Goal: Information Seeking & Learning: Find specific fact

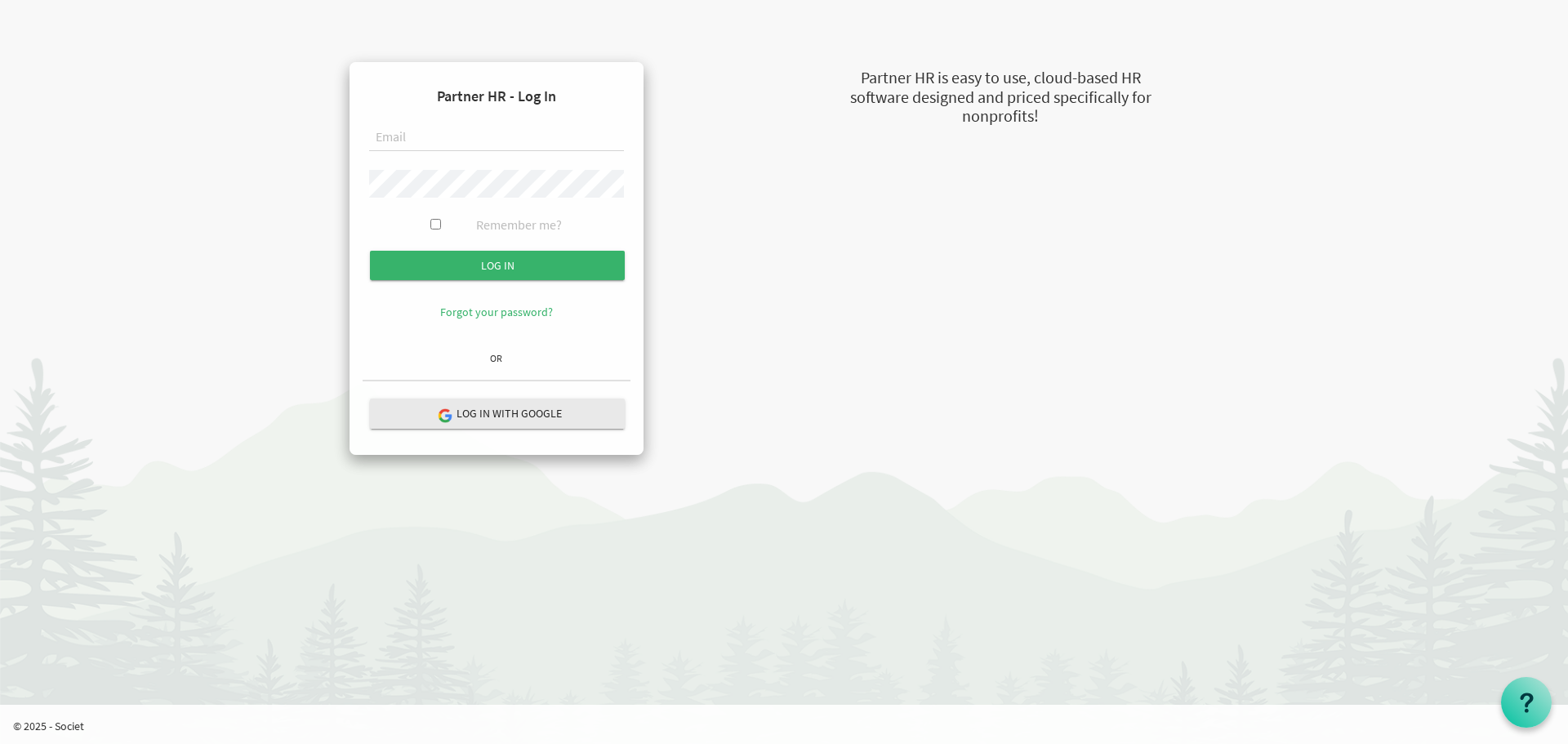
click at [523, 135] on input "text" at bounding box center [496, 138] width 255 height 28
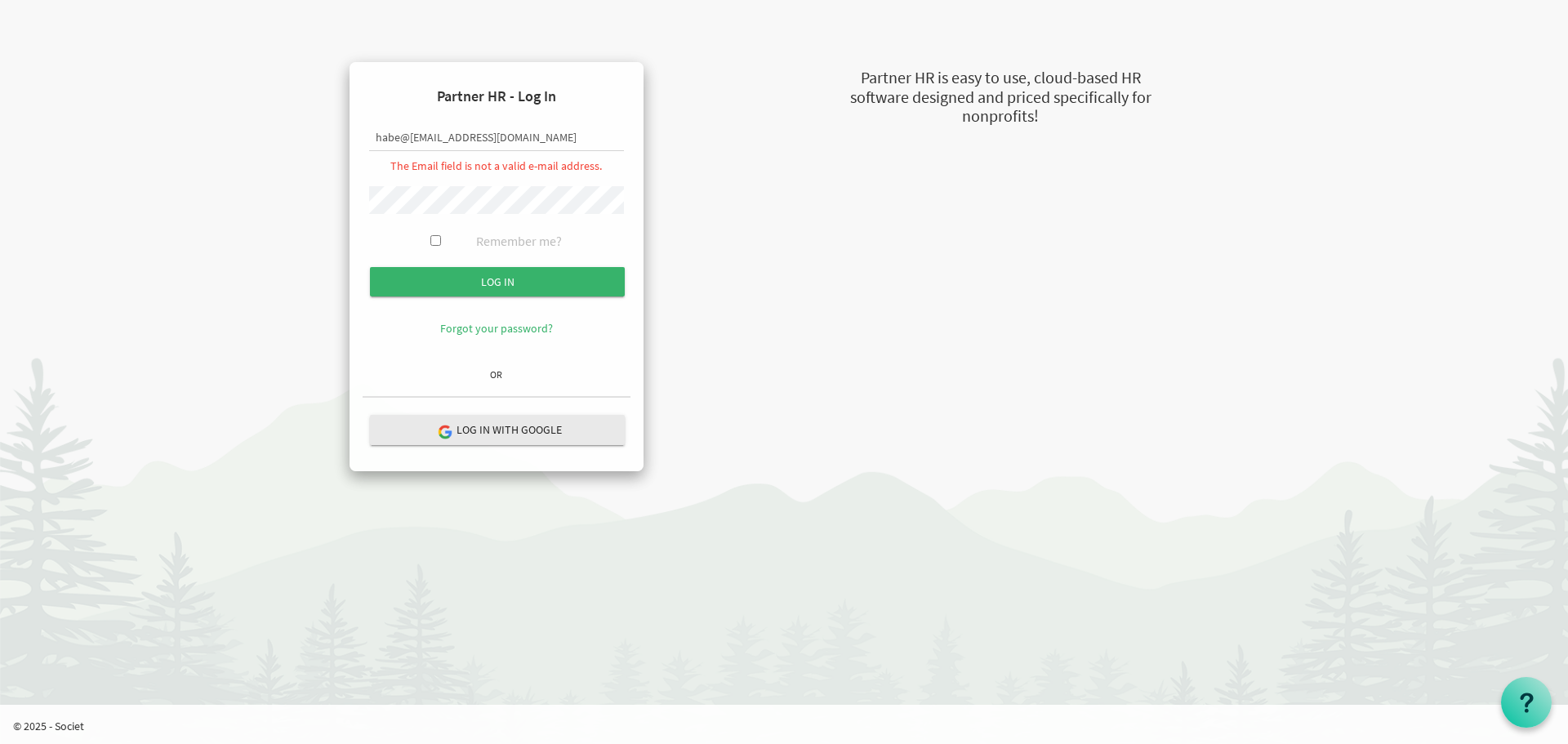
click at [762, 226] on div "Partner HR - Log In habe@[EMAIL_ADDRESS][DOMAIN_NAME] The Email field is not a …" at bounding box center [797, 267] width 931 height 409
click at [413, 138] on input "habe@[EMAIL_ADDRESS][DOMAIN_NAME]" at bounding box center [496, 138] width 255 height 28
click at [415, 137] on input "habe@dignityinwork@outlook.com" at bounding box center [496, 138] width 255 height 28
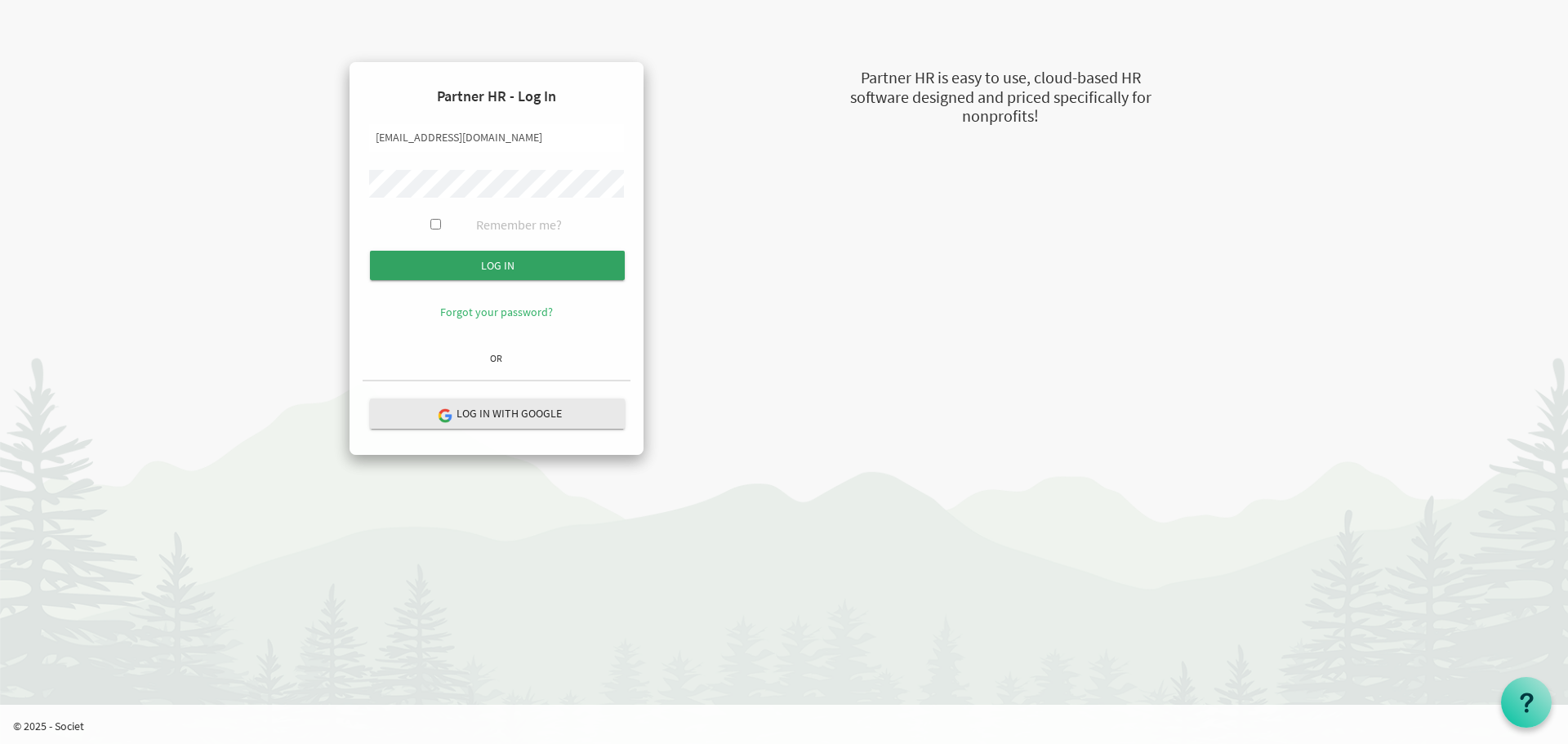
type input "[EMAIL_ADDRESS][DOMAIN_NAME]"
click at [515, 268] on input "Log in" at bounding box center [497, 266] width 255 height 30
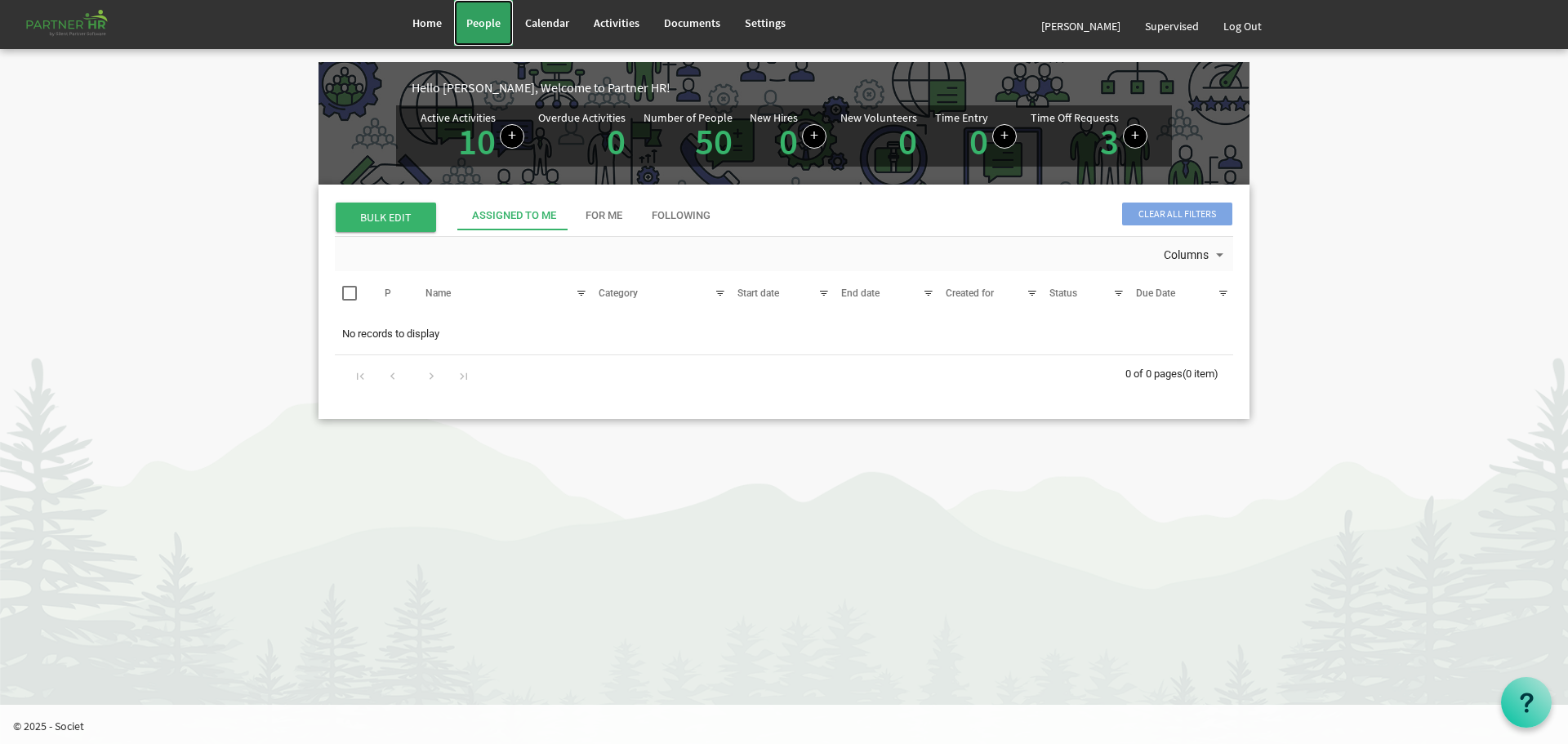
click at [488, 21] on span "People" at bounding box center [483, 23] width 34 height 15
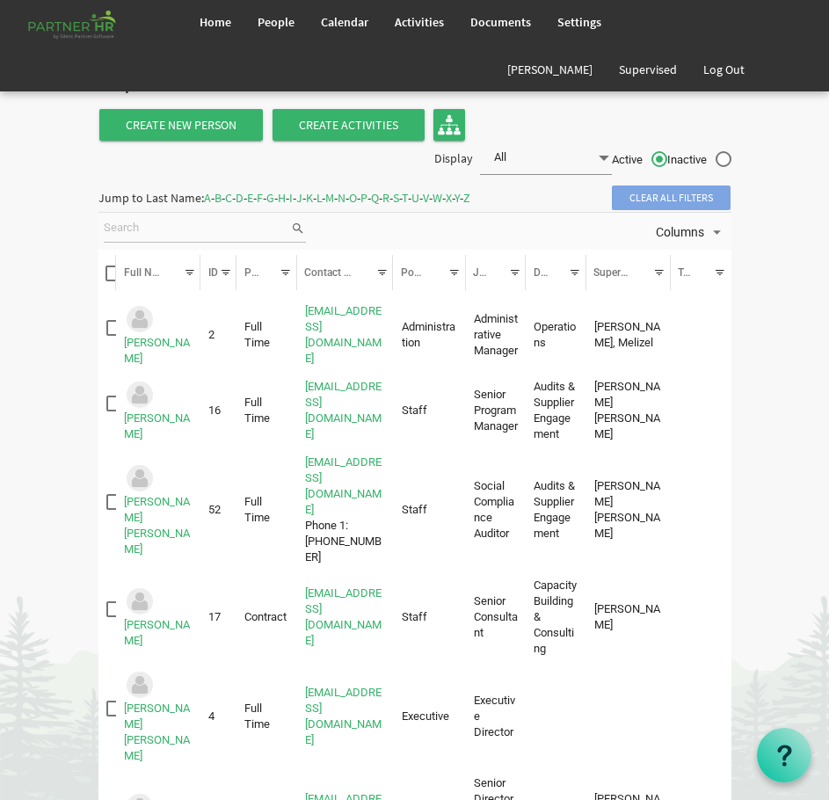
click at [232, 233] on input "search" at bounding box center [197, 228] width 186 height 26
type input "r"
type input "estepahnie"
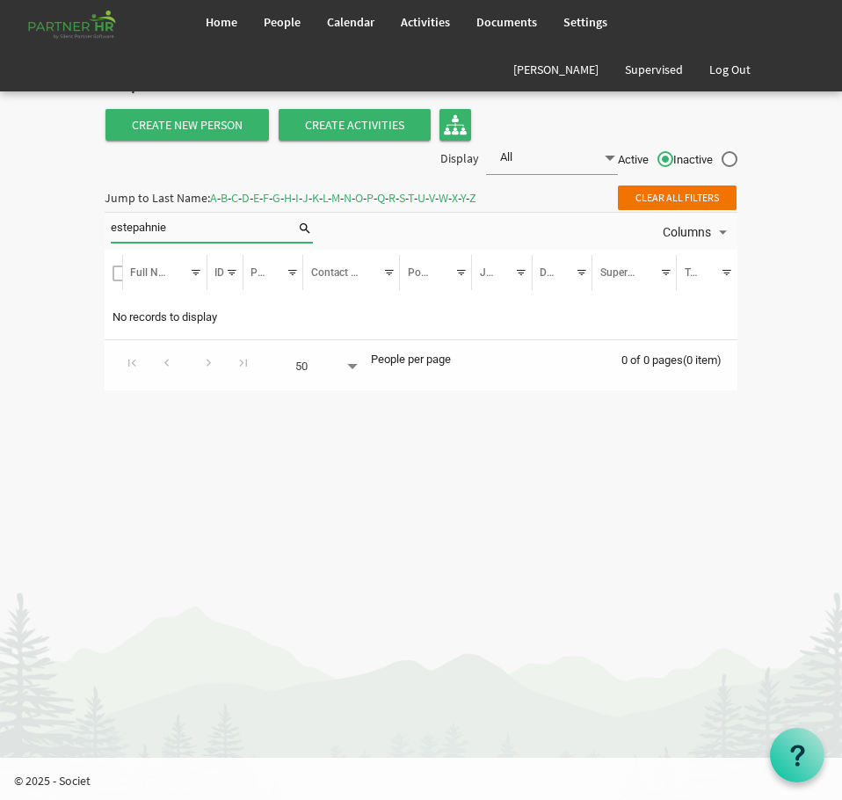
click at [214, 230] on input "estepahnie" at bounding box center [204, 228] width 186 height 26
type input "estephanie"
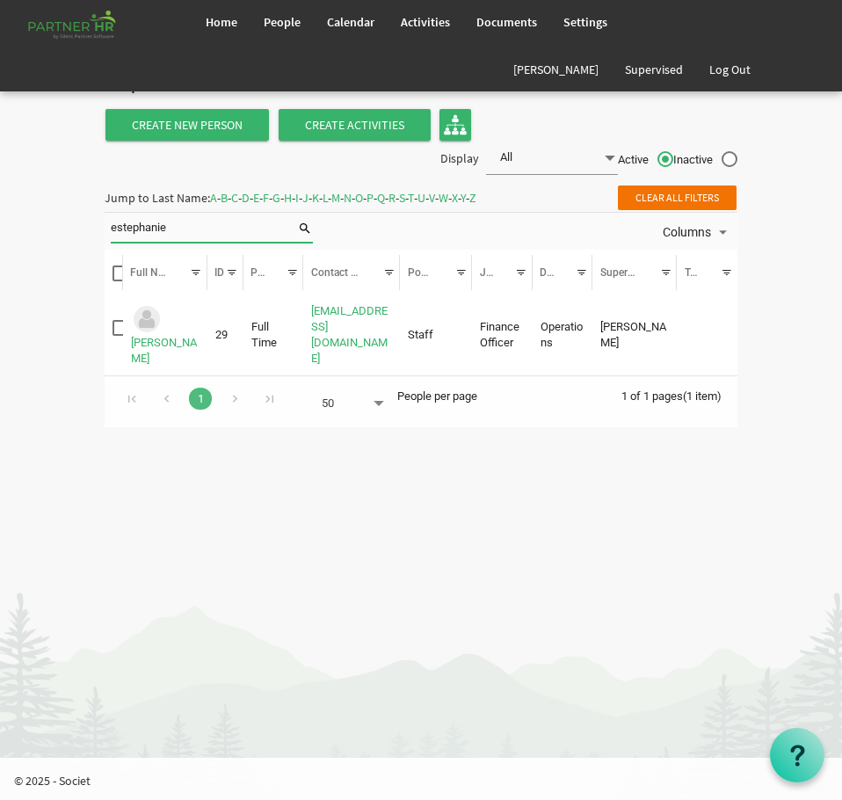
drag, startPoint x: 190, startPoint y: 218, endPoint x: -48, endPoint y: 256, distance: 241.1
click at [0, 256] on html "Home People Calendar" at bounding box center [421, 400] width 842 height 800
type input "abe"
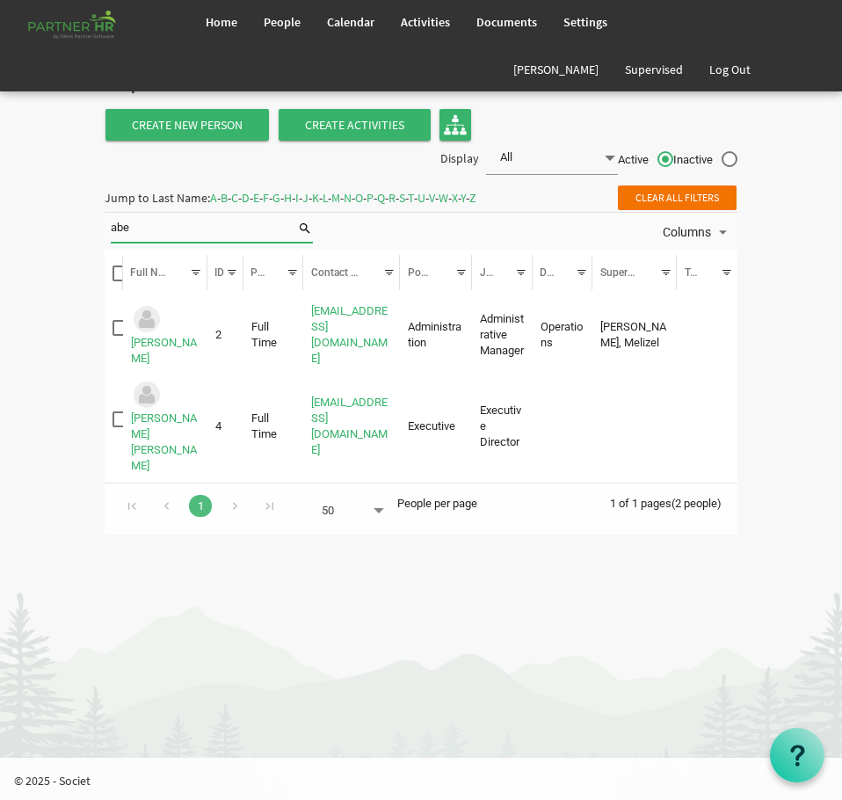
drag, startPoint x: 208, startPoint y: 227, endPoint x: 1, endPoint y: 218, distance: 207.6
click at [25, 222] on body "Home People Calendar" at bounding box center [421, 276] width 842 height 552
type input "abrigo"
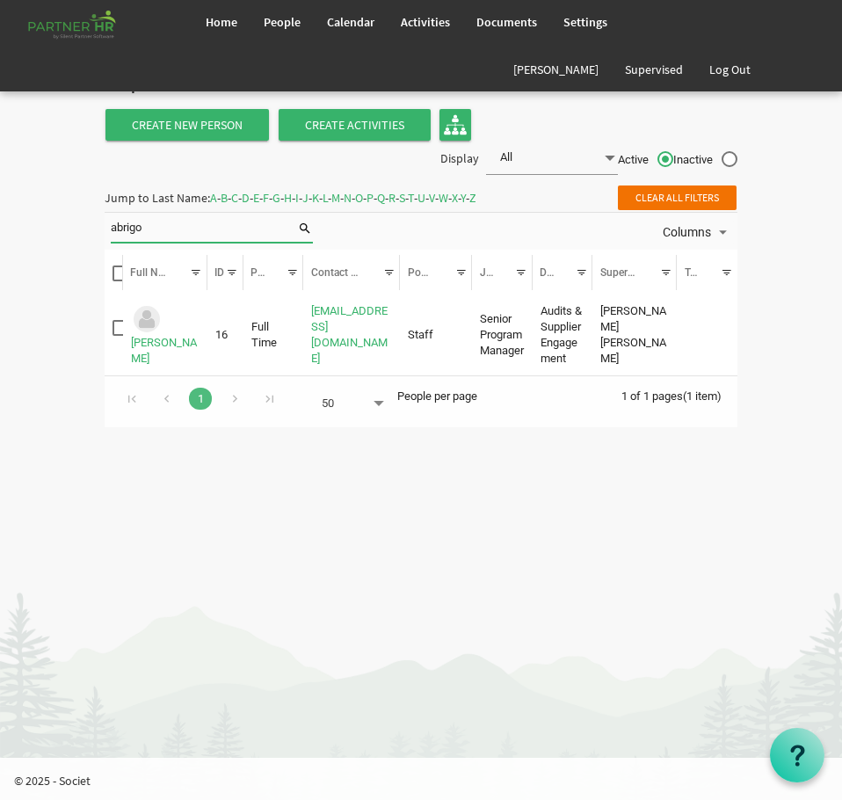
drag, startPoint x: 165, startPoint y: 255, endPoint x: -183, endPoint y: 284, distance: 349.2
click at [0, 284] on html "Home People Calendar" at bounding box center [421, 400] width 842 height 800
type input "apostol"
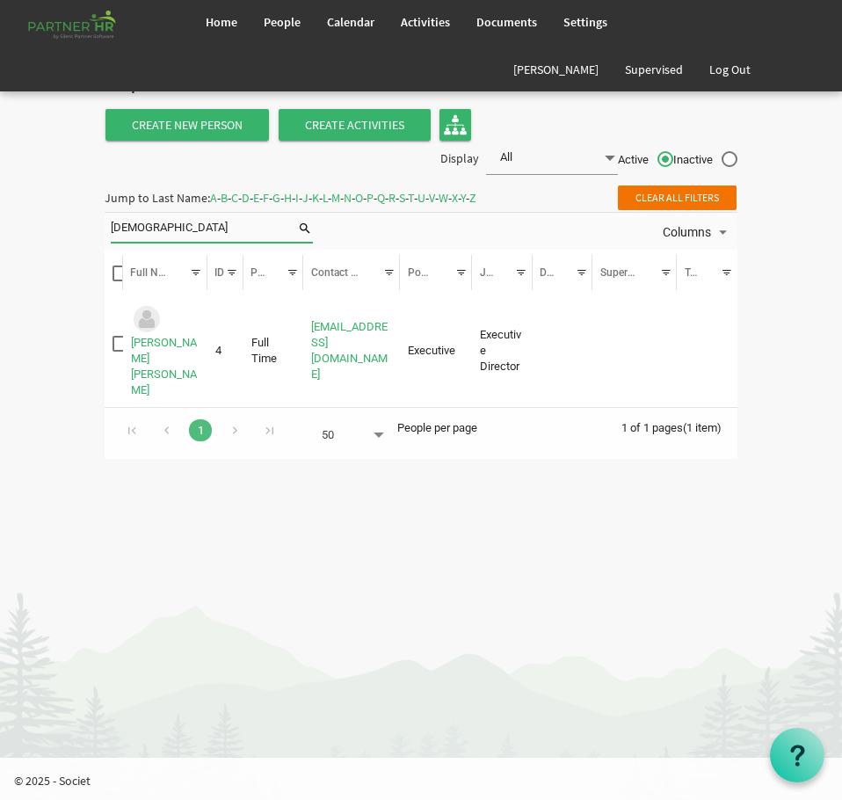
drag, startPoint x: 166, startPoint y: 220, endPoint x: 7, endPoint y: 222, distance: 159.1
click at [11, 222] on body "Home People Calendar" at bounding box center [421, 238] width 842 height 476
type input "asuncion"
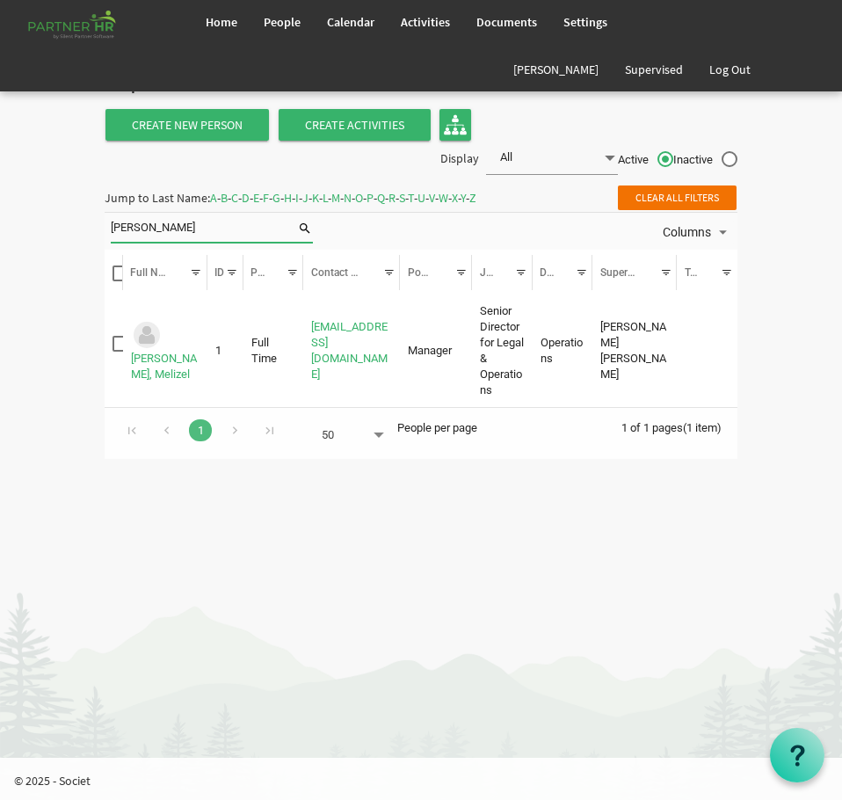
drag, startPoint x: 196, startPoint y: 223, endPoint x: -13, endPoint y: 237, distance: 209.6
click at [0, 237] on html "Home People Calendar" at bounding box center [421, 400] width 842 height 800
type input "cezar"
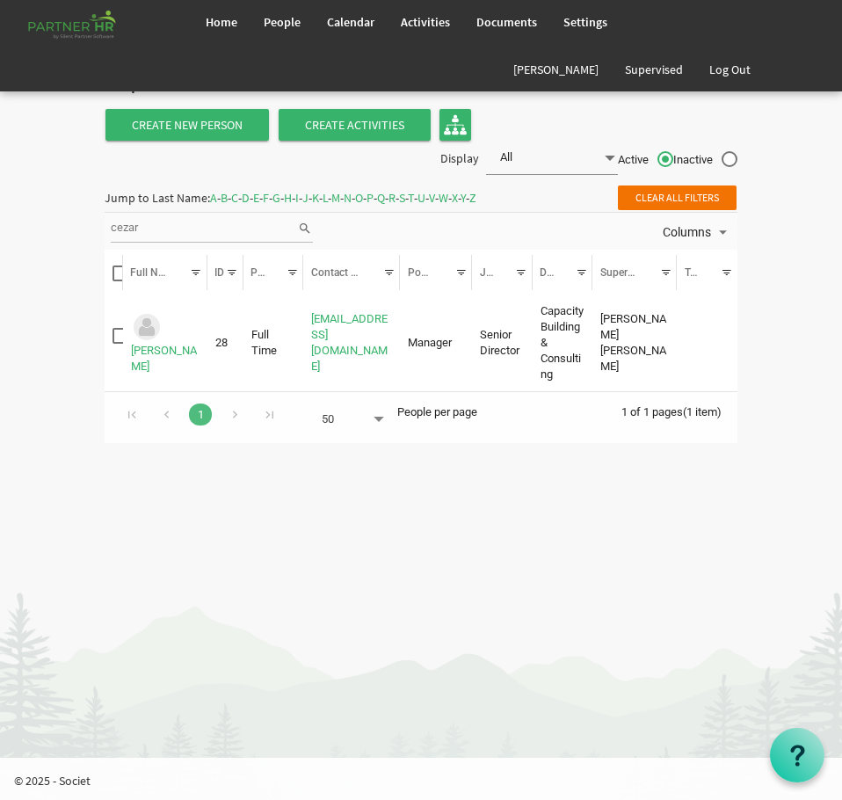
drag, startPoint x: 170, startPoint y: 223, endPoint x: 52, endPoint y: 224, distance: 118.6
click at [52, 224] on body "Home People Calendar" at bounding box center [421, 230] width 842 height 460
type input "enrico"
click at [161, 213] on div "enrico" at bounding box center [211, 231] width 208 height 37
drag, startPoint x: 167, startPoint y: 220, endPoint x: 76, endPoint y: 221, distance: 91.4
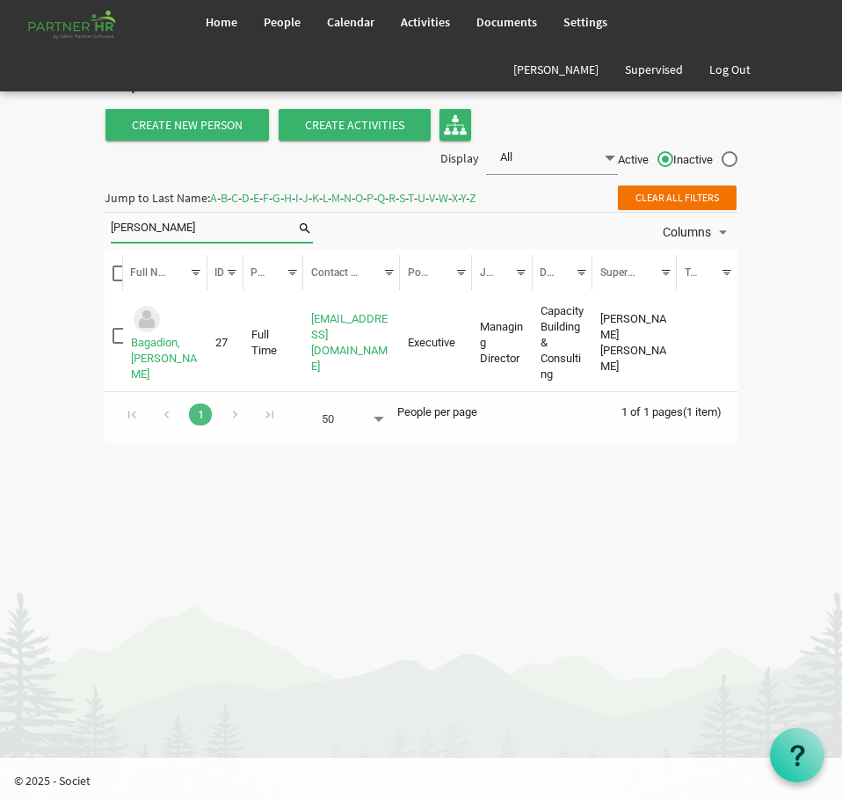
click at [77, 221] on body "Home People Calendar" at bounding box center [421, 230] width 842 height 460
type input "dan jake"
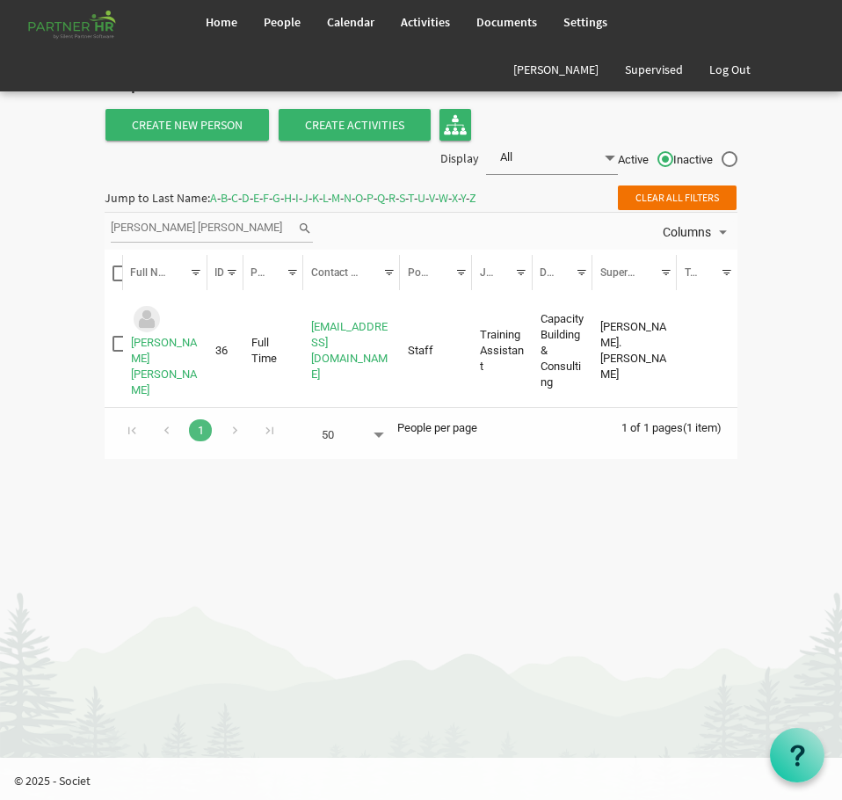
drag, startPoint x: 170, startPoint y: 231, endPoint x: 44, endPoint y: 223, distance: 126.8
click at [44, 223] on body "Home People Calendar" at bounding box center [421, 238] width 842 height 476
type input "ela"
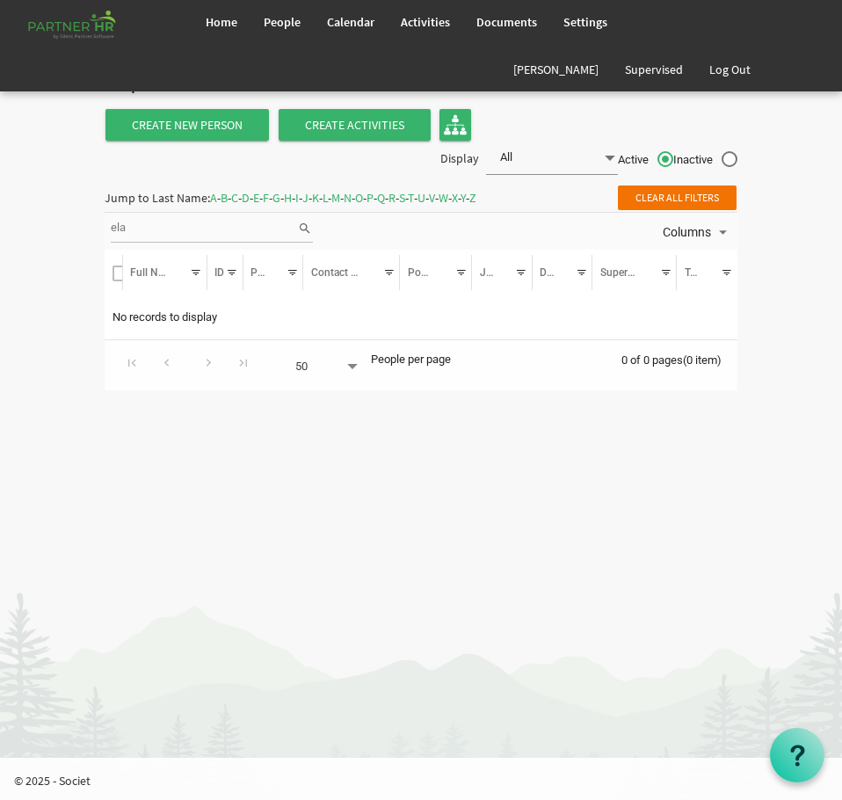
click at [155, 228] on input "ela" at bounding box center [204, 228] width 186 height 26
type input "ela"
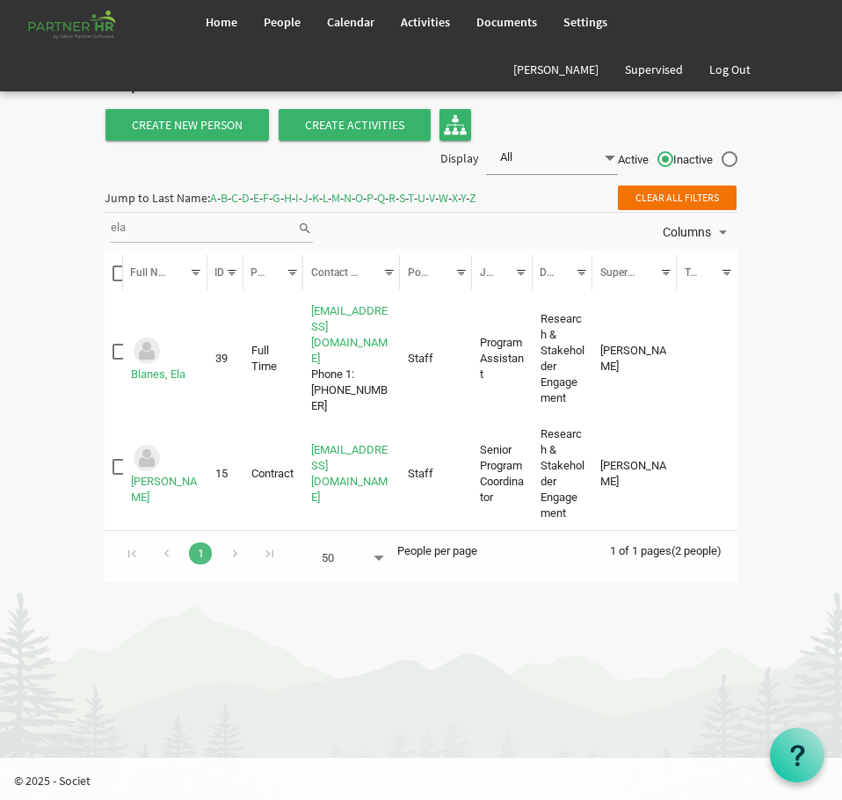
click at [31, 224] on body "Home People Calendar" at bounding box center [421, 299] width 842 height 599
type input "borela"
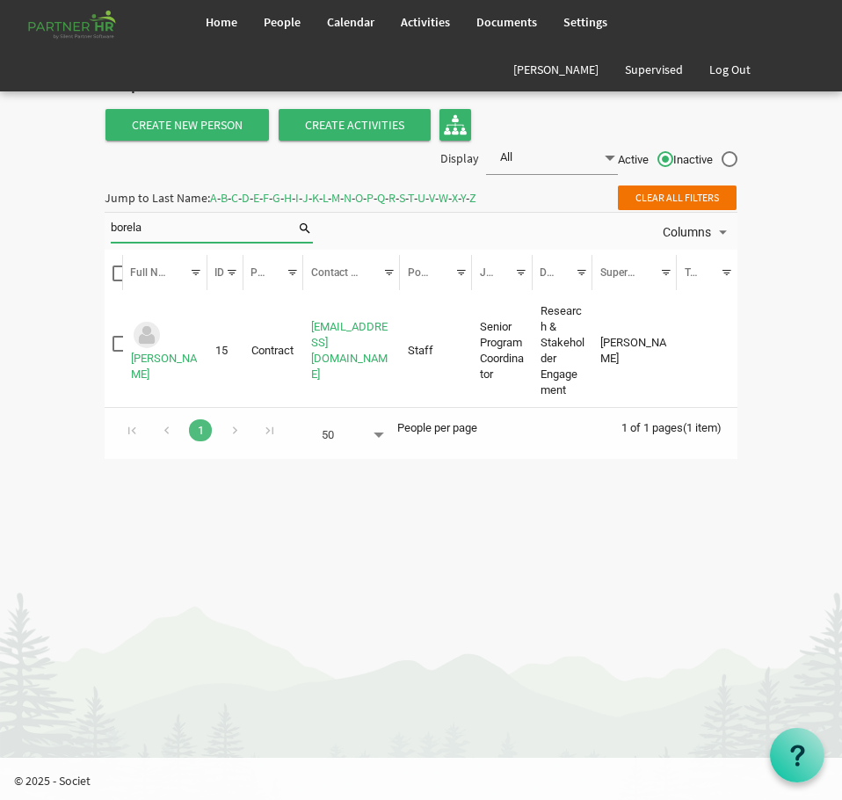
drag, startPoint x: 234, startPoint y: 230, endPoint x: 82, endPoint y: 218, distance: 152.5
click at [82, 218] on body "Home People Calendar" at bounding box center [421, 238] width 842 height 476
type input "cayanan"
drag, startPoint x: 159, startPoint y: 221, endPoint x: 26, endPoint y: 204, distance: 133.8
click at [52, 209] on body "Home People Calendar" at bounding box center [421, 238] width 842 height 476
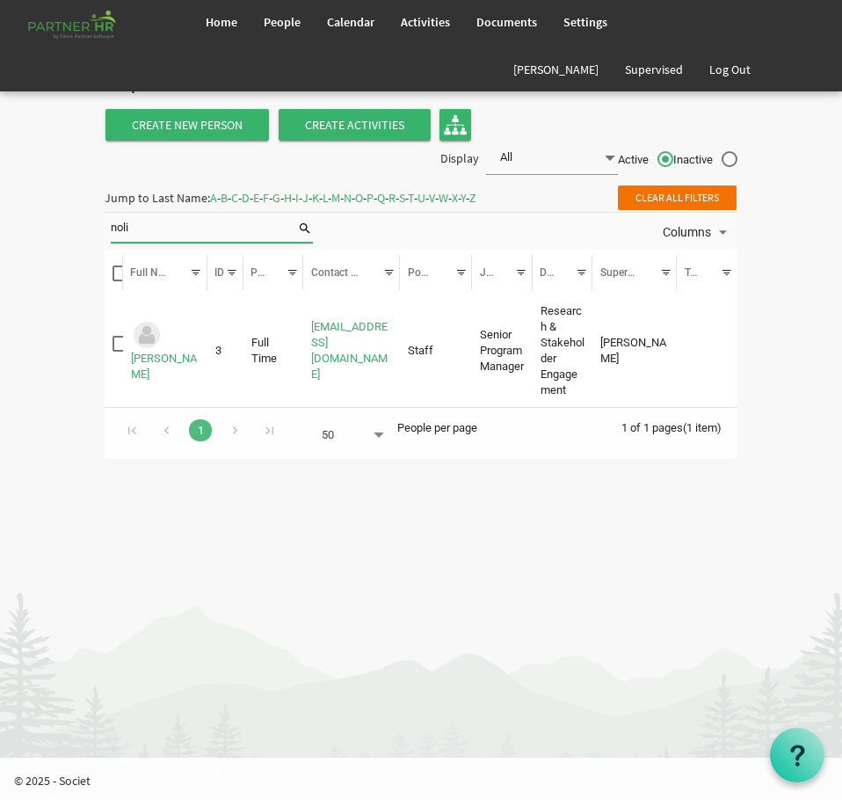
type input "noli"
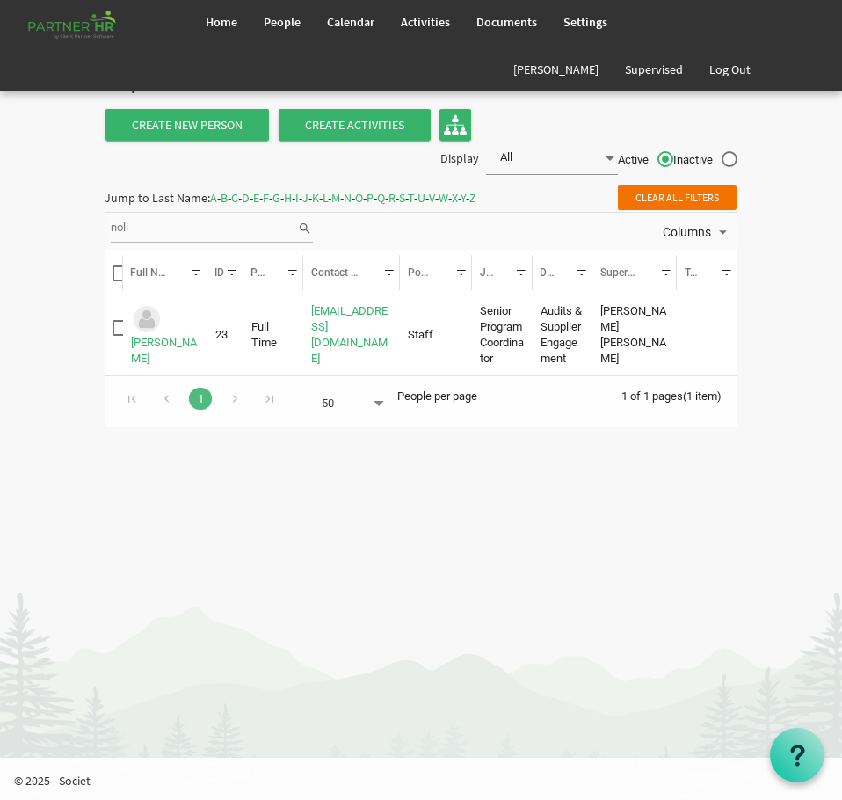
drag, startPoint x: 156, startPoint y: 225, endPoint x: 112, endPoint y: 221, distance: 43.2
click at [121, 225] on input "noli" at bounding box center [204, 228] width 186 height 26
type input "n"
type input "delgado"
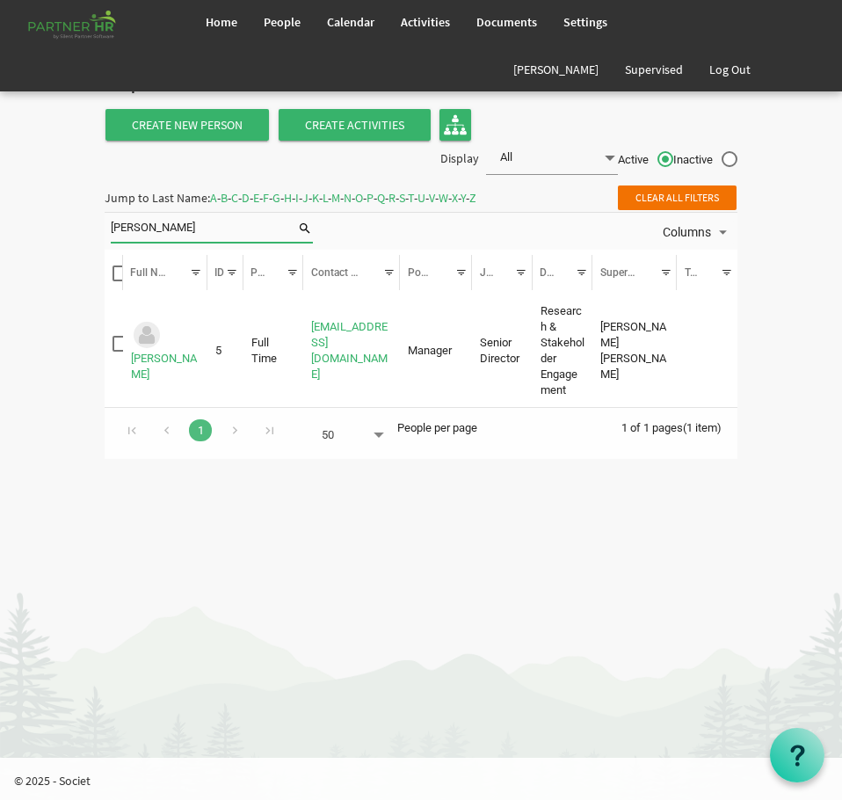
click at [48, 199] on body "Home People Calendar" at bounding box center [421, 238] width 842 height 476
type input "guevarra"
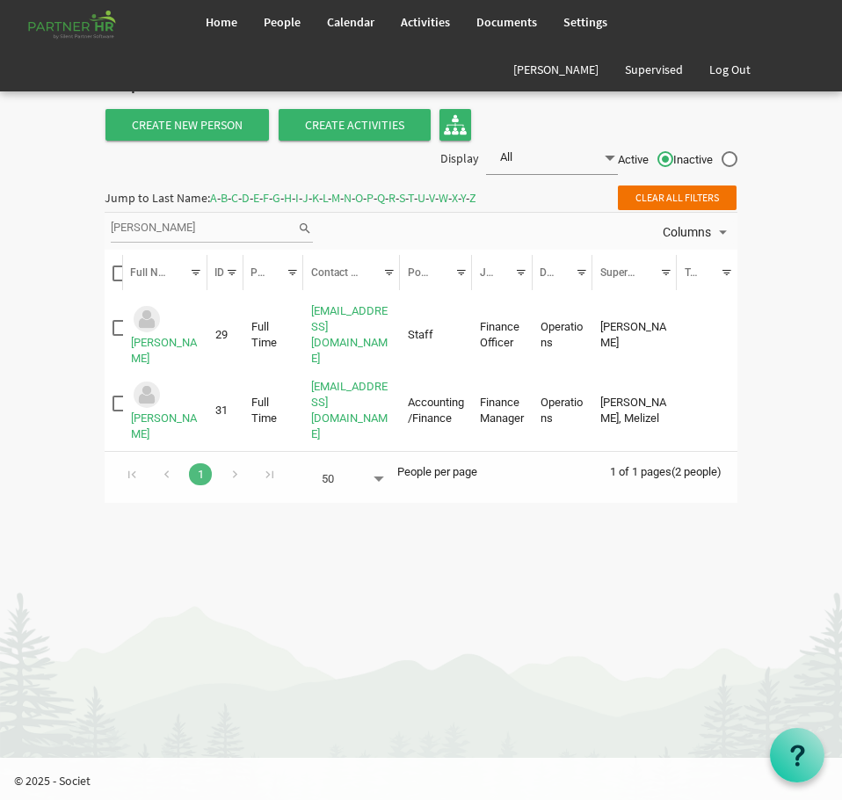
drag, startPoint x: 194, startPoint y: 214, endPoint x: 69, endPoint y: 214, distance: 124.8
click at [61, 217] on body "Home People Calendar" at bounding box center [421, 260] width 842 height 520
drag, startPoint x: 155, startPoint y: 235, endPoint x: 10, endPoint y: 222, distance: 145.5
click at [125, 236] on input "guevarra" at bounding box center [204, 228] width 186 height 26
type input "g"
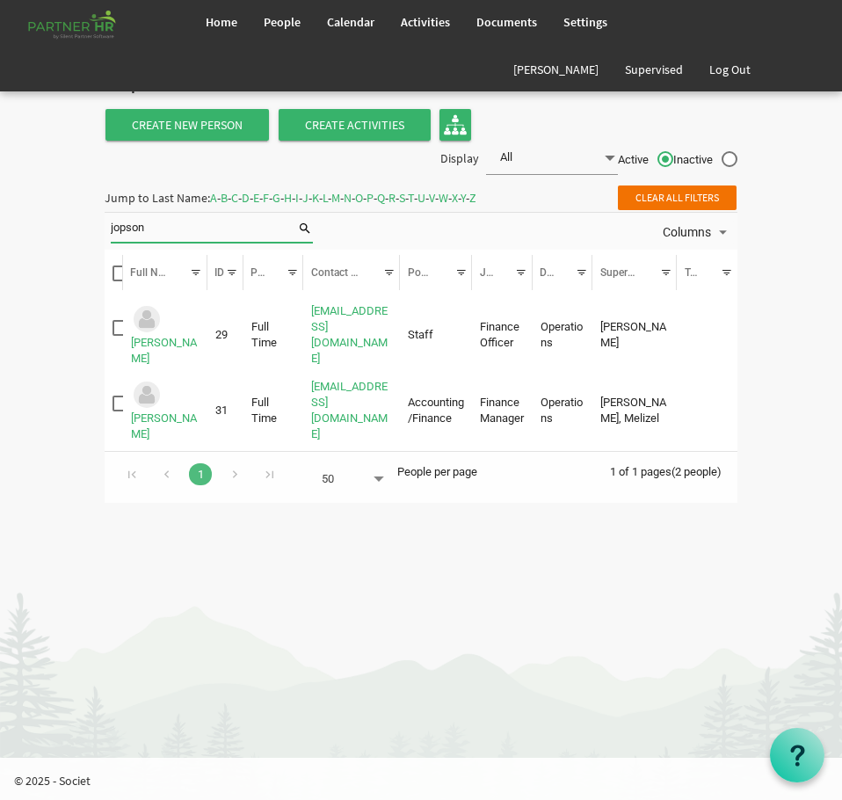
type input "jopson"
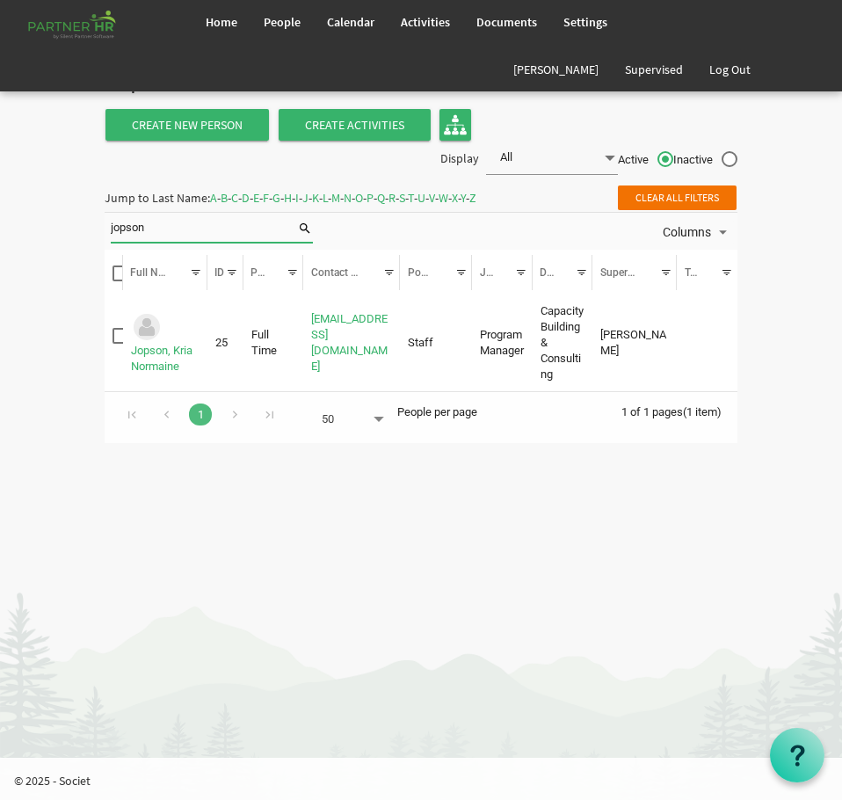
drag, startPoint x: 146, startPoint y: 225, endPoint x: 107, endPoint y: 214, distance: 40.1
click at [107, 214] on div "jopson" at bounding box center [211, 231] width 208 height 37
click at [191, 228] on input "search" at bounding box center [204, 228] width 186 height 26
type input "mateo"
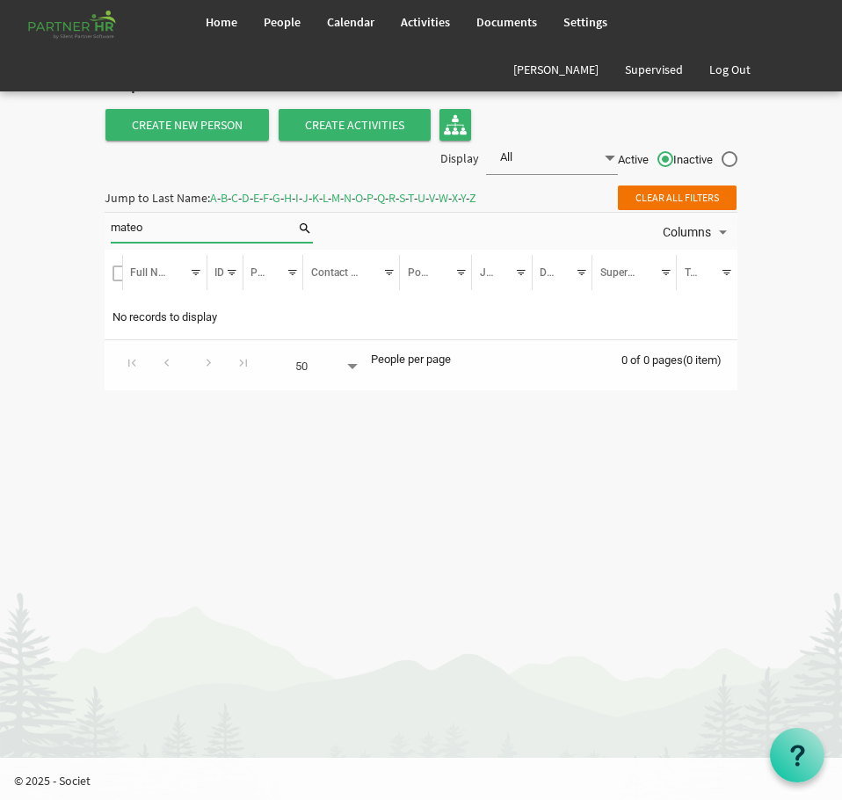
click at [163, 234] on input "mateo" at bounding box center [204, 228] width 186 height 26
drag, startPoint x: 163, startPoint y: 234, endPoint x: -49, endPoint y: 224, distance: 212.0
click at [0, 224] on html "Home People Calendar" at bounding box center [421, 400] width 842 height 800
type input "maria teresa"
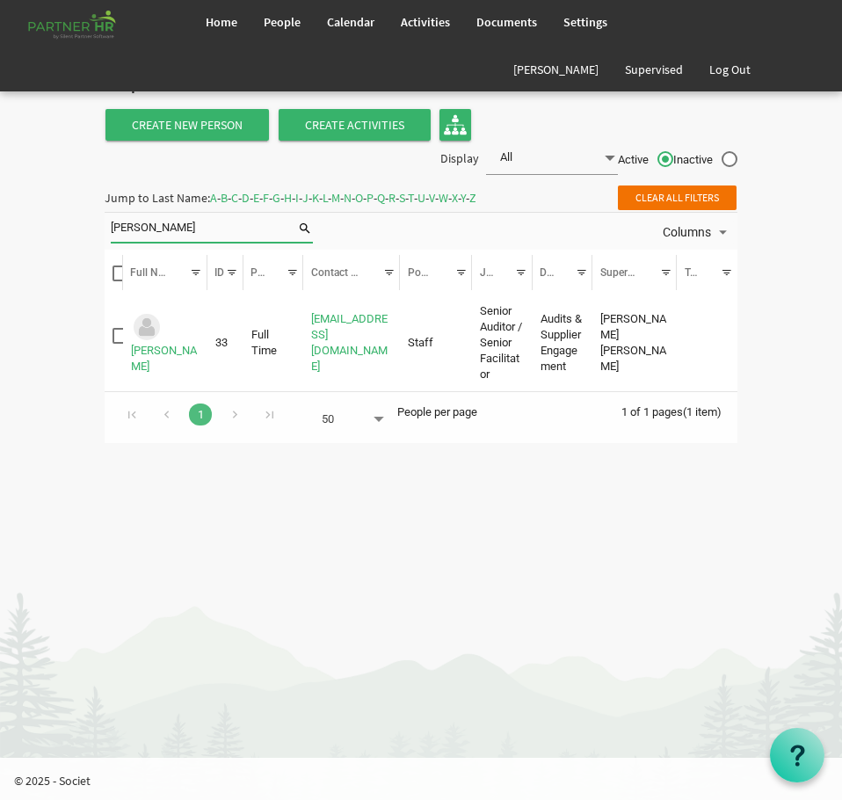
drag, startPoint x: 172, startPoint y: 223, endPoint x: -26, endPoint y: 199, distance: 200.0
click at [0, 199] on html "Home People Calendar" at bounding box center [421, 400] width 842 height 800
type input "pacis"
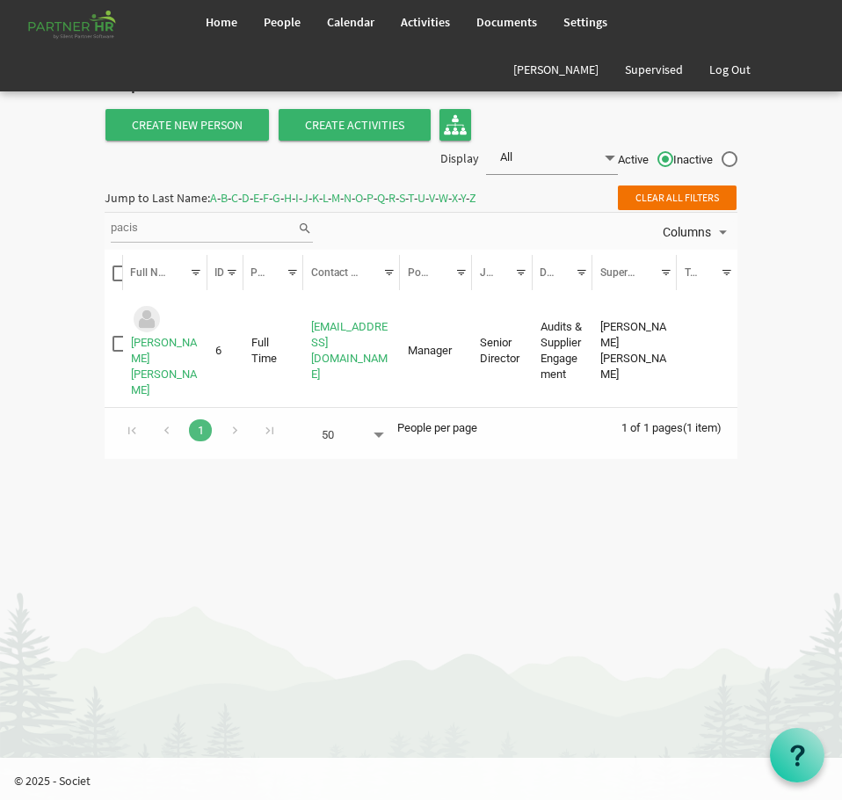
drag, startPoint x: 163, startPoint y: 221, endPoint x: 33, endPoint y: 234, distance: 130.6
click at [33, 234] on body "Home People Calendar" at bounding box center [421, 238] width 842 height 476
type input "emelyn"
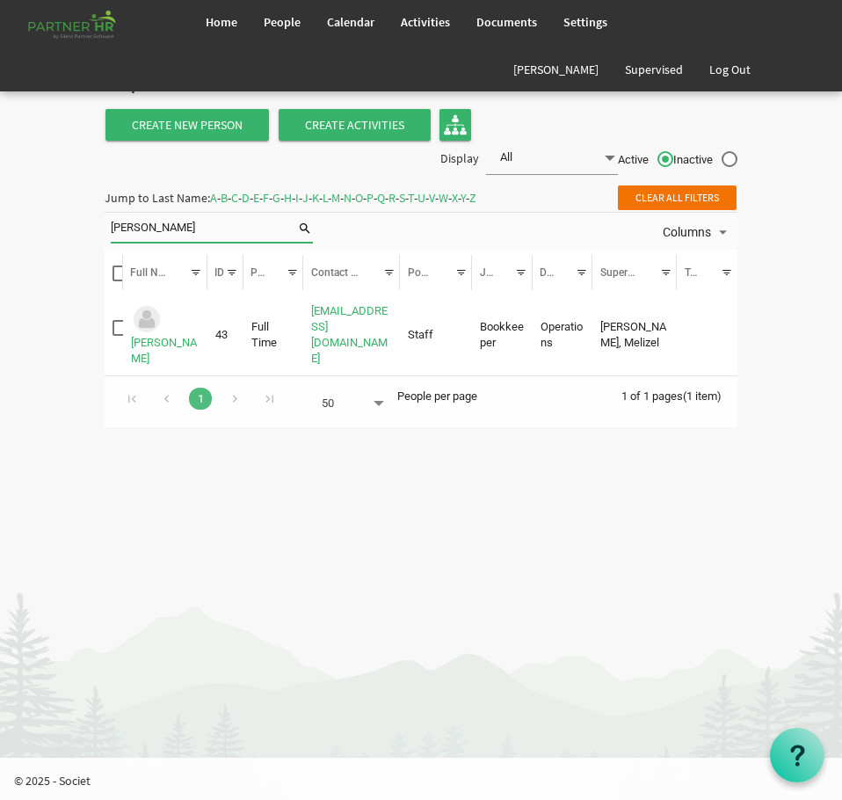
drag, startPoint x: 19, startPoint y: 243, endPoint x: -18, endPoint y: 249, distance: 38.3
click at [0, 249] on html "Home People Calendar" at bounding box center [421, 400] width 842 height 800
type input "pontejos"
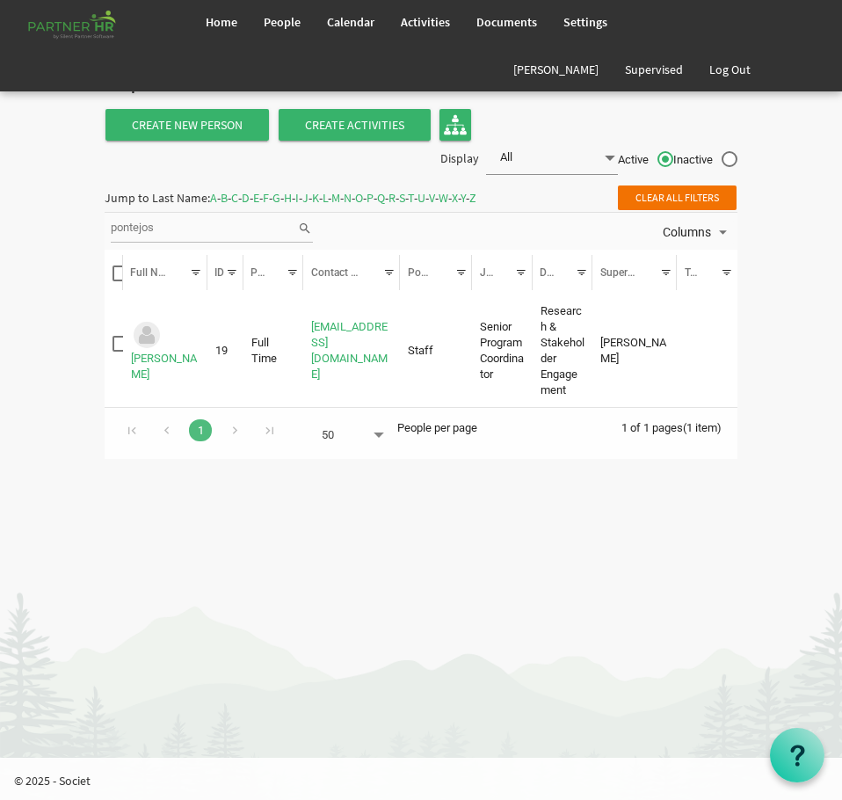
click at [0, 228] on html "Home People Calendar" at bounding box center [421, 400] width 842 height 800
type input "ragamat"
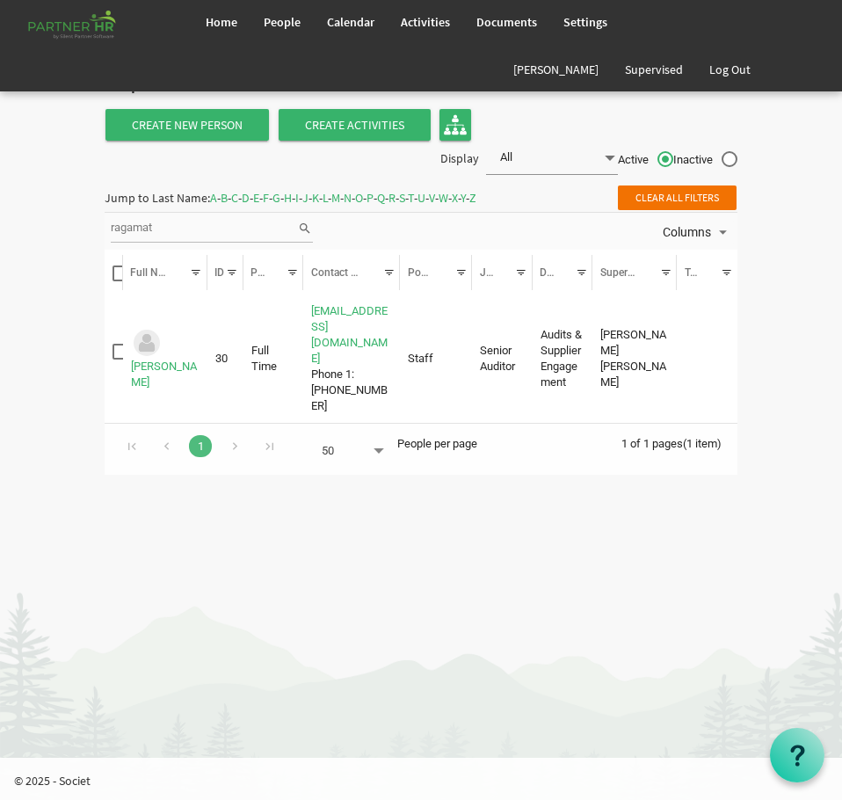
drag, startPoint x: 156, startPoint y: 243, endPoint x: 19, endPoint y: 244, distance: 136.2
click at [33, 244] on body "Home People Calendar" at bounding box center [421, 246] width 842 height 492
drag, startPoint x: 157, startPoint y: 229, endPoint x: 3, endPoint y: 231, distance: 154.7
click at [21, 230] on body "Home People Calendar" at bounding box center [421, 246] width 842 height 492
type input "e"
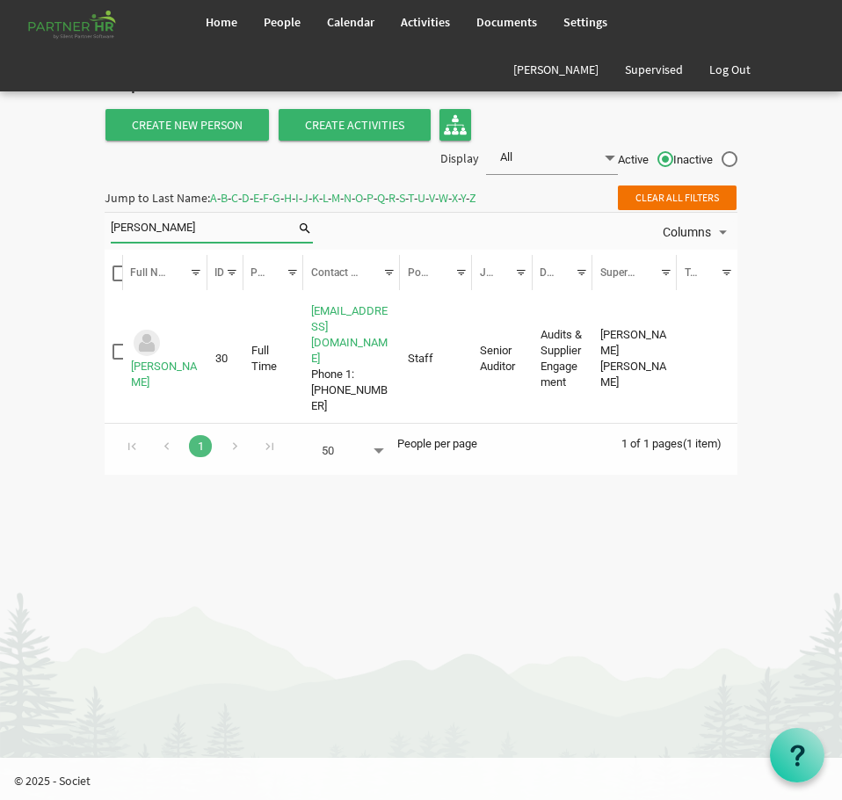
type input "ellaine"
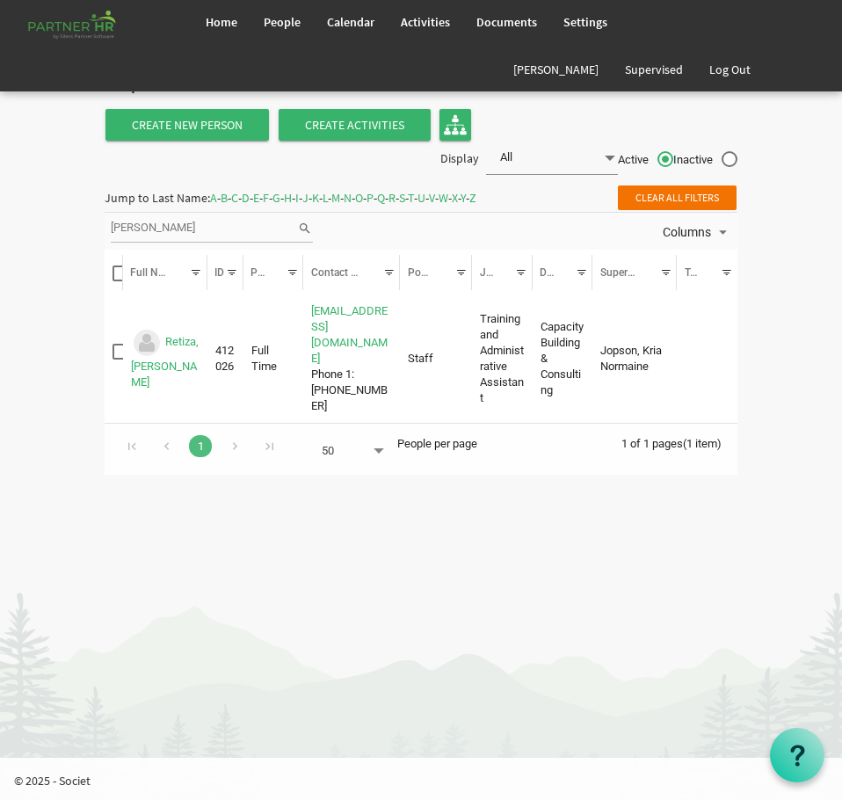
drag, startPoint x: 154, startPoint y: 231, endPoint x: 20, endPoint y: 228, distance: 133.6
click at [39, 230] on body "Home People Calendar" at bounding box center [421, 246] width 842 height 492
type input "robles"
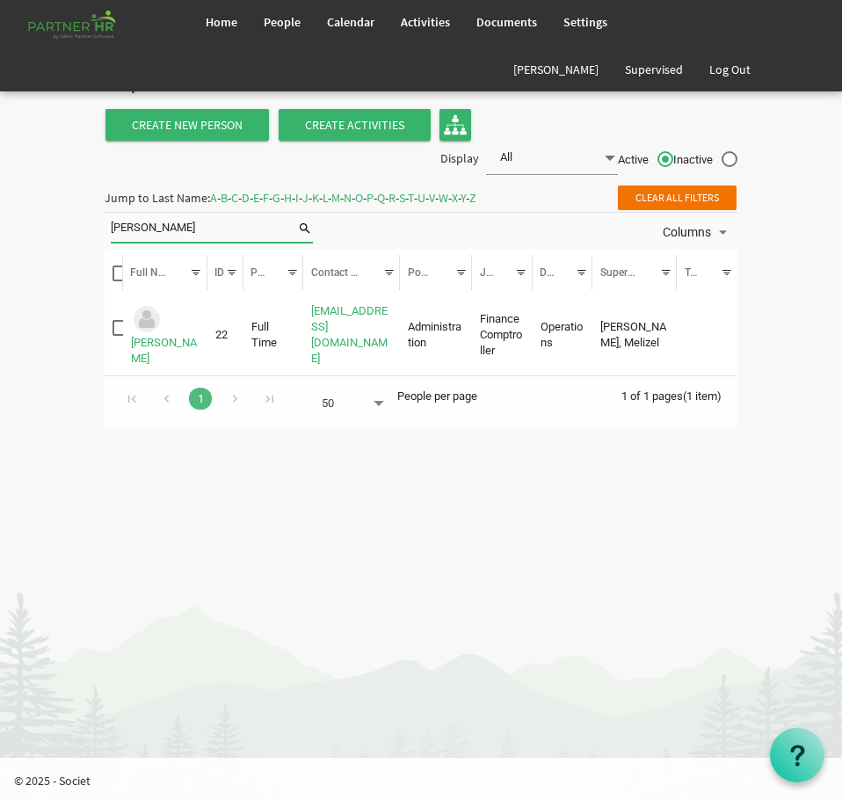
drag, startPoint x: 169, startPoint y: 224, endPoint x: 4, endPoint y: 217, distance: 165.3
click at [30, 223] on body "Home People Calendar" at bounding box center [421, 222] width 842 height 445
type input "roxas"
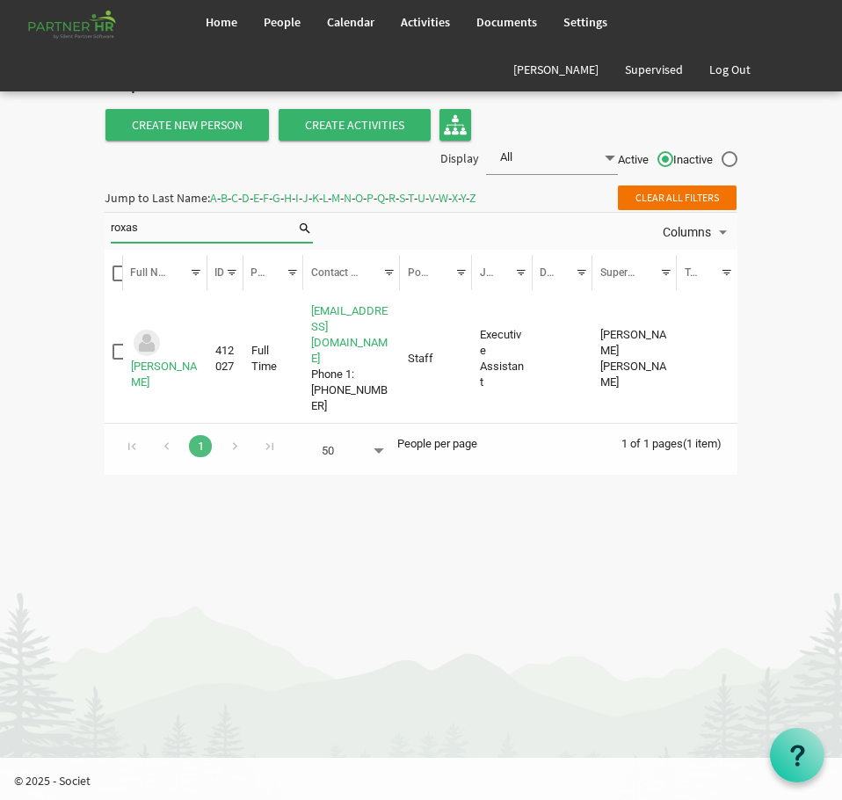
drag, startPoint x: 129, startPoint y: 227, endPoint x: 48, endPoint y: 233, distance: 81.1
click at [63, 231] on body "Home People Calendar" at bounding box center [421, 246] width 842 height 492
type input "sarmiento"
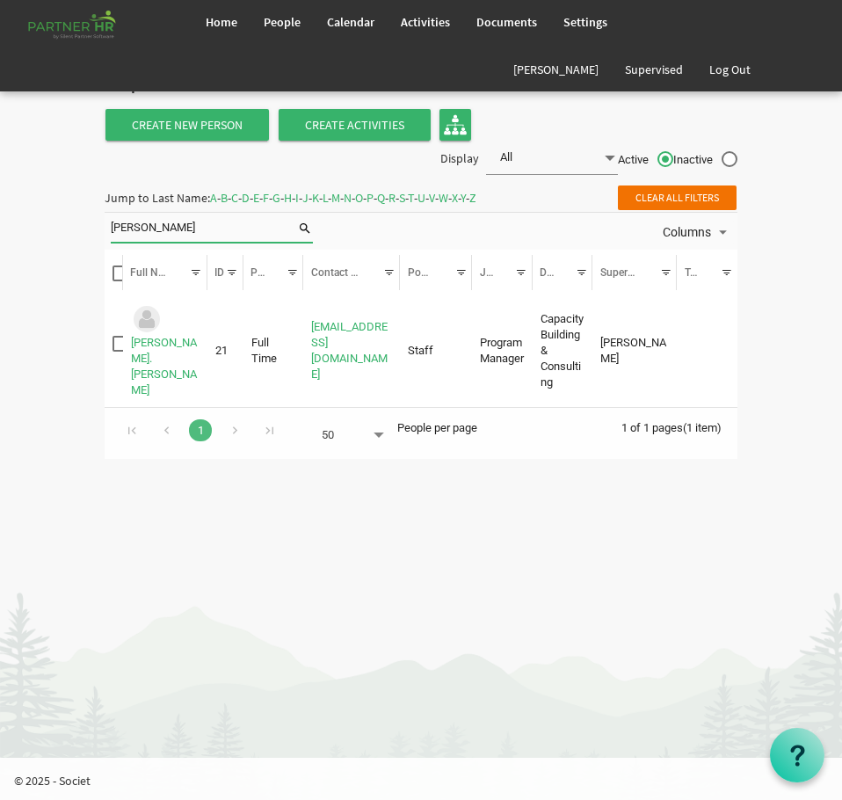
drag, startPoint x: 183, startPoint y: 223, endPoint x: 0, endPoint y: 225, distance: 182.8
click at [43, 223] on body "Home People Calendar" at bounding box center [421, 238] width 842 height 476
type input "urmeneta"
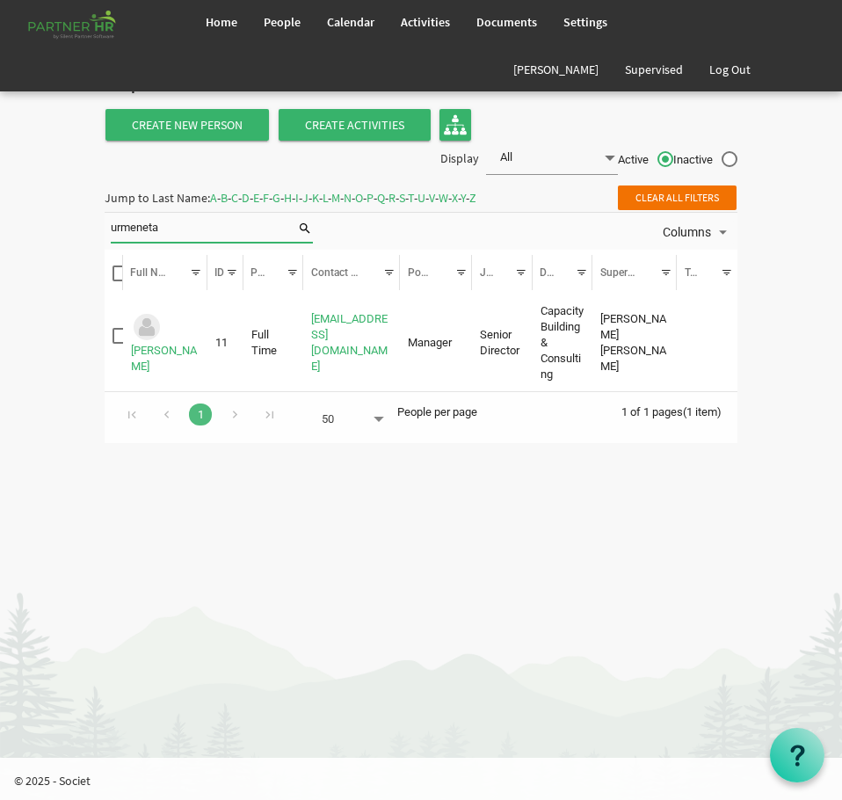
drag, startPoint x: 158, startPoint y: 234, endPoint x: -25, endPoint y: 223, distance: 183.1
click at [0, 223] on html "Home People Calendar" at bounding box center [421, 400] width 842 height 800
type input "melissa"
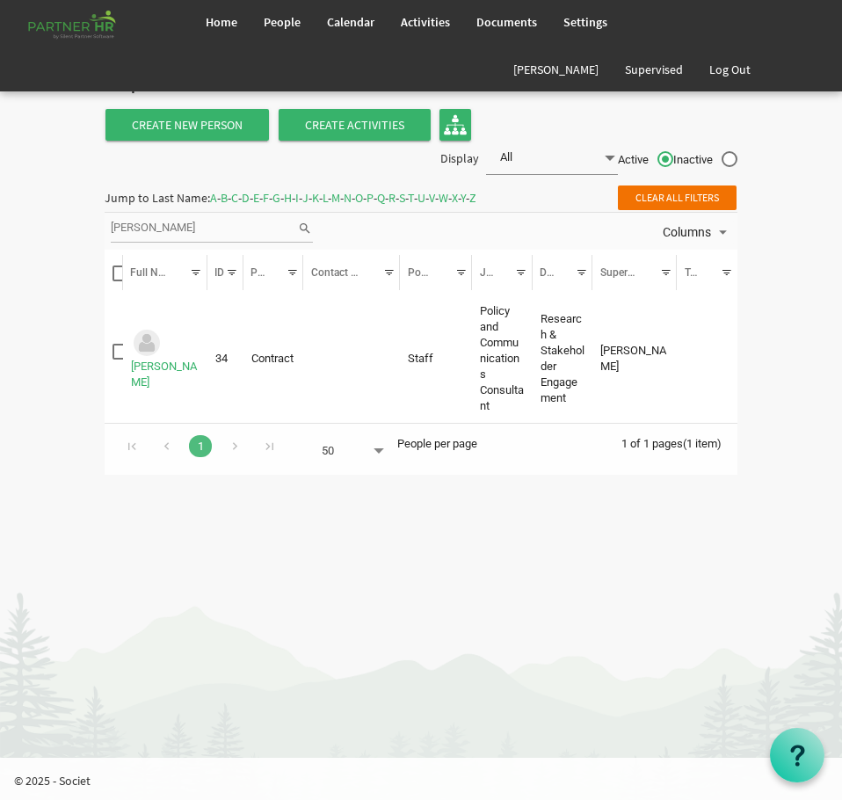
drag, startPoint x: 167, startPoint y: 228, endPoint x: -67, endPoint y: 228, distance: 233.7
click at [0, 228] on html "Home People Calendar" at bounding box center [421, 400] width 842 height 800
type input "viray"
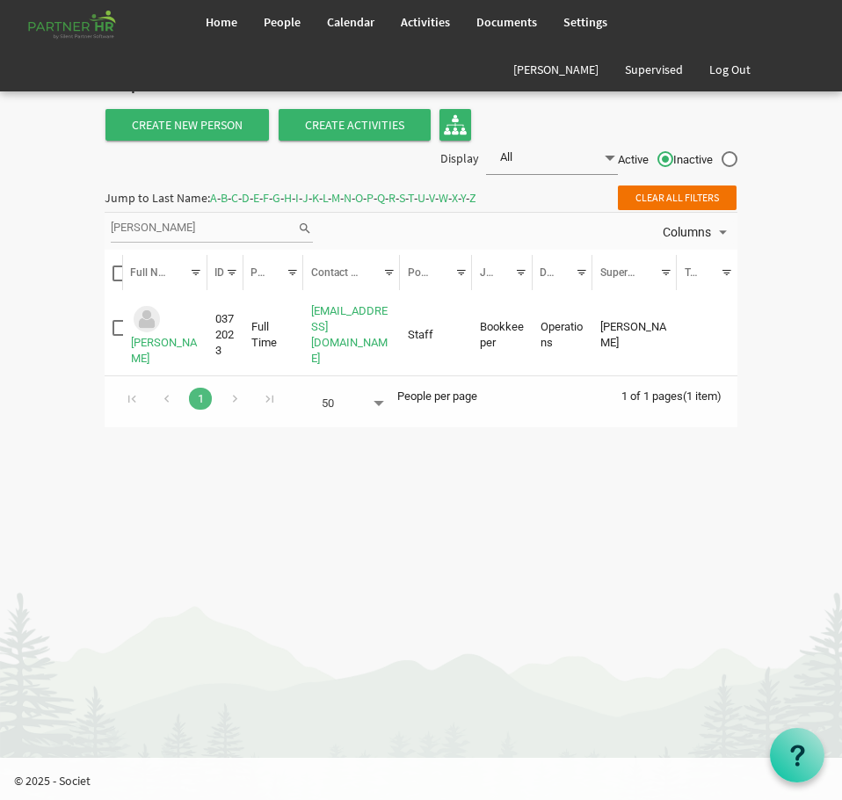
drag, startPoint x: 173, startPoint y: 224, endPoint x: -55, endPoint y: 213, distance: 228.8
click at [0, 213] on html "Home People Calendar" at bounding box center [421, 400] width 842 height 800
type input "allan"
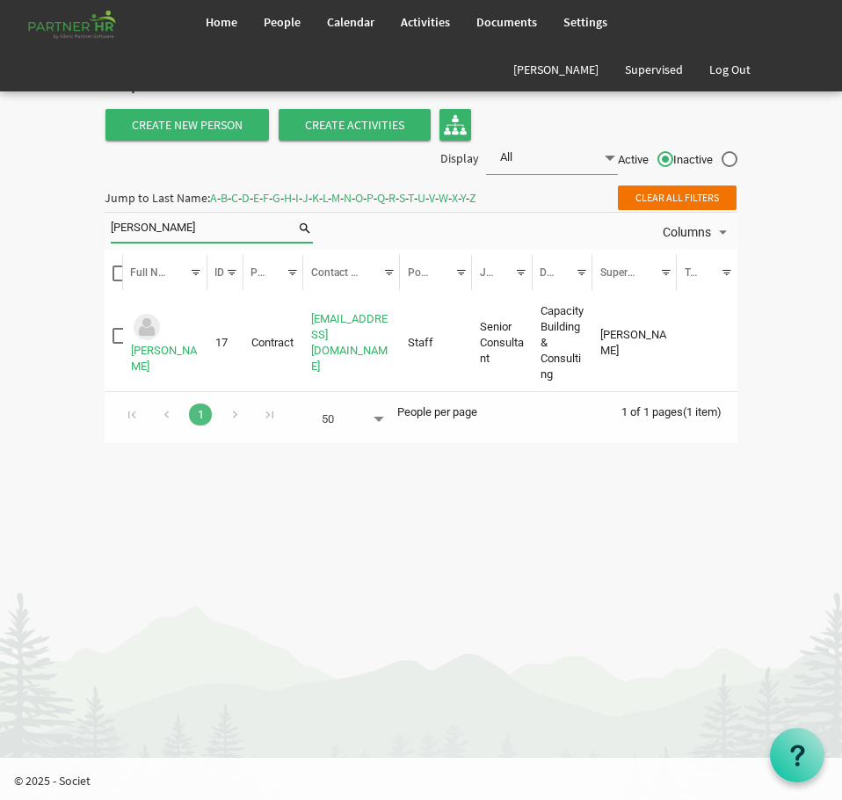
drag, startPoint x: 187, startPoint y: 229, endPoint x: -118, endPoint y: 246, distance: 305.4
click at [0, 246] on html "Home People Calendar" at bounding box center [421, 400] width 842 height 800
type input "javeed"
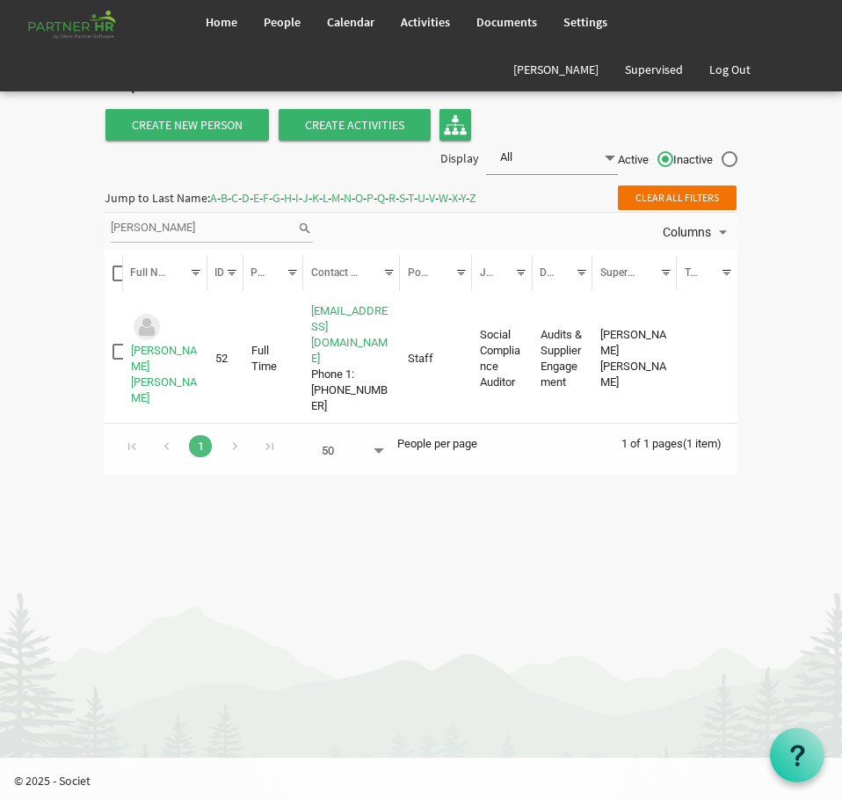
drag, startPoint x: 206, startPoint y: 228, endPoint x: 62, endPoint y: 231, distance: 143.3
click at [63, 230] on body "Home People Calendar" at bounding box center [421, 246] width 842 height 492
type input "sapana"
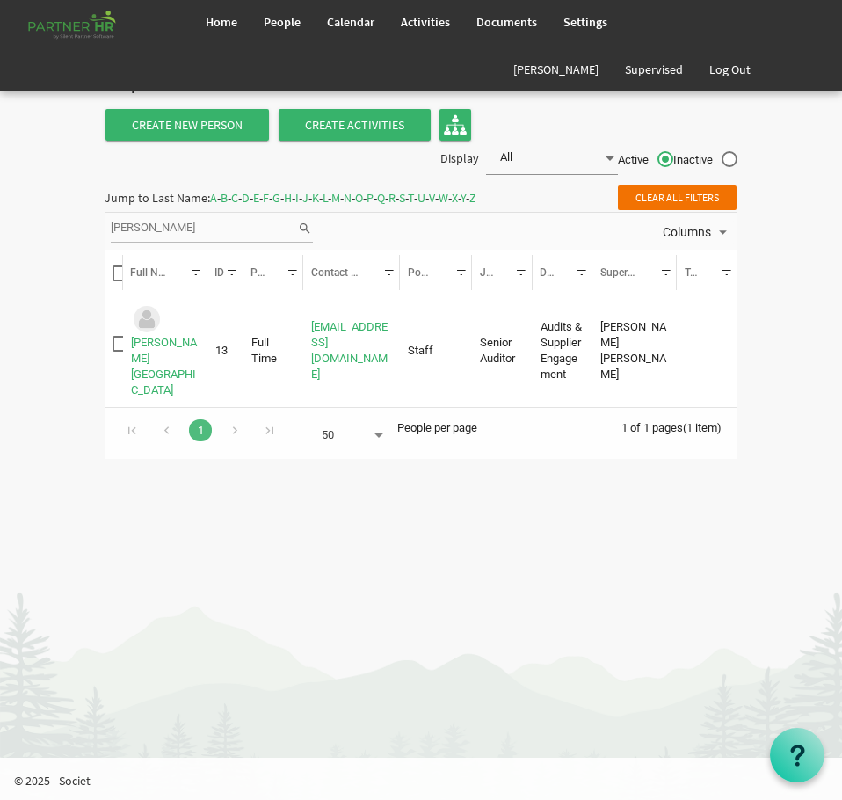
drag, startPoint x: 159, startPoint y: 228, endPoint x: 15, endPoint y: 206, distance: 145.9
click at [21, 207] on body "Home People Calendar" at bounding box center [421, 238] width 842 height 476
type input "dachi"
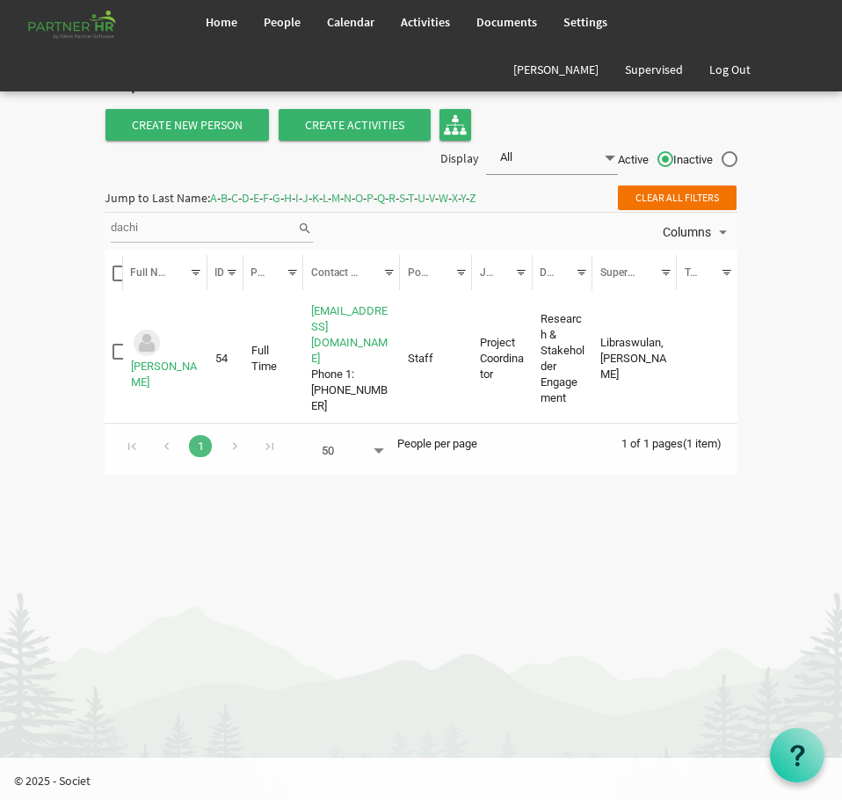
drag, startPoint x: 120, startPoint y: 232, endPoint x: 35, endPoint y: 234, distance: 84.4
click at [40, 234] on body "Home People Calendar" at bounding box center [421, 246] width 842 height 492
type input "hsu"
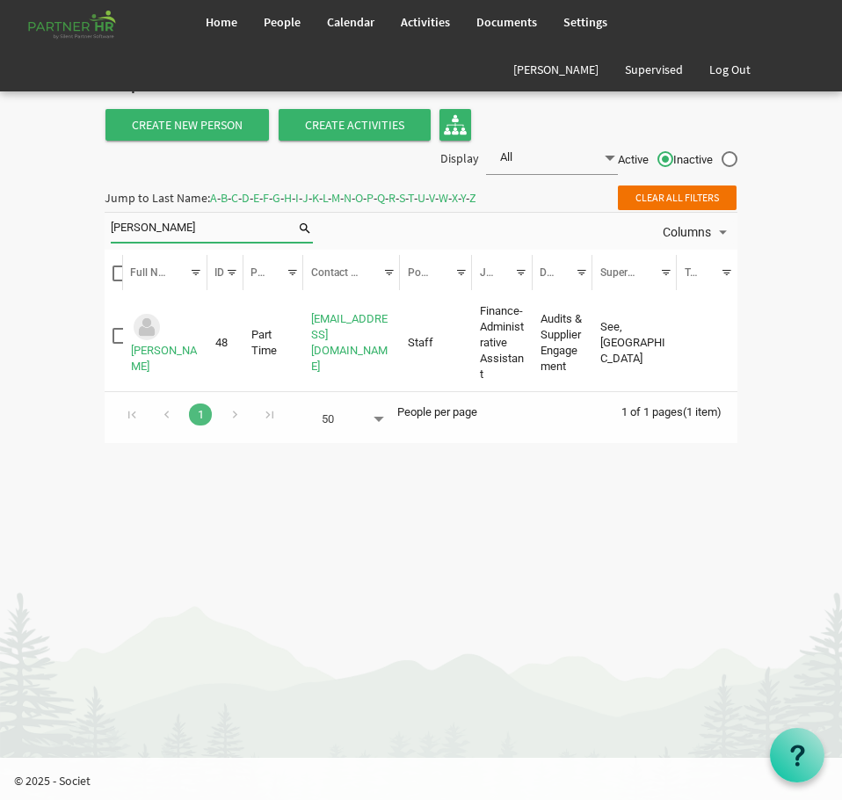
drag, startPoint x: 170, startPoint y: 234, endPoint x: 40, endPoint y: 236, distance: 130.1
click at [54, 236] on body "Home People Calendar" at bounding box center [421, 230] width 842 height 460
type input "luna"
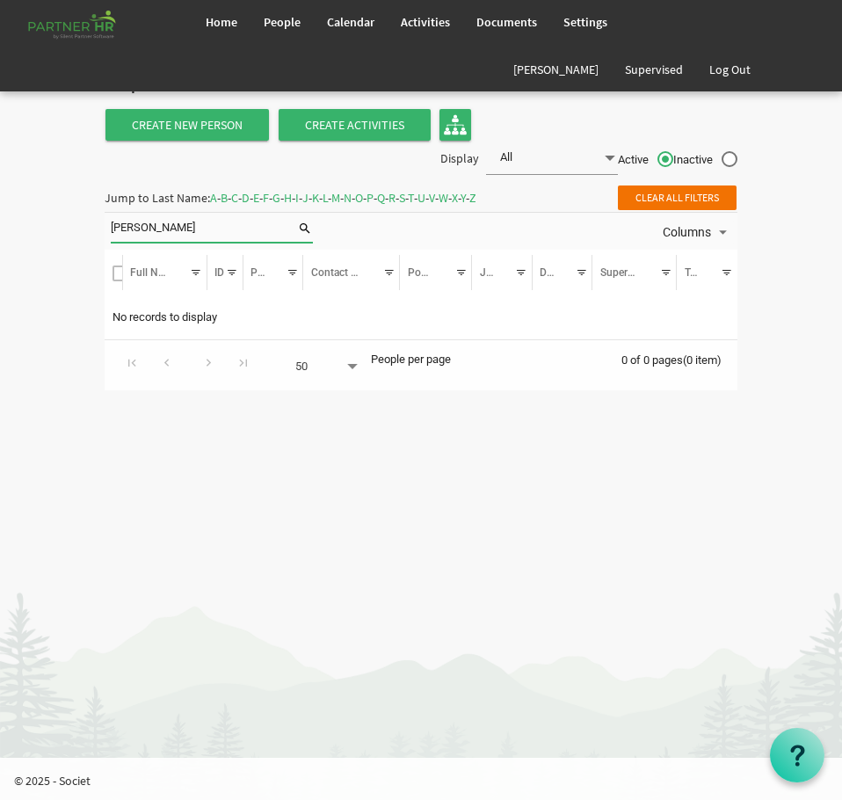
drag, startPoint x: 179, startPoint y: 228, endPoint x: 27, endPoint y: 229, distance: 152.0
click at [33, 229] on body "Home People Calendar" at bounding box center [421, 204] width 842 height 408
type input "isomoto"
drag, startPoint x: 215, startPoint y: 228, endPoint x: -124, endPoint y: 224, distance: 339.2
click at [0, 224] on html "Home People Calendar" at bounding box center [421, 400] width 842 height 800
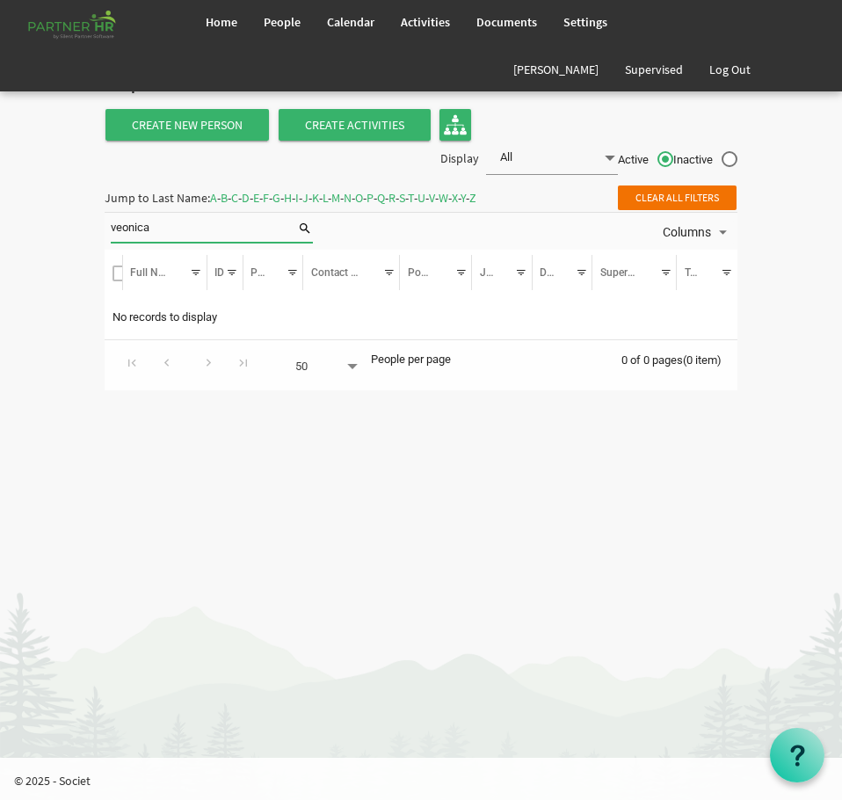
type input "veonica"
drag, startPoint x: 173, startPoint y: 235, endPoint x: 47, endPoint y: 237, distance: 125.7
click at [48, 236] on body "Home People Calendar" at bounding box center [421, 204] width 842 height 408
type input "veronica"
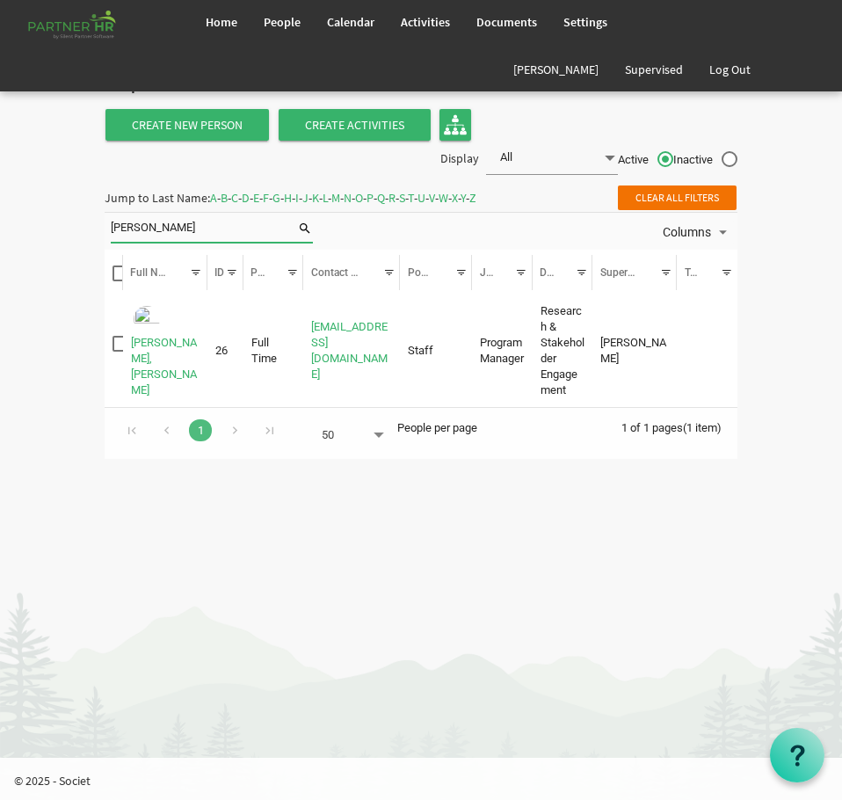
drag, startPoint x: 120, startPoint y: 235, endPoint x: -73, endPoint y: 228, distance: 192.6
click at [0, 228] on html "Home People Calendar" at bounding box center [421, 400] width 842 height 800
type input "isomoto"
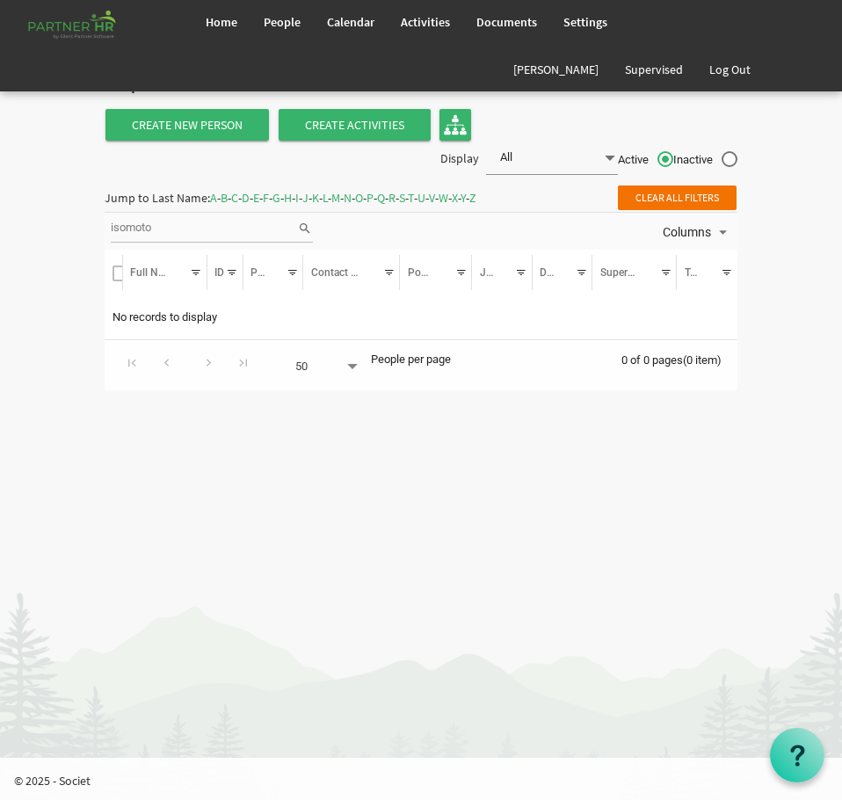
drag, startPoint x: 156, startPoint y: 223, endPoint x: -35, endPoint y: 222, distance: 190.7
click at [0, 222] on html "Home People Calendar" at bounding box center [421, 400] width 842 height 800
type input "jogthong"
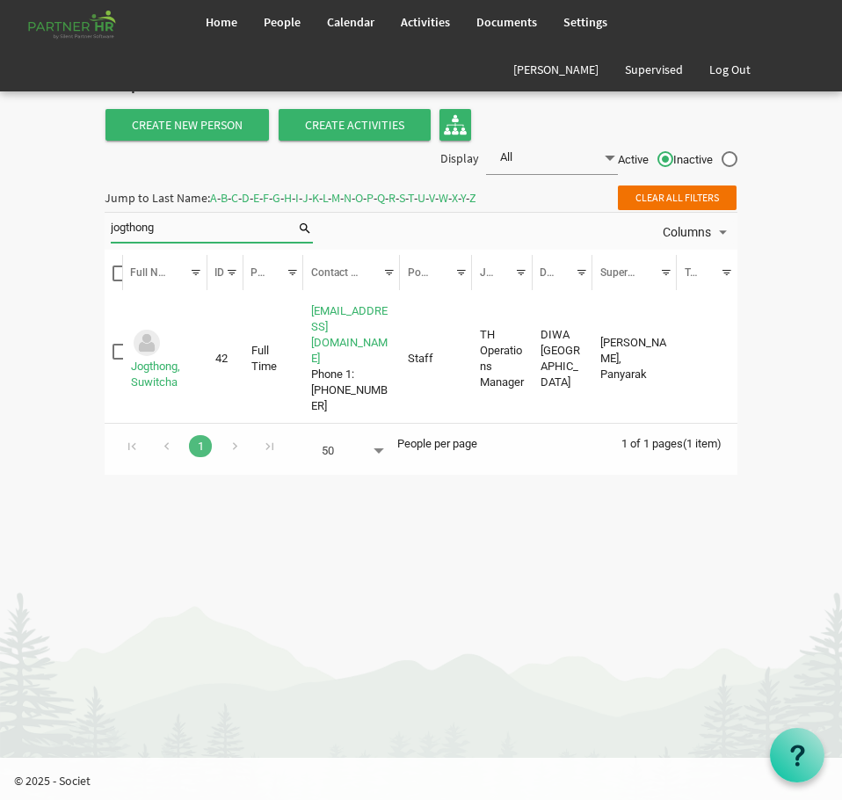
drag, startPoint x: 163, startPoint y: 227, endPoint x: 1, endPoint y: 201, distance: 164.5
click at [40, 223] on body "Home People Calendar" at bounding box center [421, 246] width 842 height 492
type input "kawasaki"
drag, startPoint x: 169, startPoint y: 231, endPoint x: -14, endPoint y: 234, distance: 182.8
click at [0, 234] on html "Home People Calendar" at bounding box center [421, 400] width 842 height 800
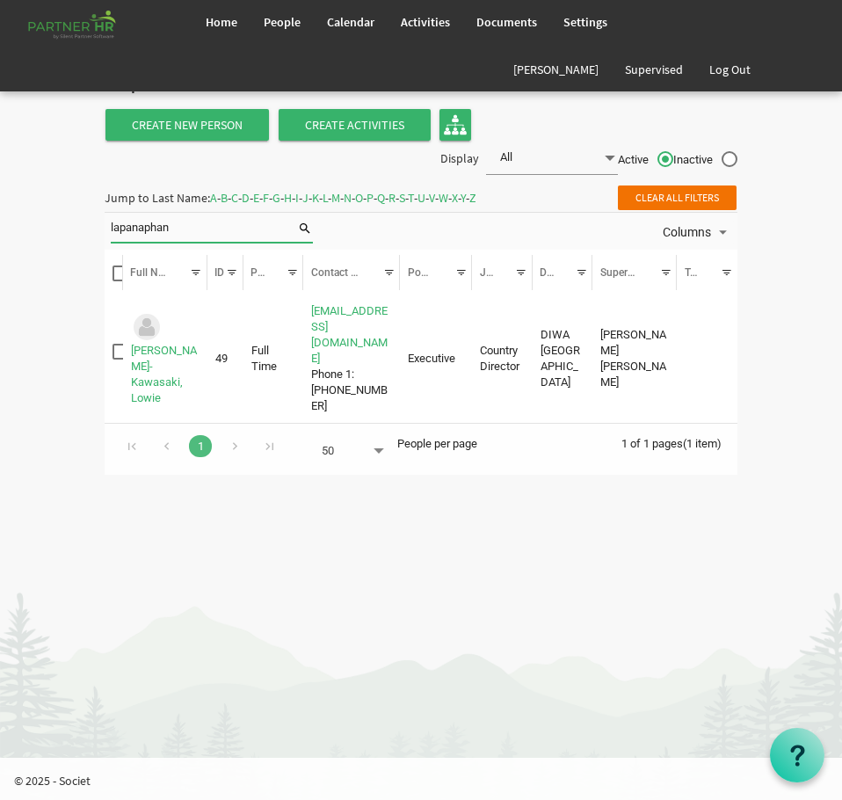
type input "lapanaphan"
drag, startPoint x: 206, startPoint y: 214, endPoint x: 13, endPoint y: 201, distance: 192.9
click at [67, 212] on body "Home People Calendar" at bounding box center [421, 246] width 842 height 492
type input "sepa"
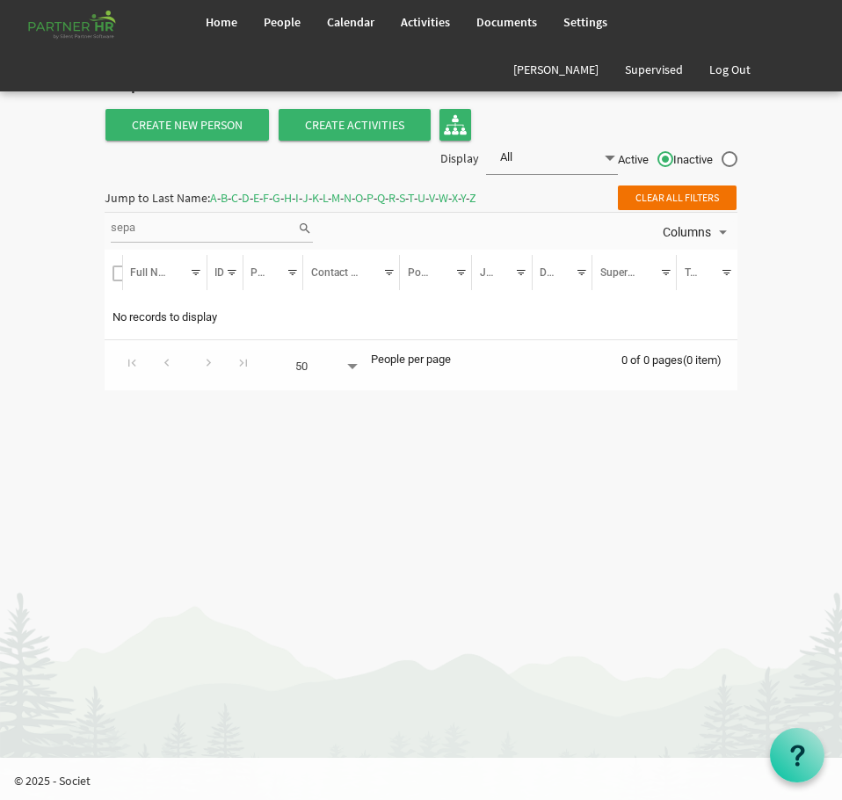
drag, startPoint x: 188, startPoint y: 235, endPoint x: -261, endPoint y: 233, distance: 449.0
click at [0, 233] on html "Home People Calendar" at bounding box center [421, 400] width 842 height 800
type input "septa"
click at [144, 229] on input "septa" at bounding box center [204, 228] width 186 height 26
drag, startPoint x: 170, startPoint y: 228, endPoint x: -158, endPoint y: 173, distance: 332.3
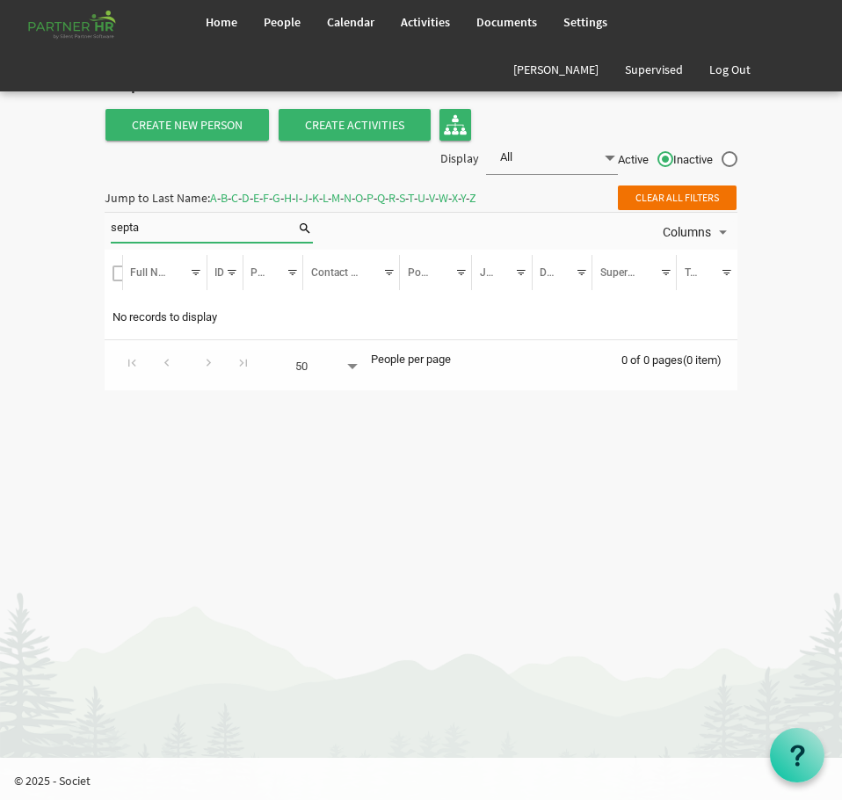
click at [0, 173] on html "Home People Calendar" at bounding box center [421, 400] width 842 height 800
type input "sandhi"
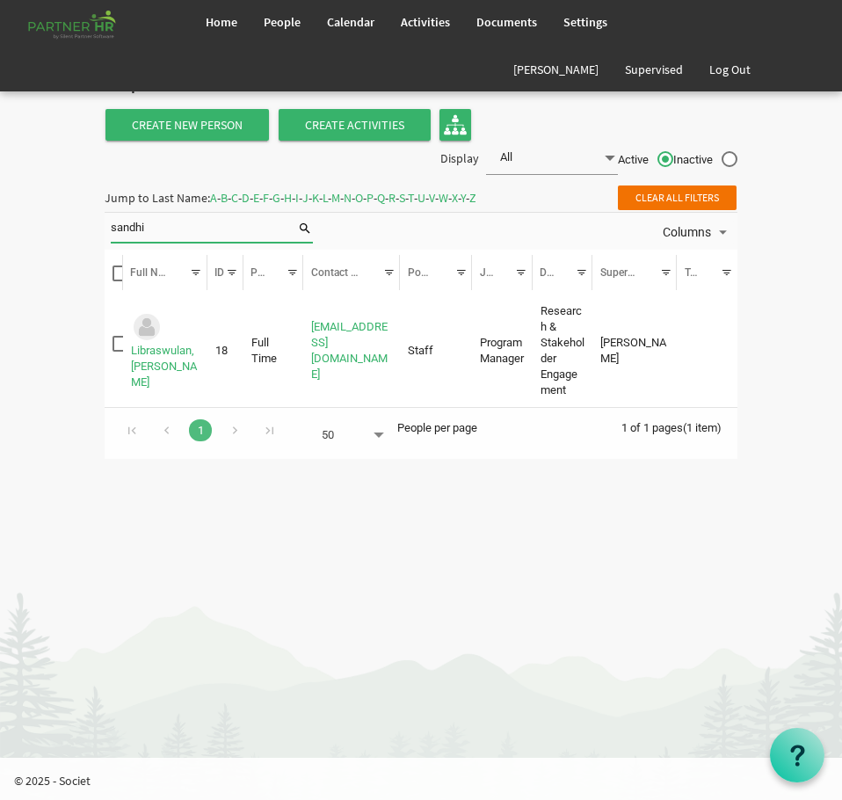
drag, startPoint x: 186, startPoint y: 215, endPoint x: -38, endPoint y: 196, distance: 224.9
click at [0, 196] on html "Home People Calendar" at bounding box center [421, 400] width 842 height 800
type input "t"
type input "yohana"
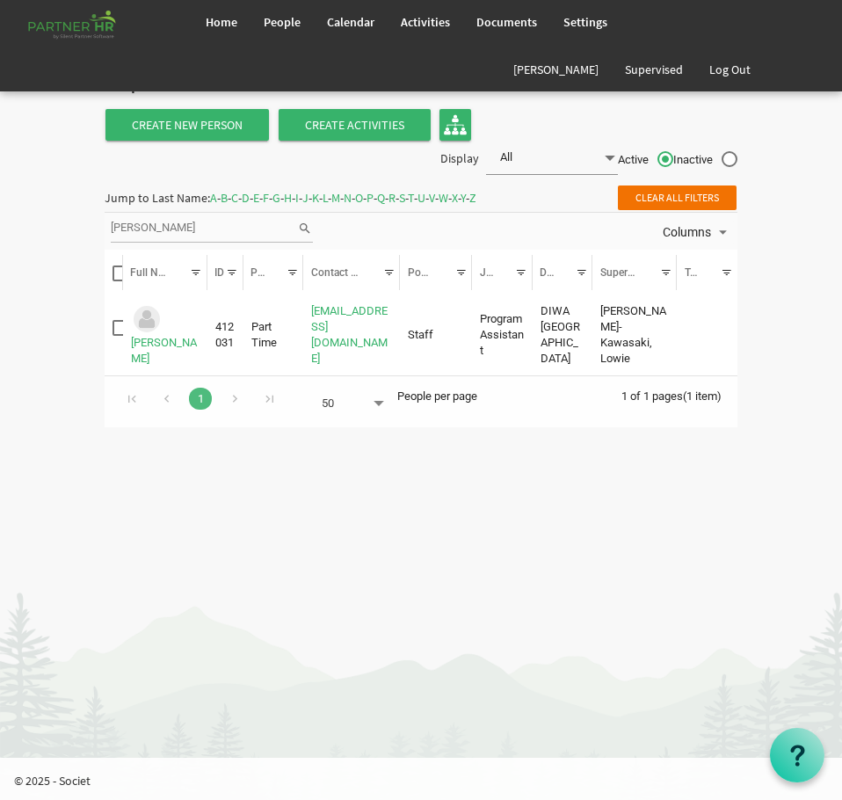
drag, startPoint x: 162, startPoint y: 235, endPoint x: -14, endPoint y: 235, distance: 175.7
click at [0, 235] on html "Home People Calendar" at bounding box center [421, 400] width 842 height 800
type input "khin"
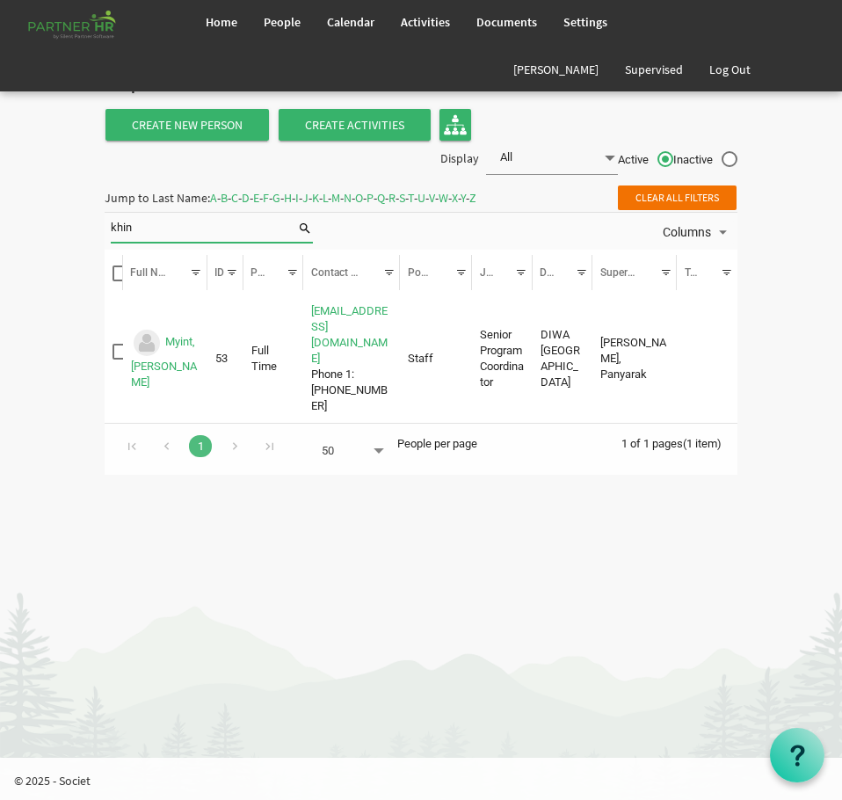
drag, startPoint x: 254, startPoint y: 229, endPoint x: 56, endPoint y: 247, distance: 198.5
click at [58, 247] on body "Home People Calendar" at bounding box center [421, 246] width 842 height 492
type input "ricky"
drag, startPoint x: 94, startPoint y: 232, endPoint x: 39, endPoint y: 228, distance: 55.5
click at [75, 231] on body "Home People Calendar" at bounding box center [421, 246] width 842 height 492
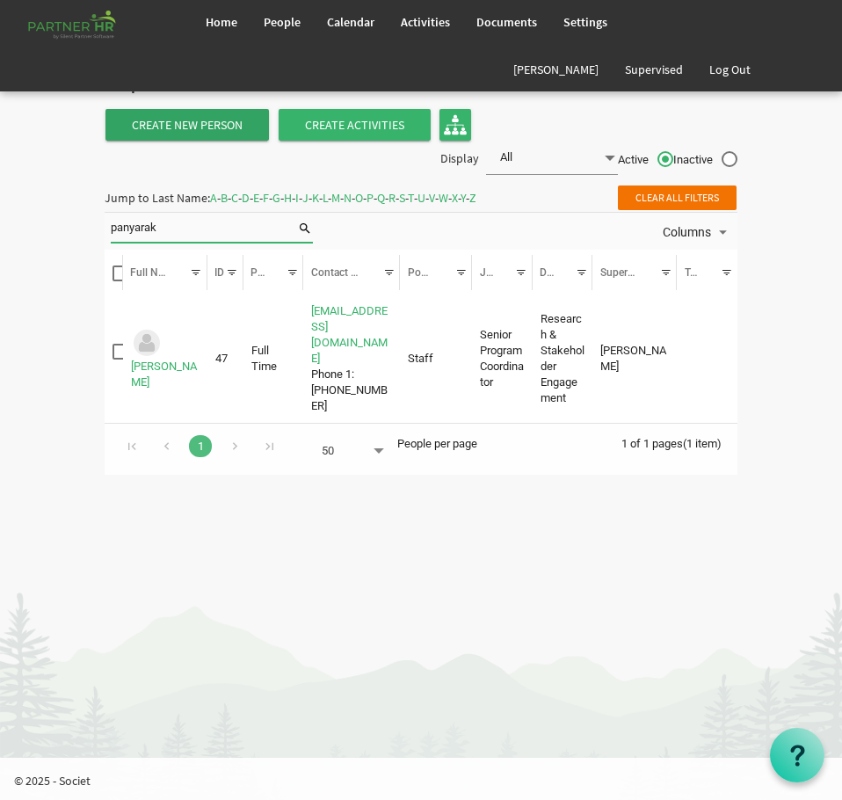
type input "panyarak"
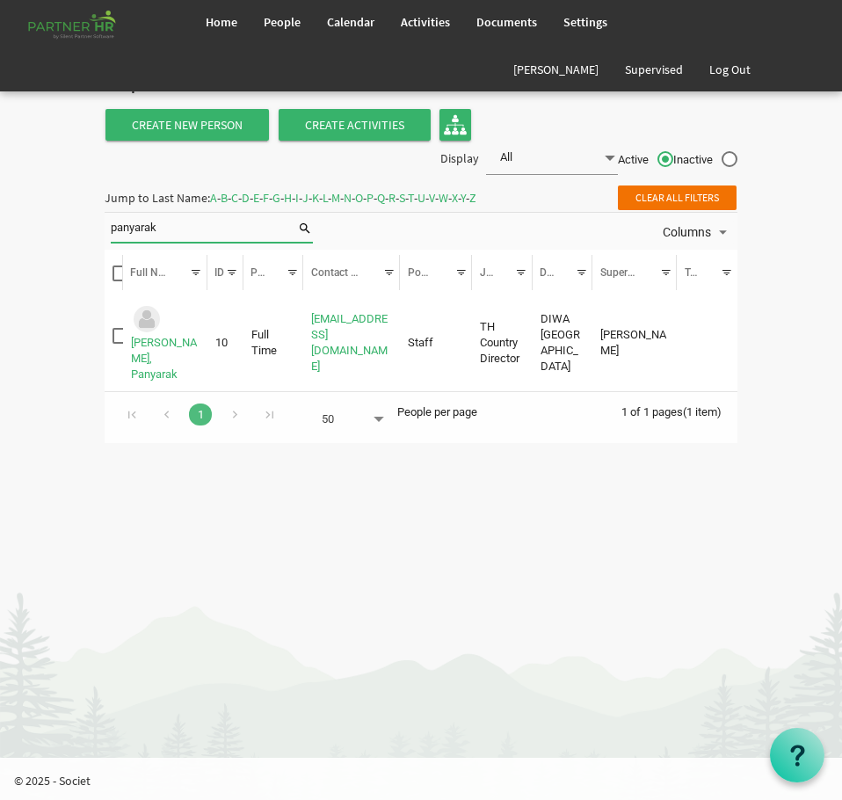
drag, startPoint x: 188, startPoint y: 223, endPoint x: -166, endPoint y: 199, distance: 355.0
click at [0, 199] on html "Home People Calendar" at bounding box center [421, 400] width 842 height 800
type input "dillon"
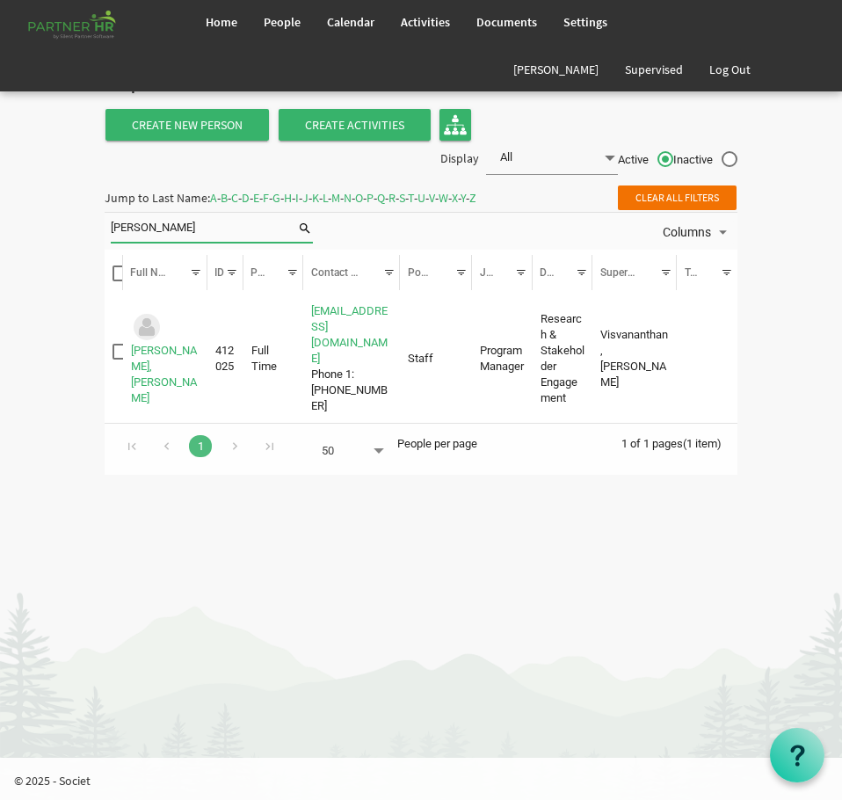
drag, startPoint x: 133, startPoint y: 231, endPoint x: -30, endPoint y: 231, distance: 162.6
click at [0, 231] on html "Home People Calendar" at bounding box center [421, 400] width 842 height 800
type input "eden"
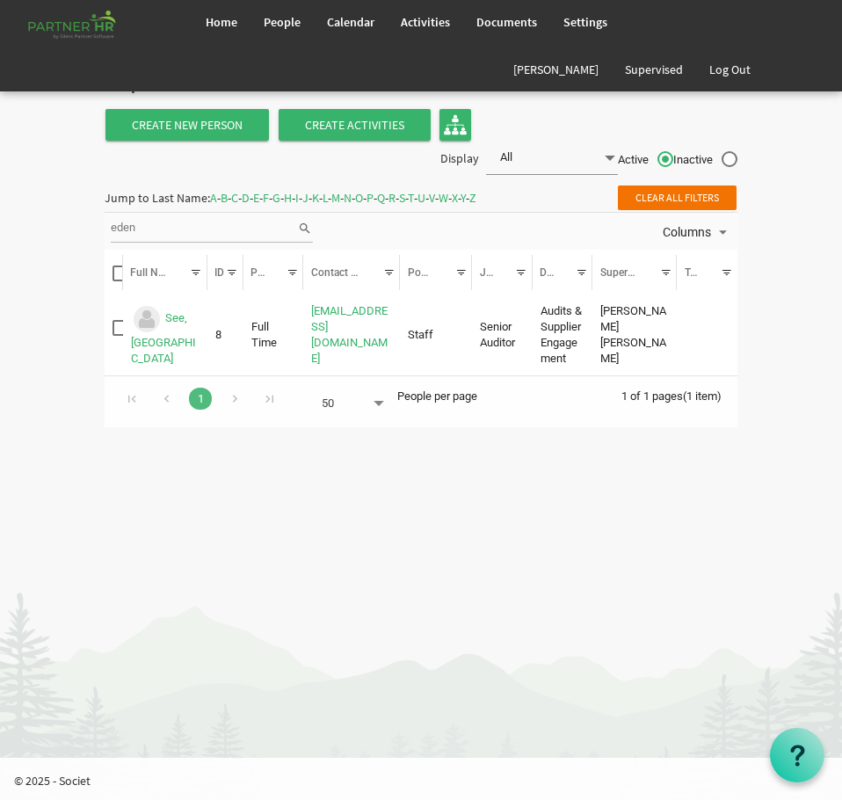
drag, startPoint x: 33, startPoint y: 222, endPoint x: 7, endPoint y: 222, distance: 25.5
click at [23, 222] on body "Home People Calendar" at bounding box center [421, 222] width 842 height 445
type input "thirkell"
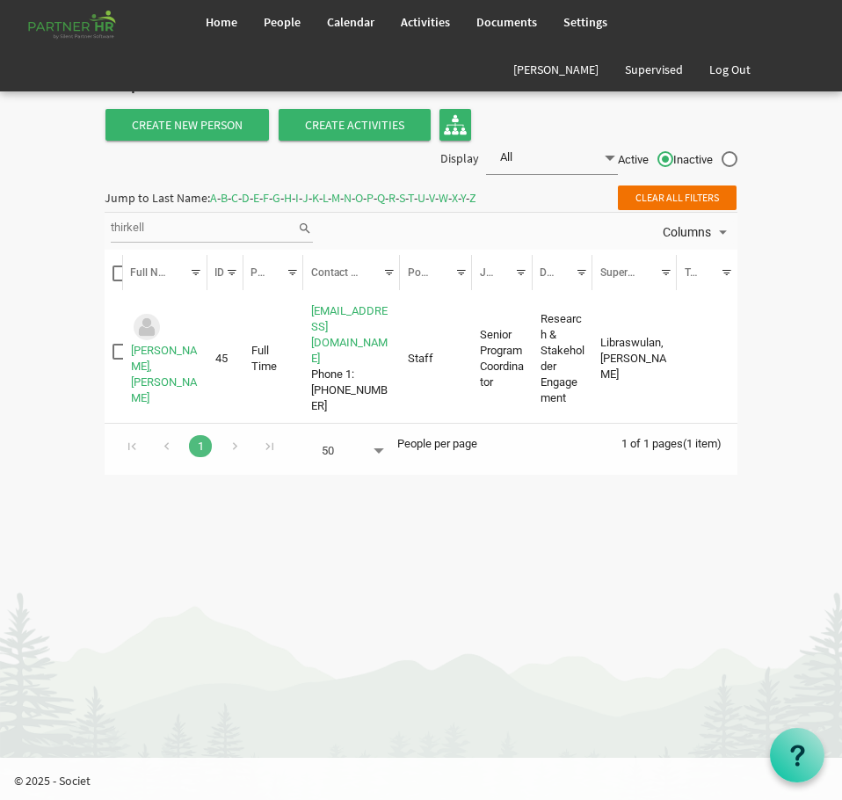
drag, startPoint x: 150, startPoint y: 222, endPoint x: 4, endPoint y: 221, distance: 146.8
click at [47, 222] on body "Home People Calendar" at bounding box center [421, 246] width 842 height 492
type input "kamini"
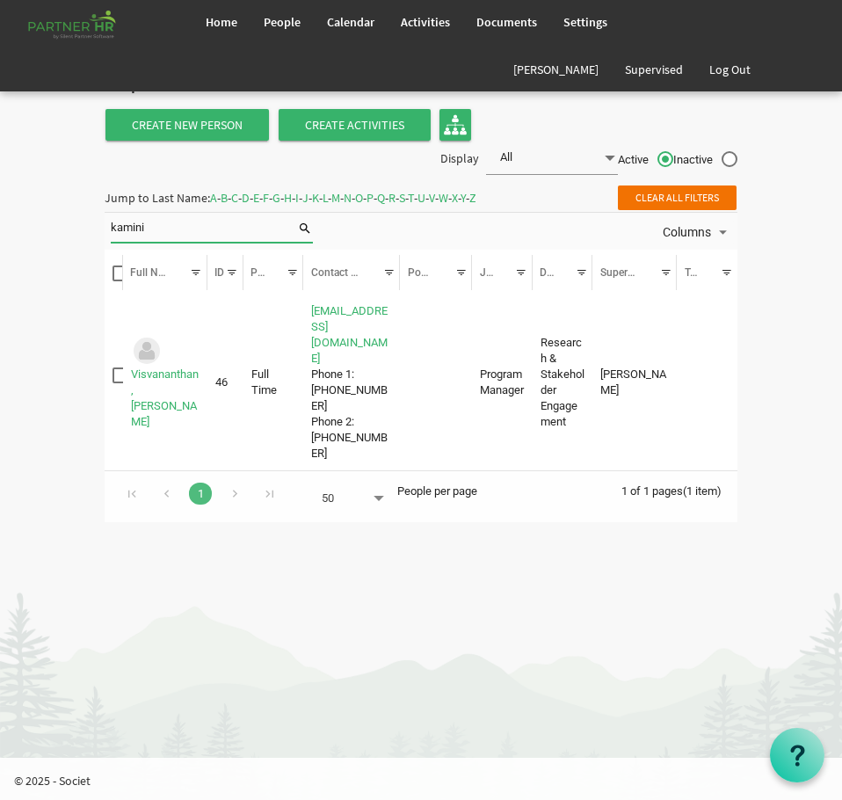
drag, startPoint x: 38, startPoint y: 228, endPoint x: -36, endPoint y: 212, distance: 75.7
click at [0, 212] on html "Home People Calendar" at bounding box center [421, 400] width 842 height 800
type input "grace"
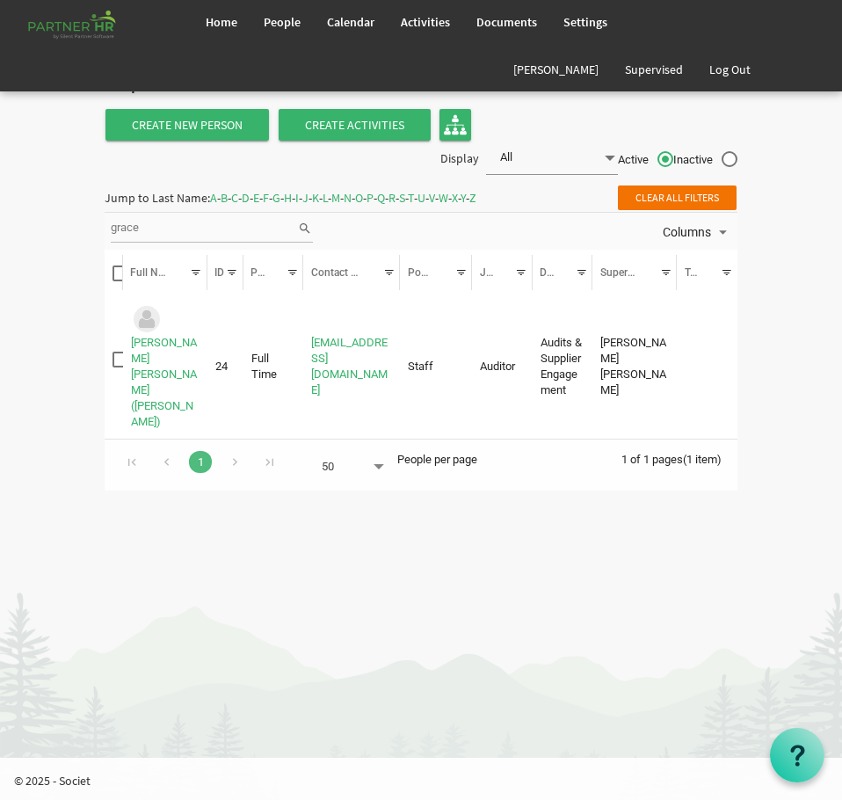
drag, startPoint x: 141, startPoint y: 232, endPoint x: 117, endPoint y: 234, distance: 23.8
click at [125, 235] on input "grace" at bounding box center [204, 228] width 186 height 26
type input "g"
type input "celine"
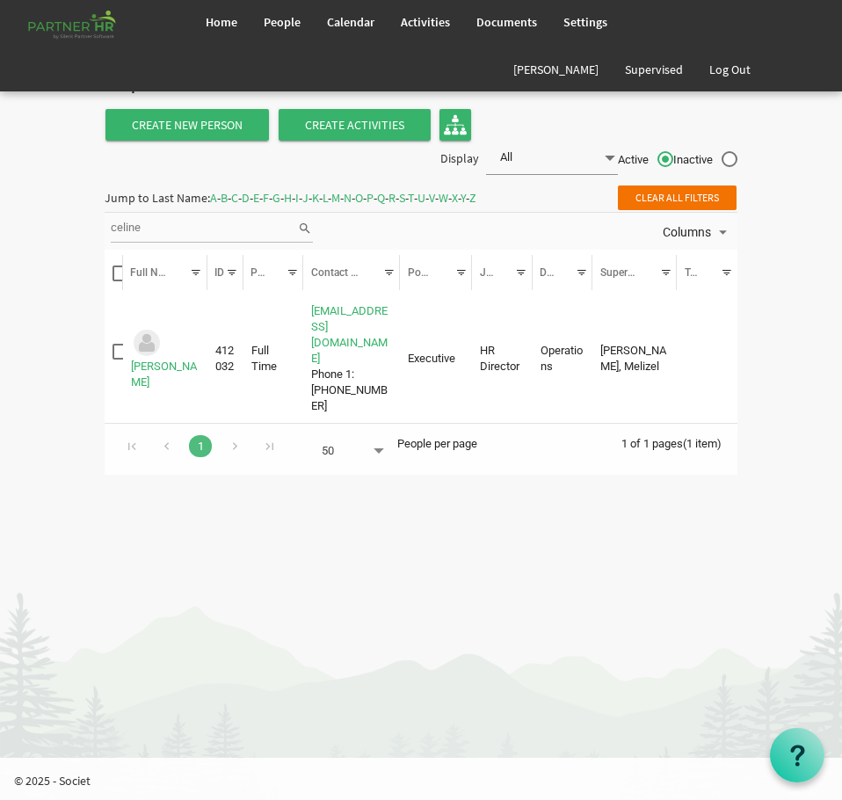
drag, startPoint x: 205, startPoint y: 230, endPoint x: -207, endPoint y: 321, distance: 421.9
click at [0, 321] on html "Home People Calendar" at bounding box center [421, 400] width 842 height 800
type input "yohana"
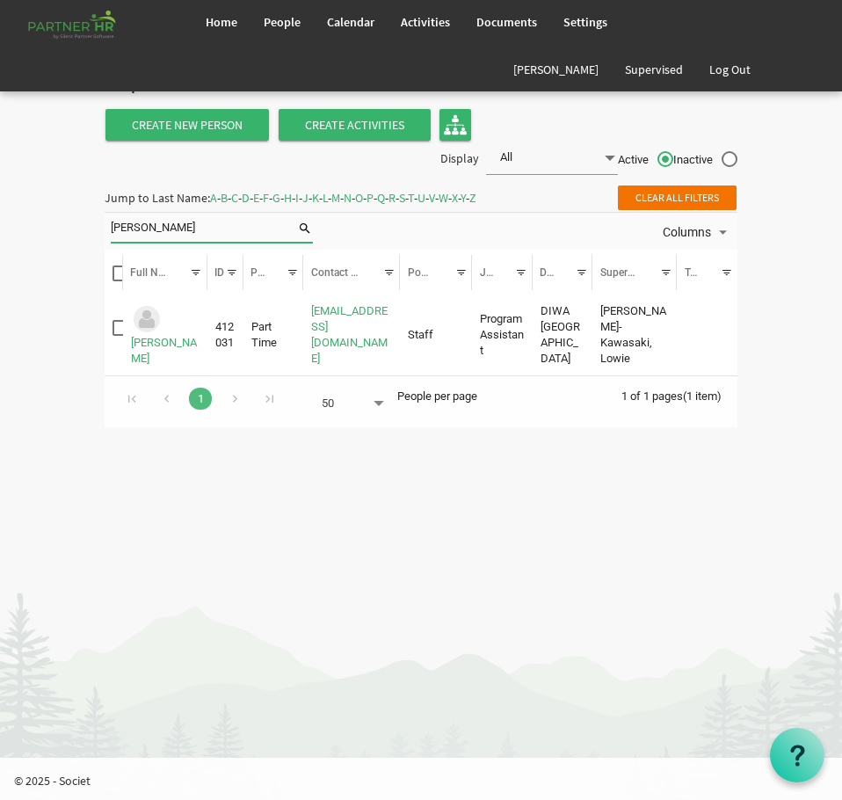
drag, startPoint x: 124, startPoint y: 229, endPoint x: -101, endPoint y: 258, distance: 226.8
click at [0, 258] on html "Home People Calendar" at bounding box center [421, 400] width 842 height 800
type input "b"
type input "n"
type input "melissa"
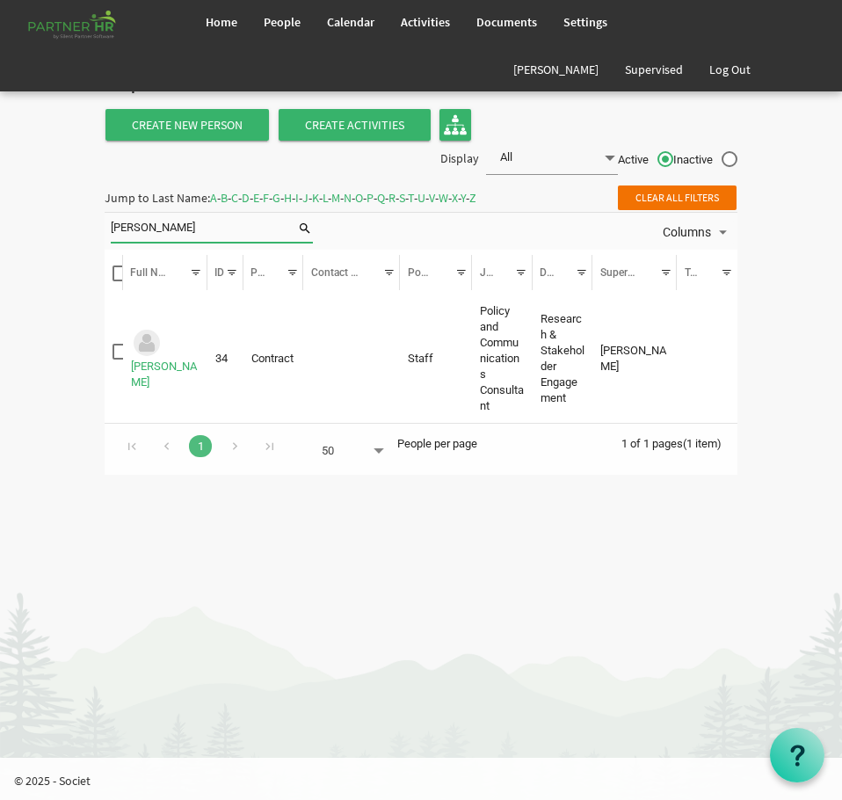
drag, startPoint x: 208, startPoint y: 215, endPoint x: -69, endPoint y: 227, distance: 277.0
click at [0, 227] on html "Home People Calendar" at bounding box center [421, 400] width 842 height 800
type input "william"
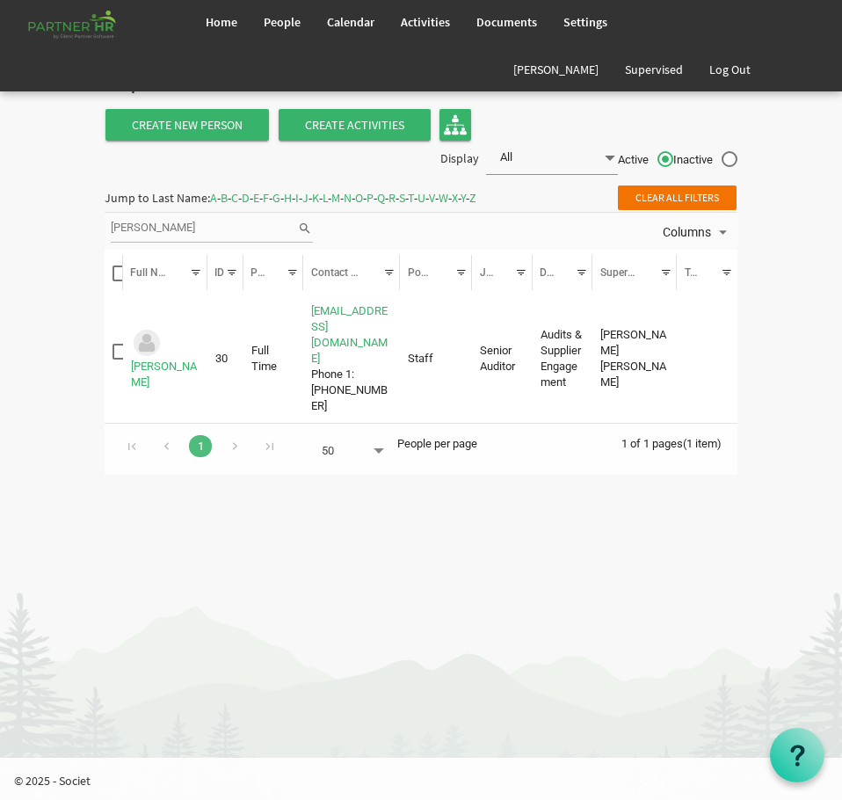
click at [186, 226] on input "william" at bounding box center [204, 228] width 186 height 26
drag, startPoint x: 186, startPoint y: 226, endPoint x: 34, endPoint y: 245, distance: 153.2
click at [43, 242] on body "Home People Calendar" at bounding box center [421, 246] width 842 height 492
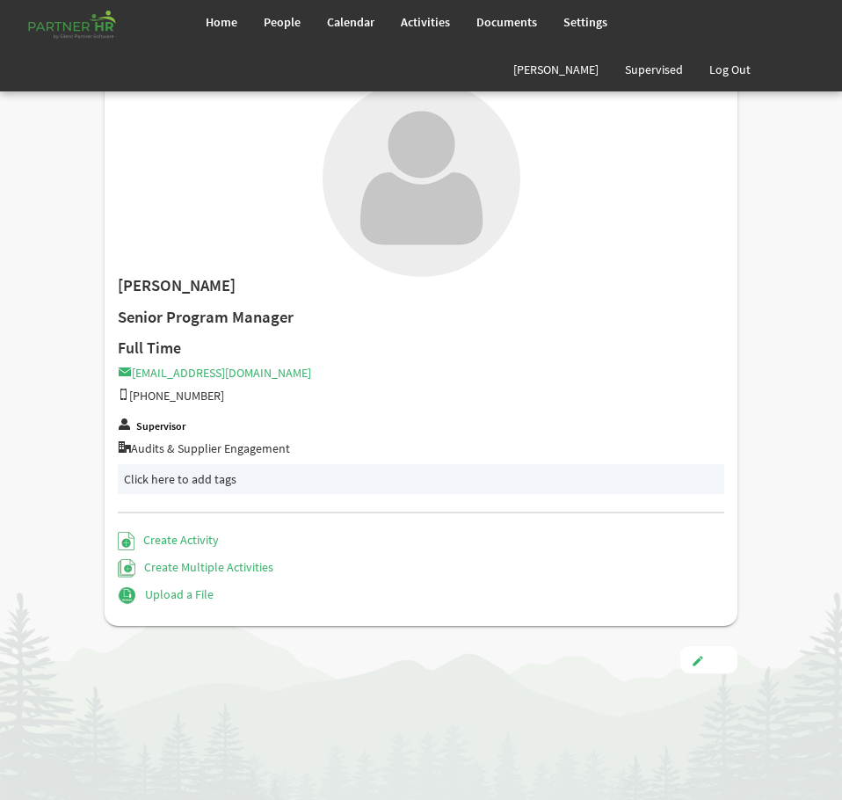
type input "Full Time"
type input "Staff"
type input "[PERSON_NAME]"
type input "[DATE]"
type input "[DEMOGRAPHIC_DATA]"
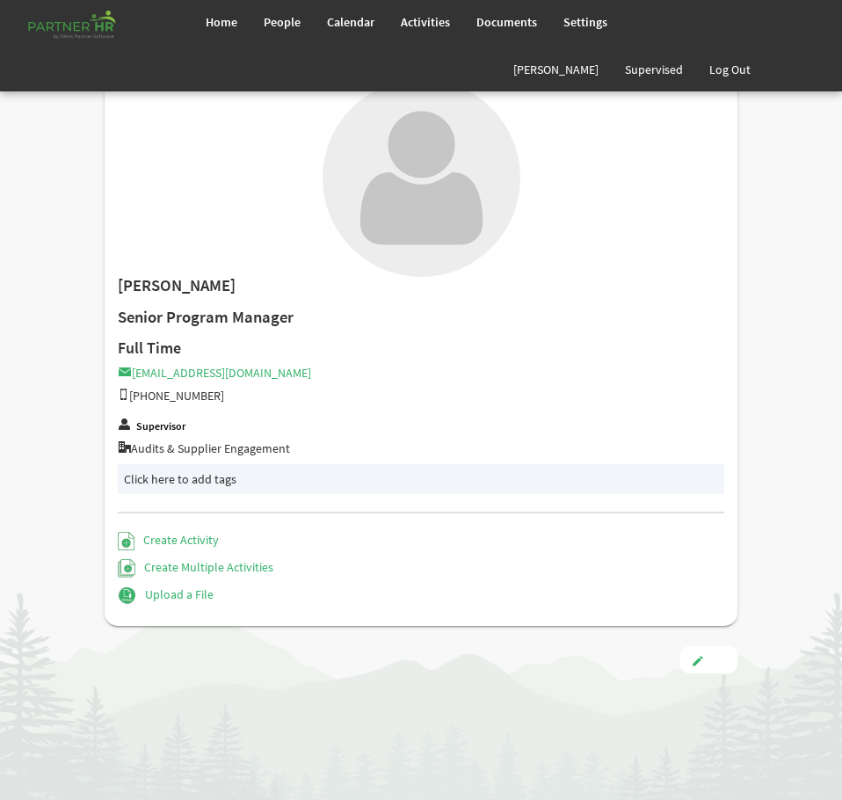
type input "[DATE]"
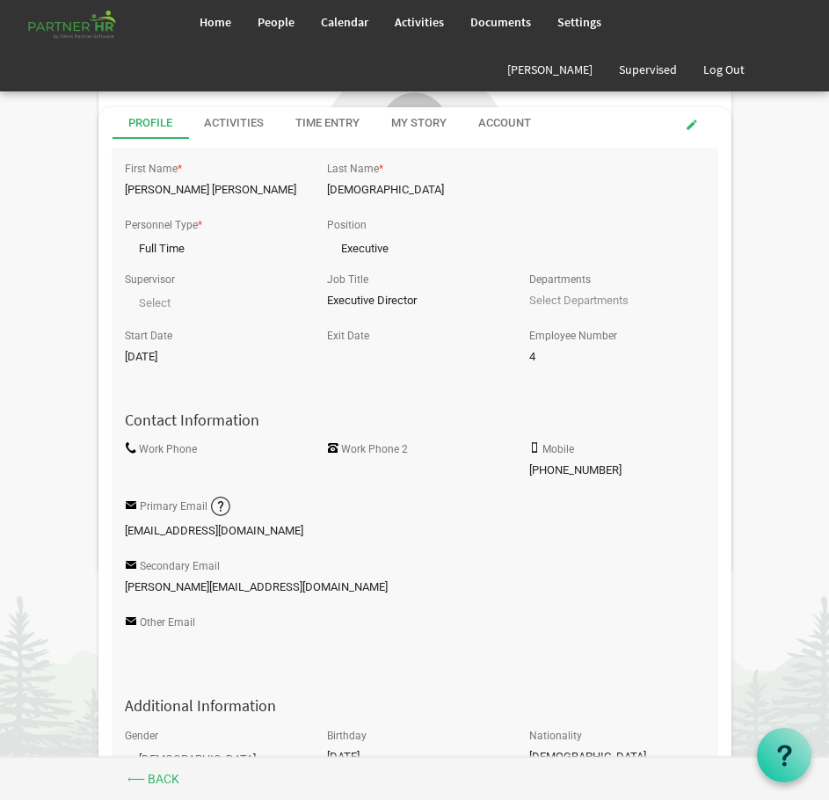
scroll to position [527, 0]
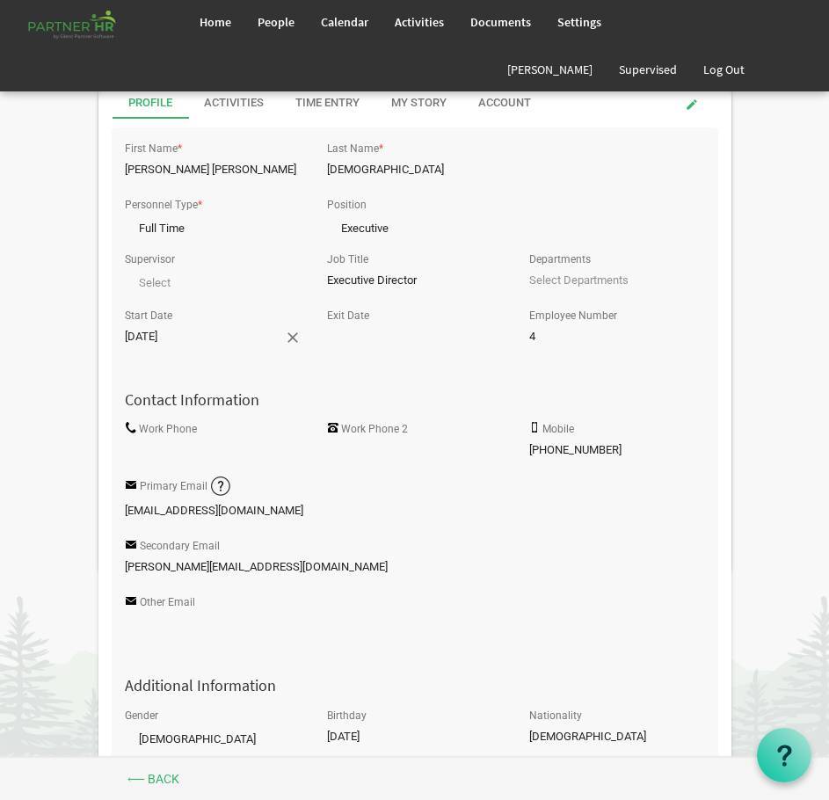
click at [136, 334] on input "[DATE]" at bounding box center [204, 337] width 159 height 26
click at [177, 336] on input "[DATE]" at bounding box center [204, 337] width 159 height 26
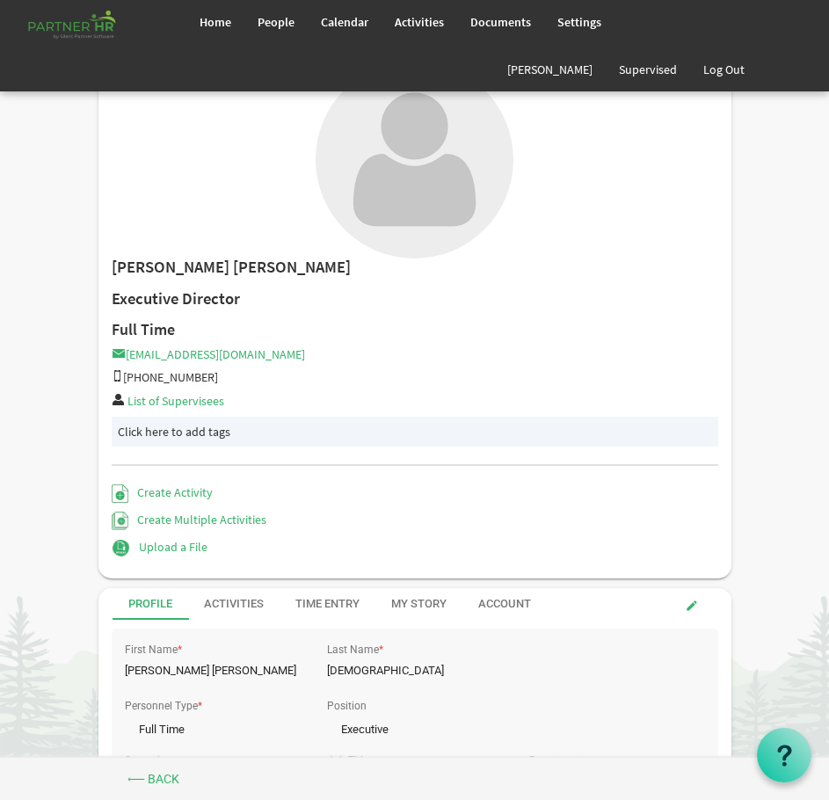
scroll to position [0, 0]
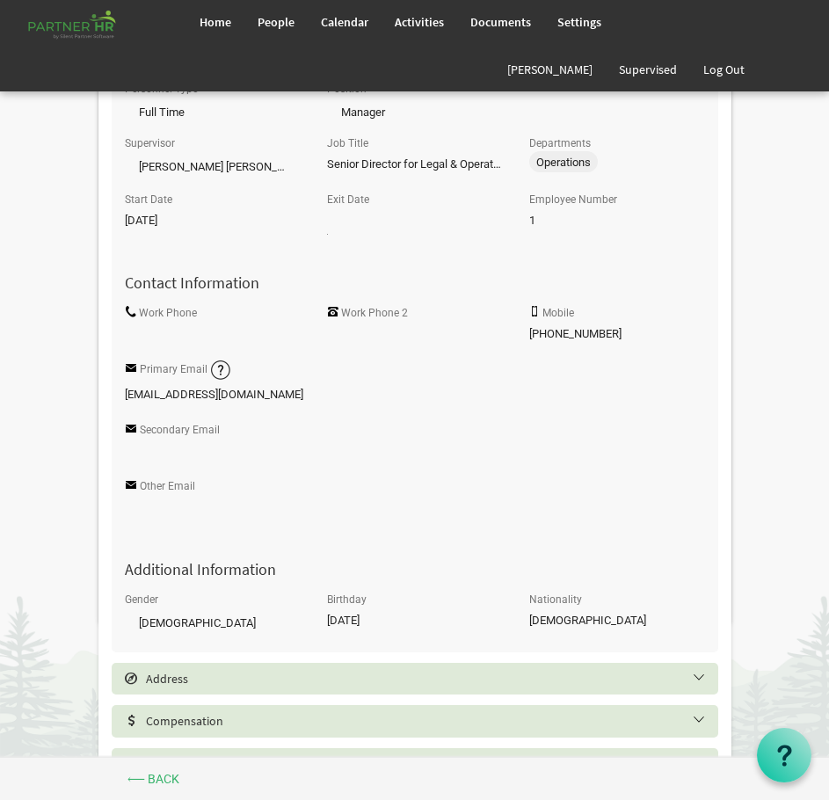
scroll to position [703, 0]
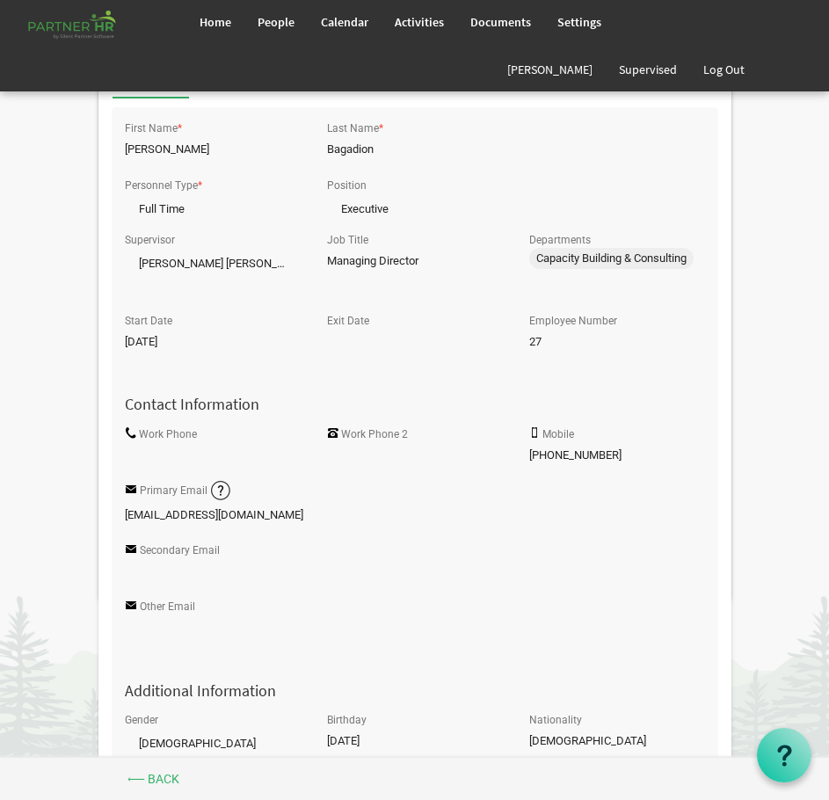
scroll to position [615, 0]
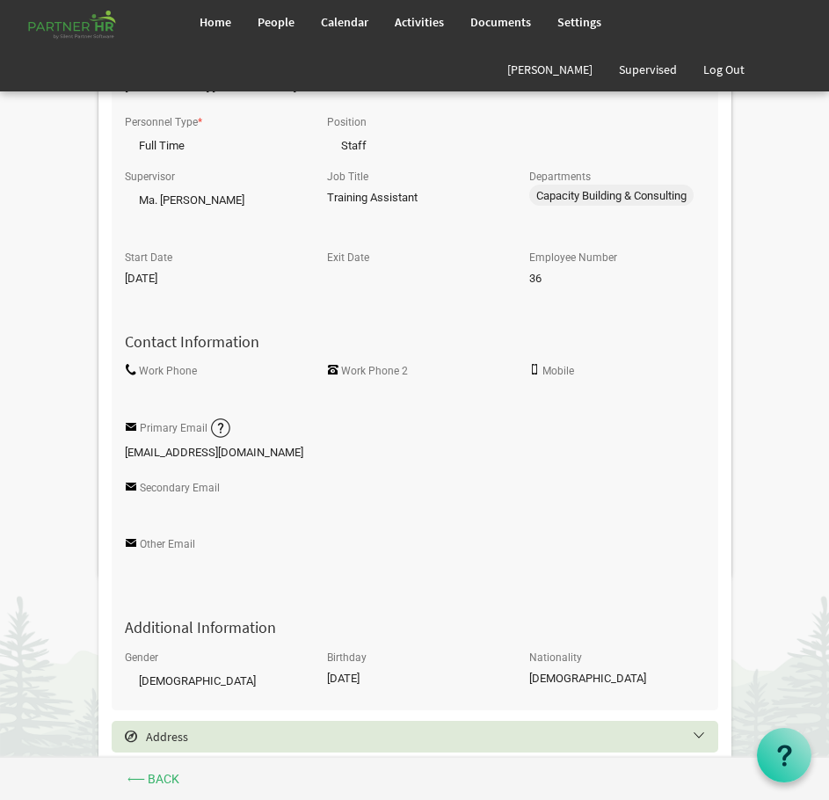
scroll to position [615, 0]
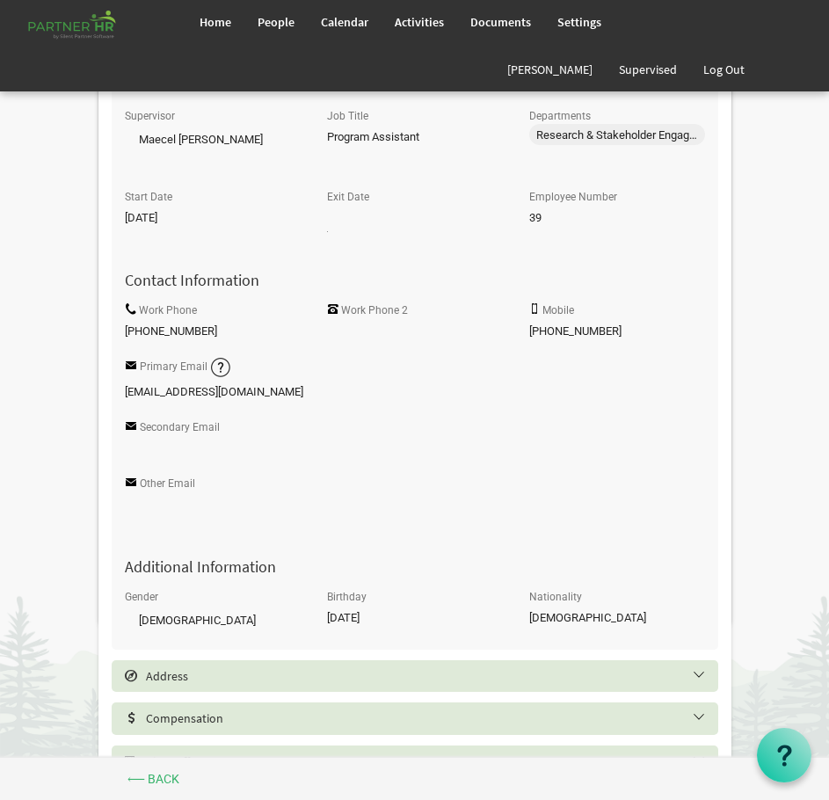
scroll to position [703, 0]
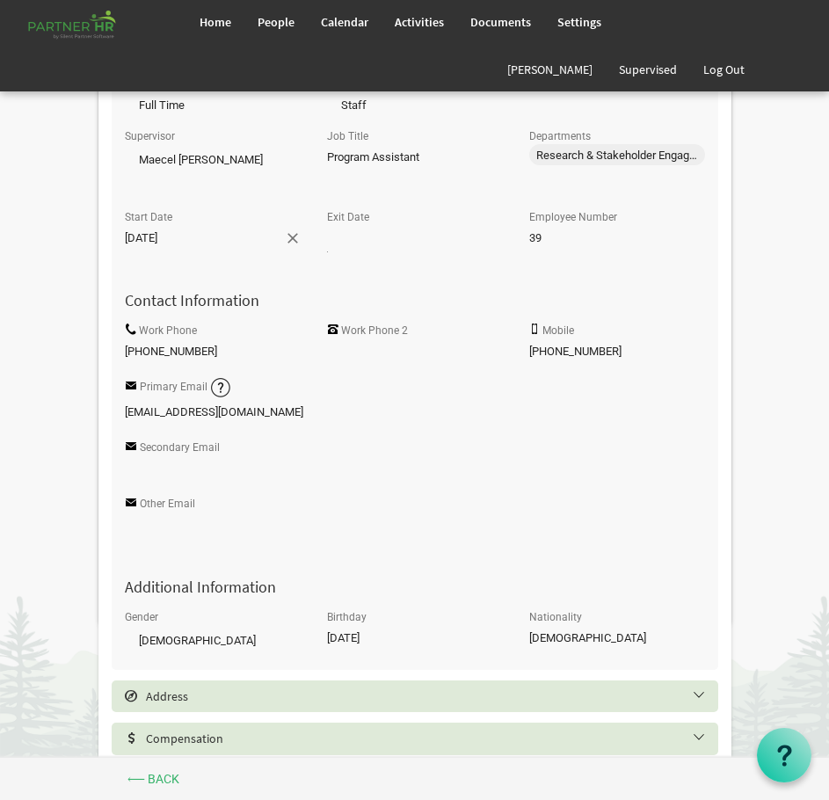
click at [177, 244] on input "11/9/2022" at bounding box center [204, 238] width 159 height 26
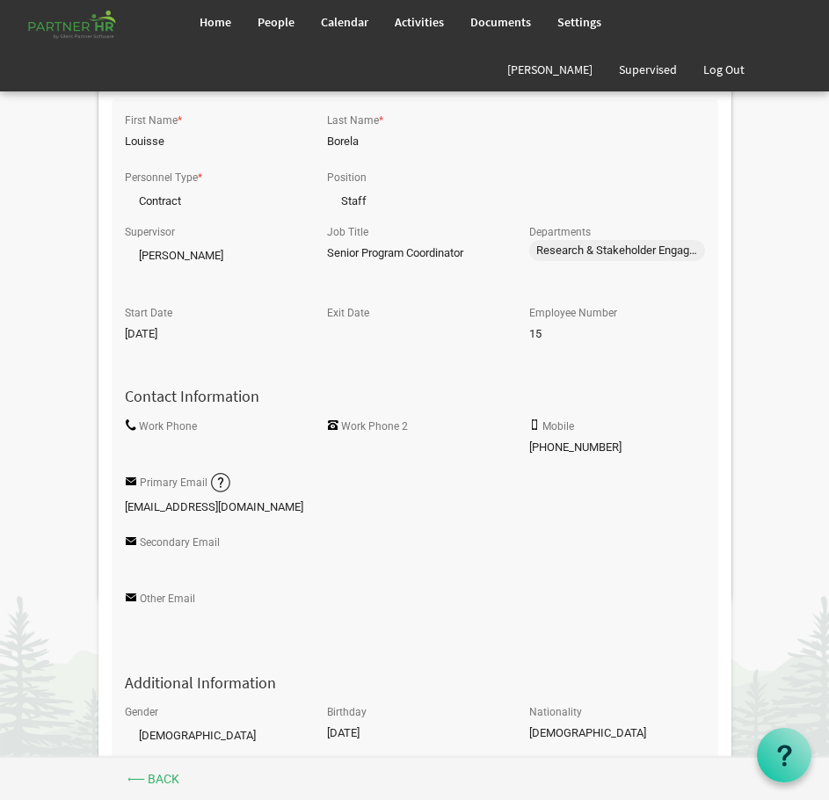
scroll to position [615, 0]
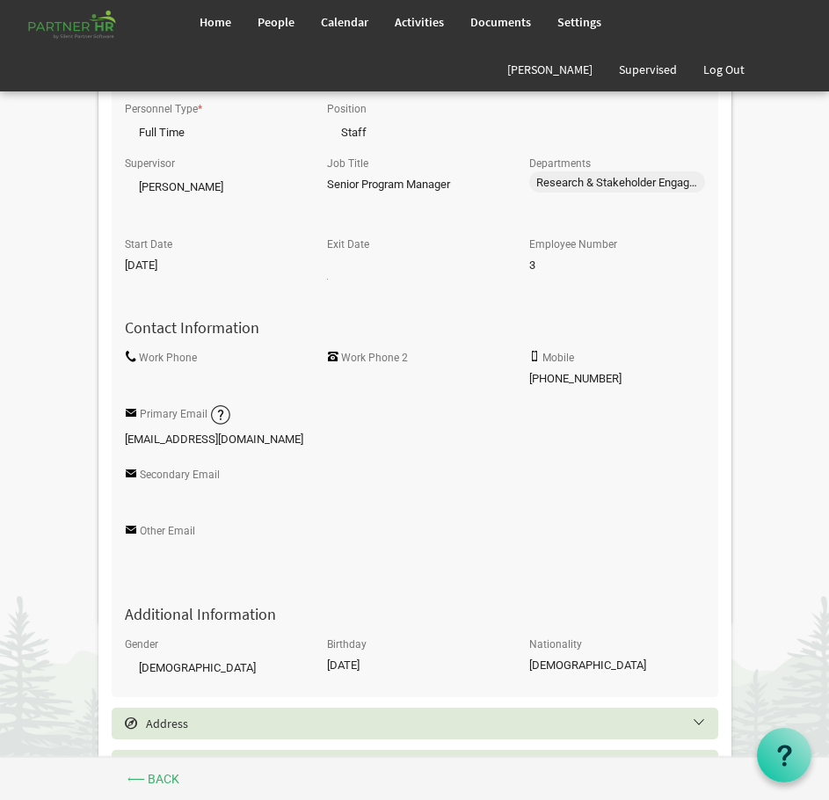
scroll to position [703, 0]
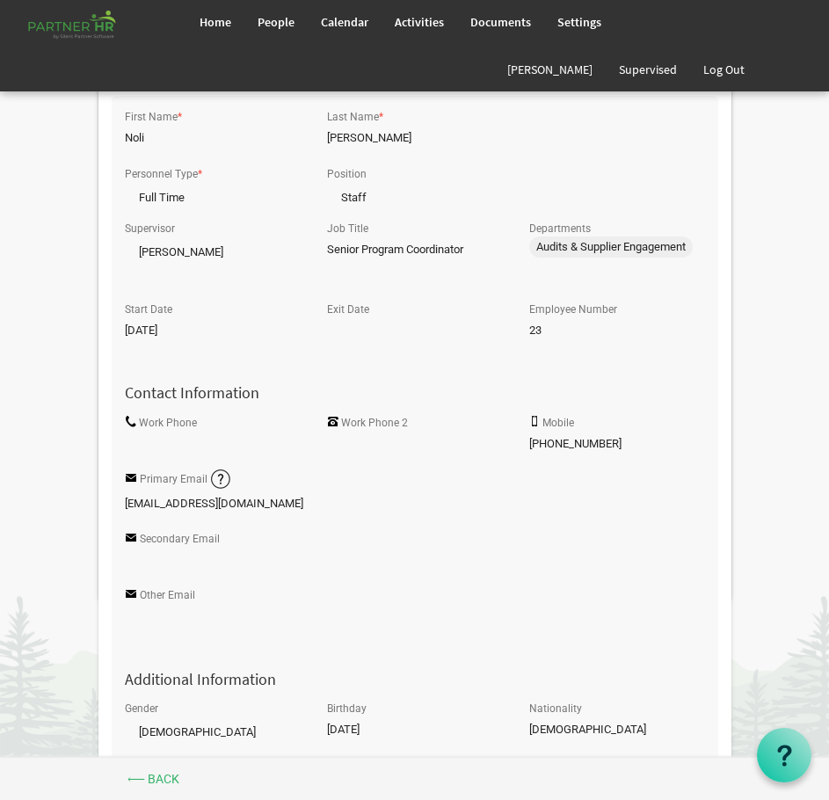
scroll to position [615, 0]
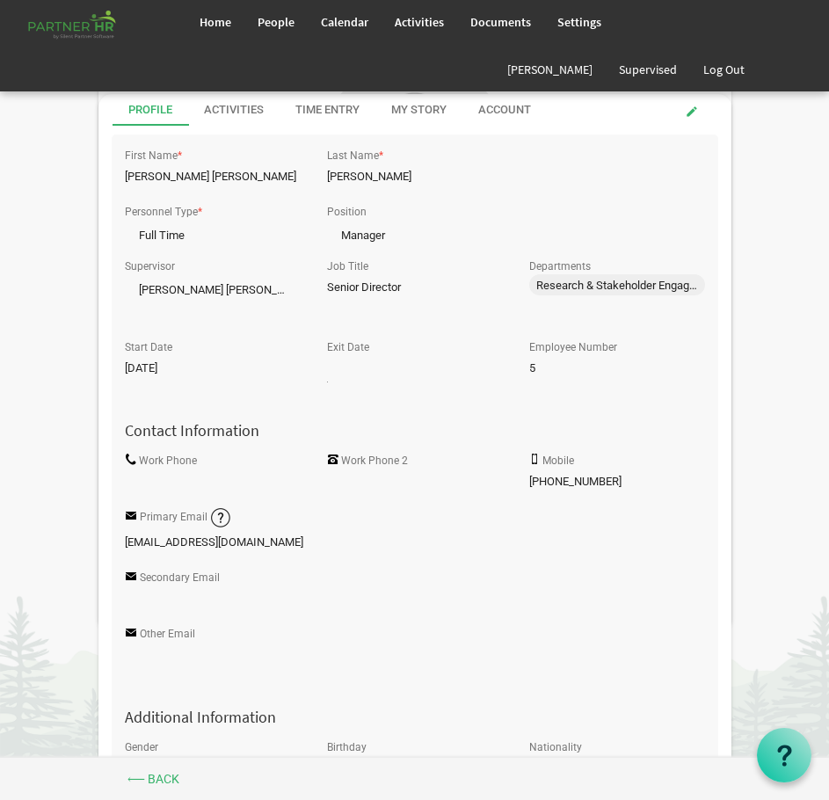
scroll to position [615, 0]
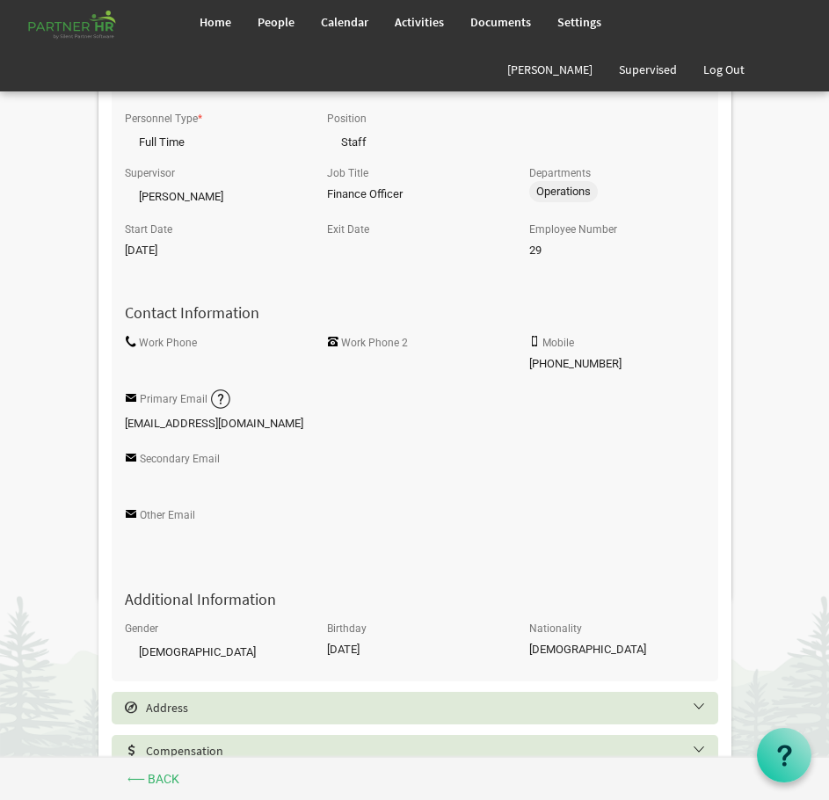
scroll to position [615, 0]
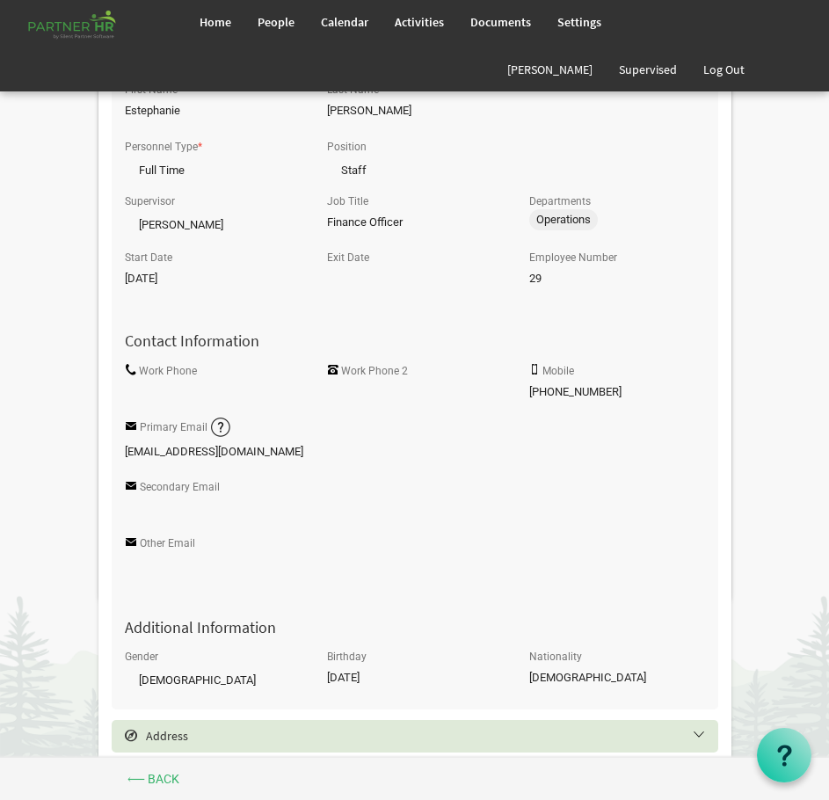
click at [71, 404] on body "Home People Calendar" at bounding box center [414, 254] width 829 height 1738
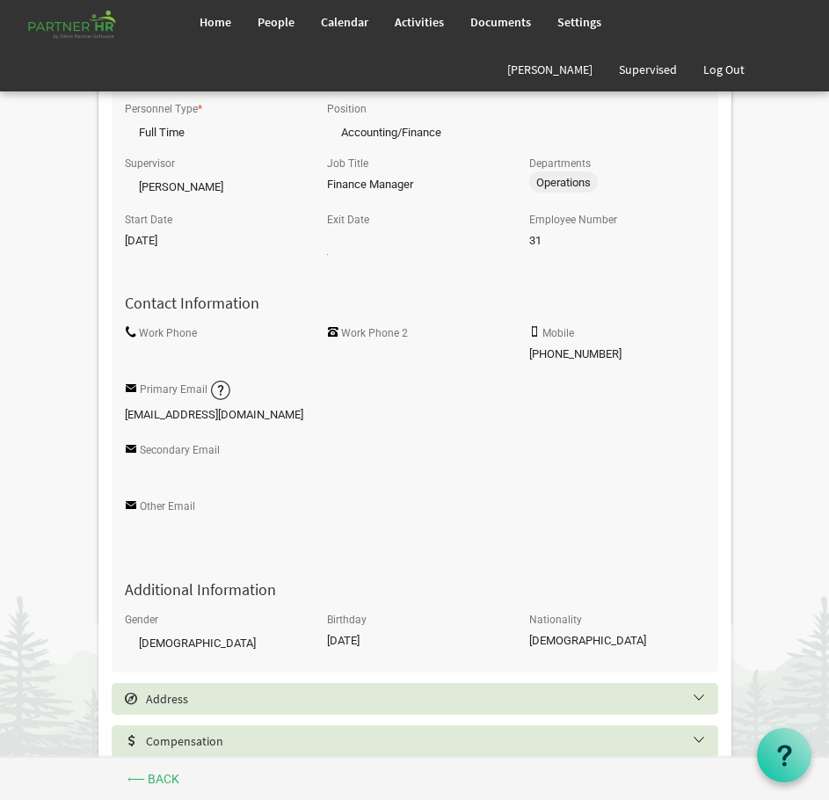
scroll to position [703, 0]
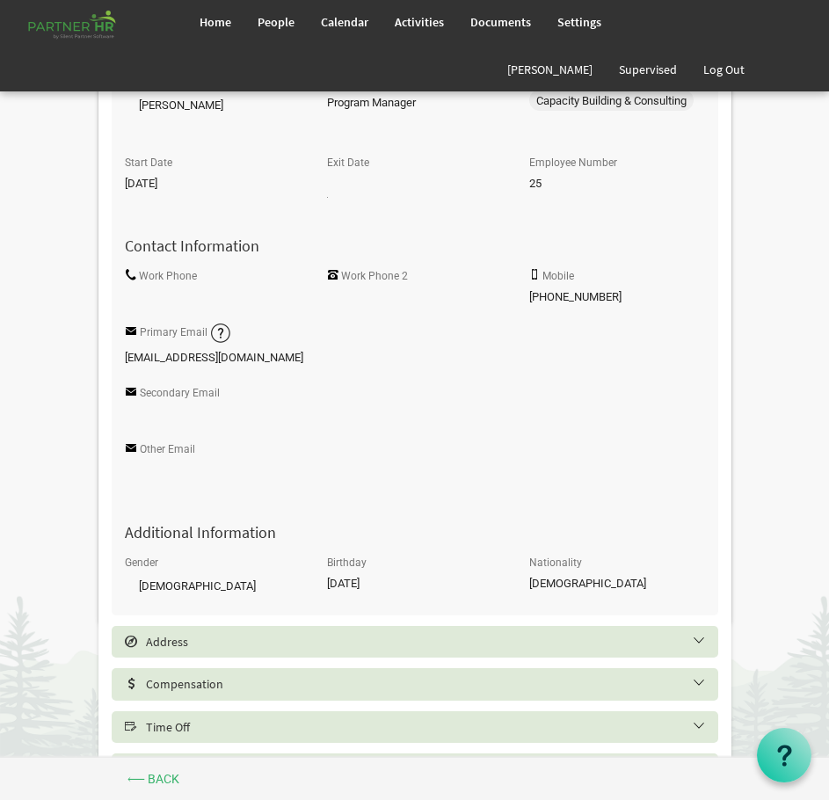
scroll to position [791, 0]
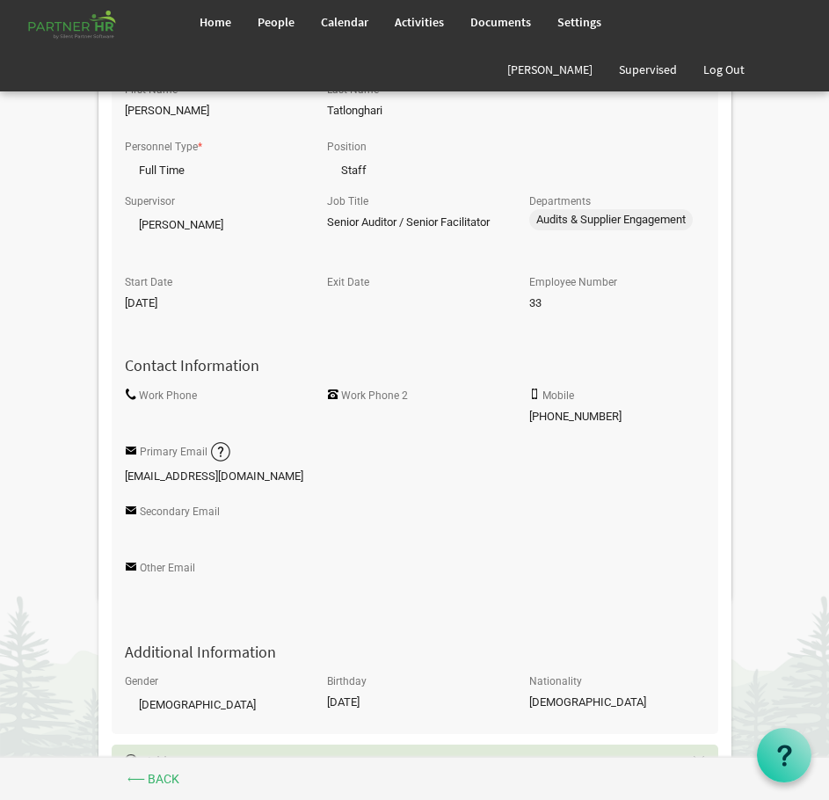
scroll to position [703, 0]
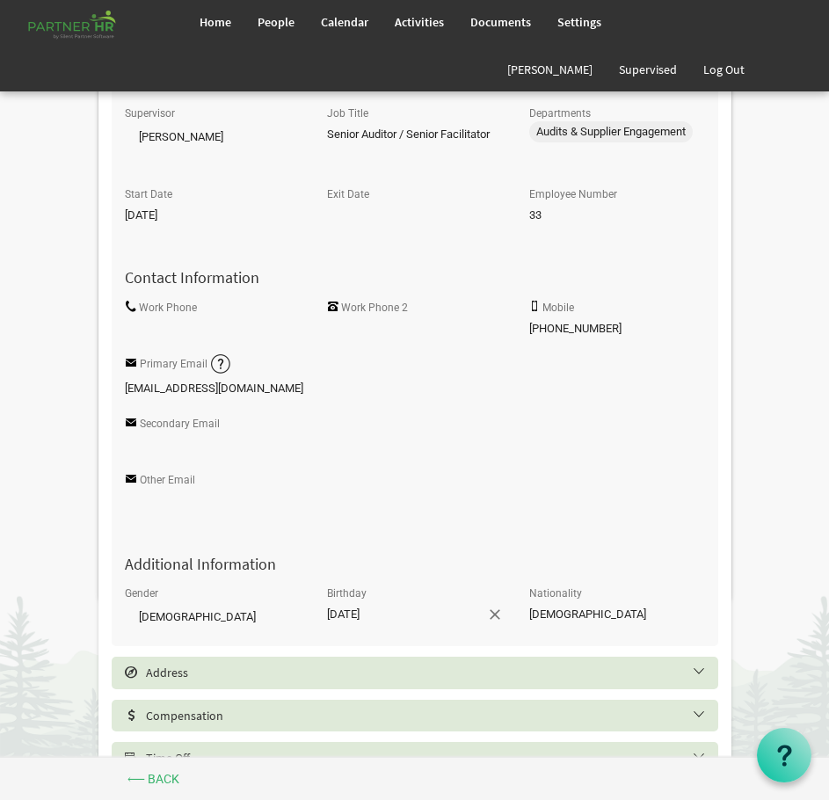
drag, startPoint x: 379, startPoint y: 616, endPoint x: 298, endPoint y: 616, distance: 80.8
click at [298, 616] on div "Gender Female Female Birthday 6/30/1959 Nationality Filipino" at bounding box center [415, 609] width 606 height 56
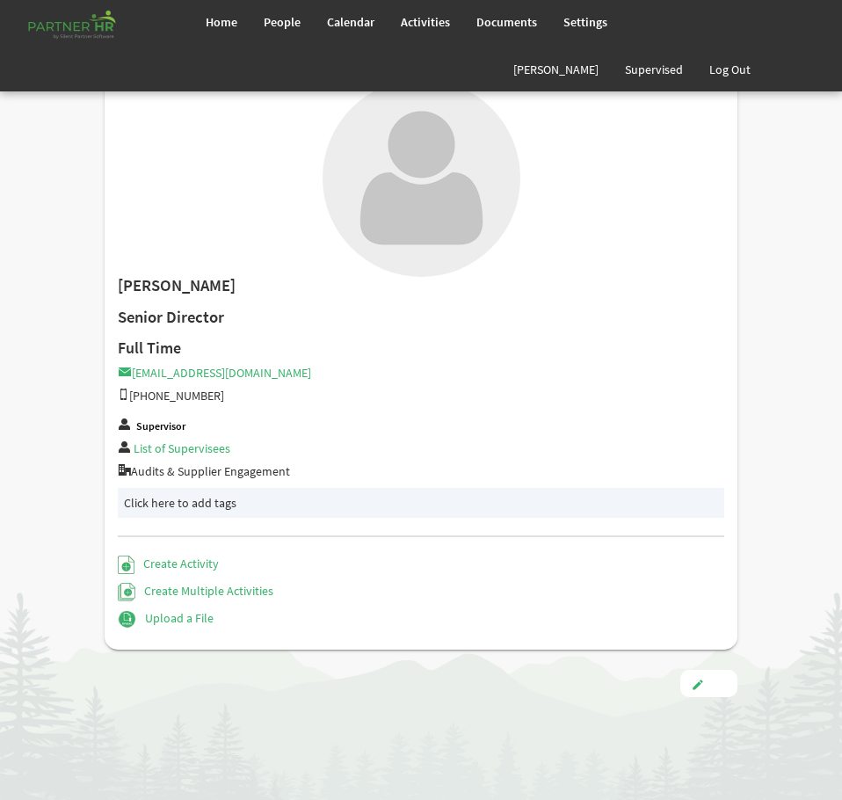
type input "Full Time"
type input "Manager"
type input "[PERSON_NAME] [PERSON_NAME]"
type input "[DATE]"
type input "[DEMOGRAPHIC_DATA]"
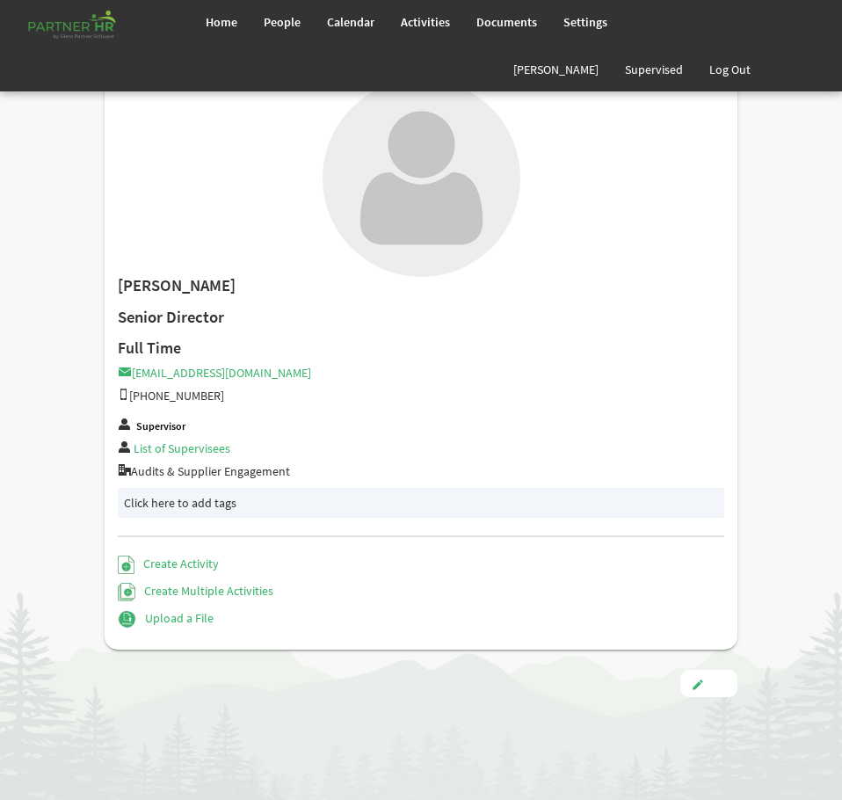
type input "[DATE]"
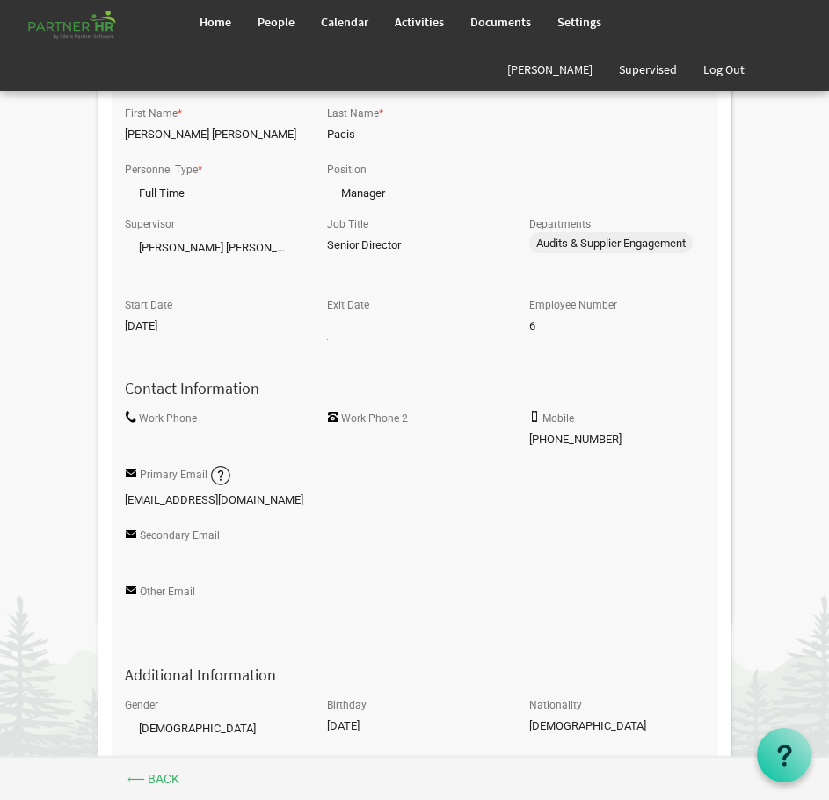
scroll to position [703, 0]
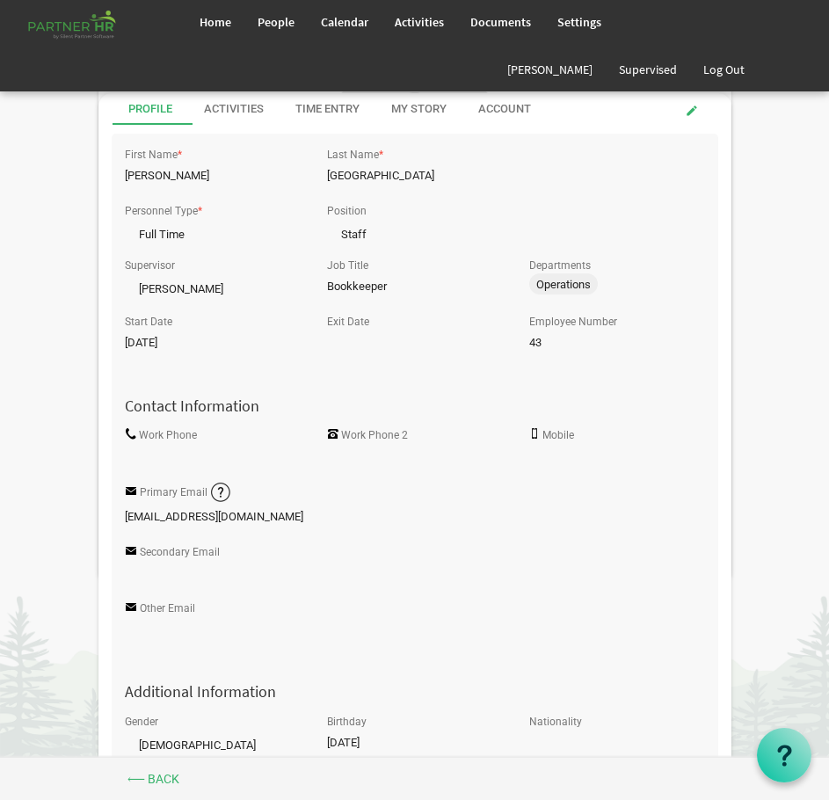
scroll to position [615, 0]
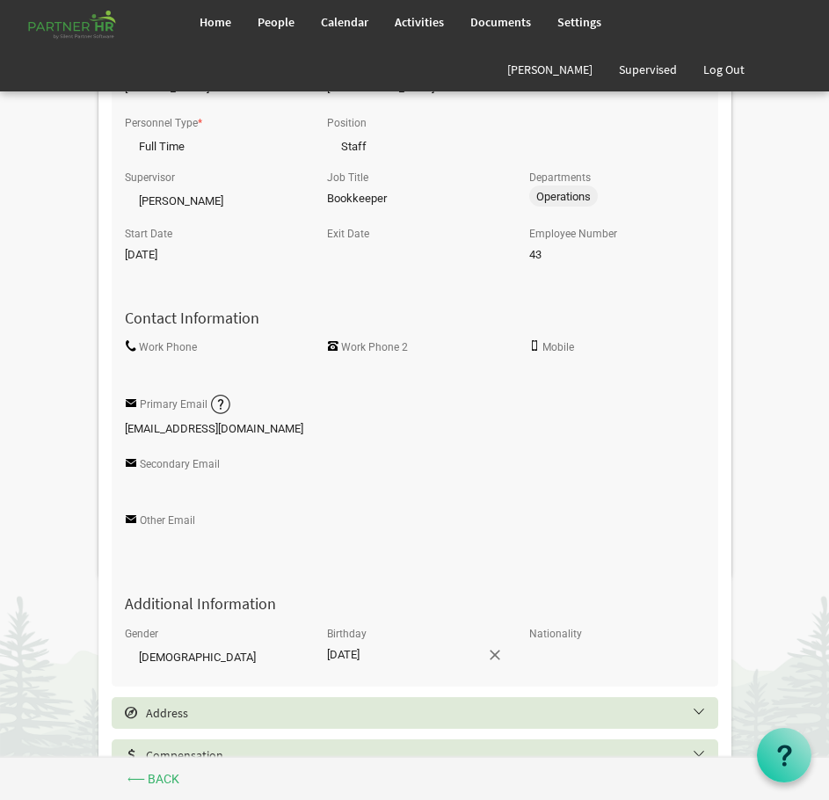
drag, startPoint x: 398, startPoint y: 659, endPoint x: 315, endPoint y: 653, distance: 83.7
click at [315, 654] on div "Birthday 10/15/2000" at bounding box center [415, 649] width 202 height 56
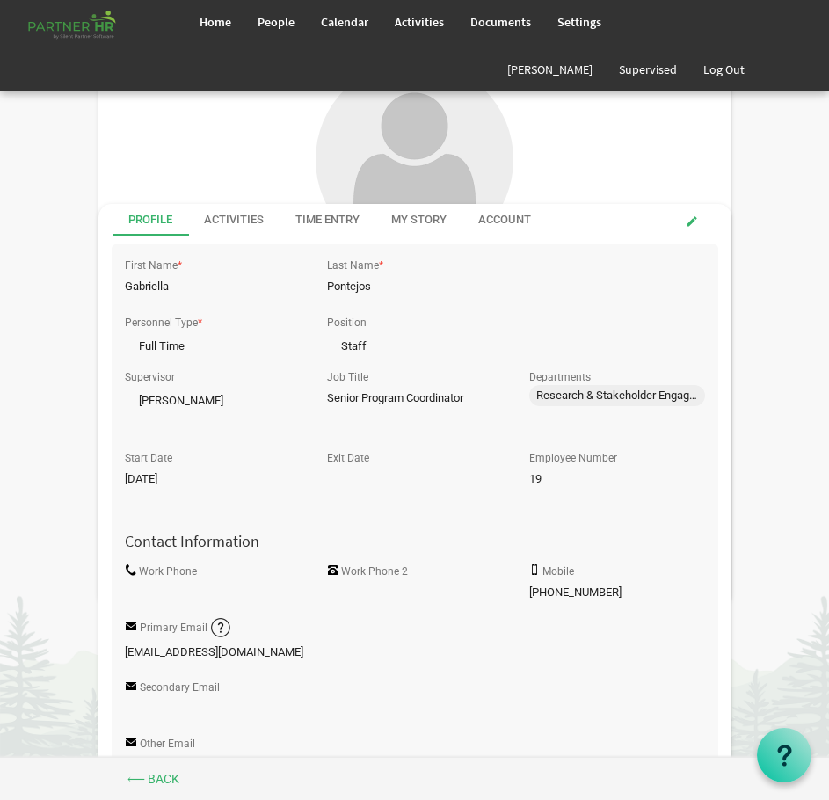
scroll to position [527, 0]
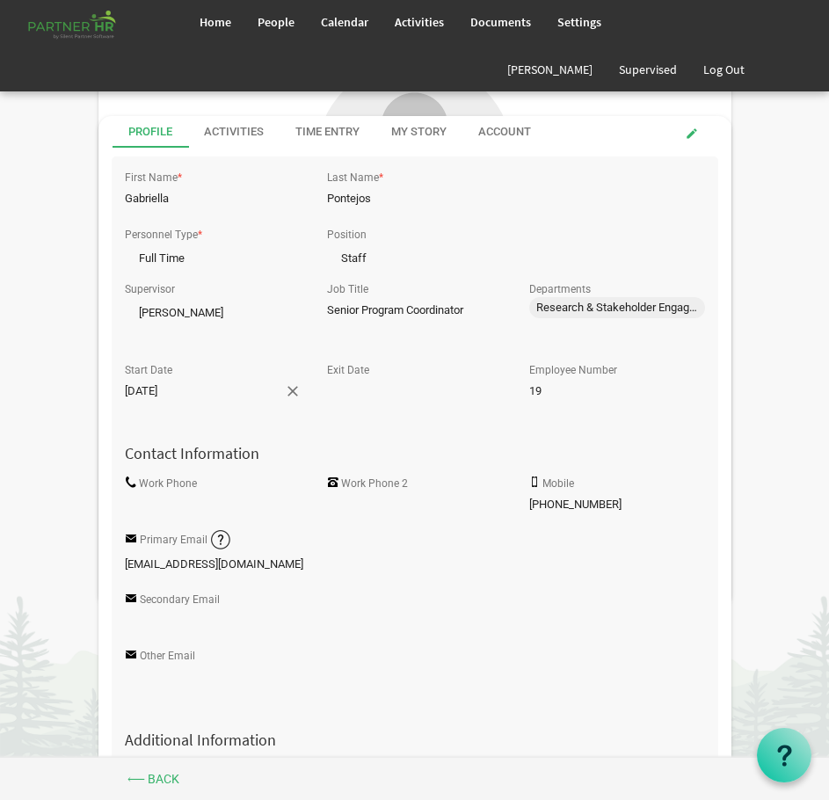
drag, startPoint x: 209, startPoint y: 402, endPoint x: 161, endPoint y: 401, distance: 48.3
click at [161, 401] on input "[DATE]" at bounding box center [204, 391] width 159 height 26
drag, startPoint x: 120, startPoint y: 395, endPoint x: 195, endPoint y: 389, distance: 74.9
click at [157, 392] on div "Start Date 2/1/2021" at bounding box center [213, 386] width 202 height 56
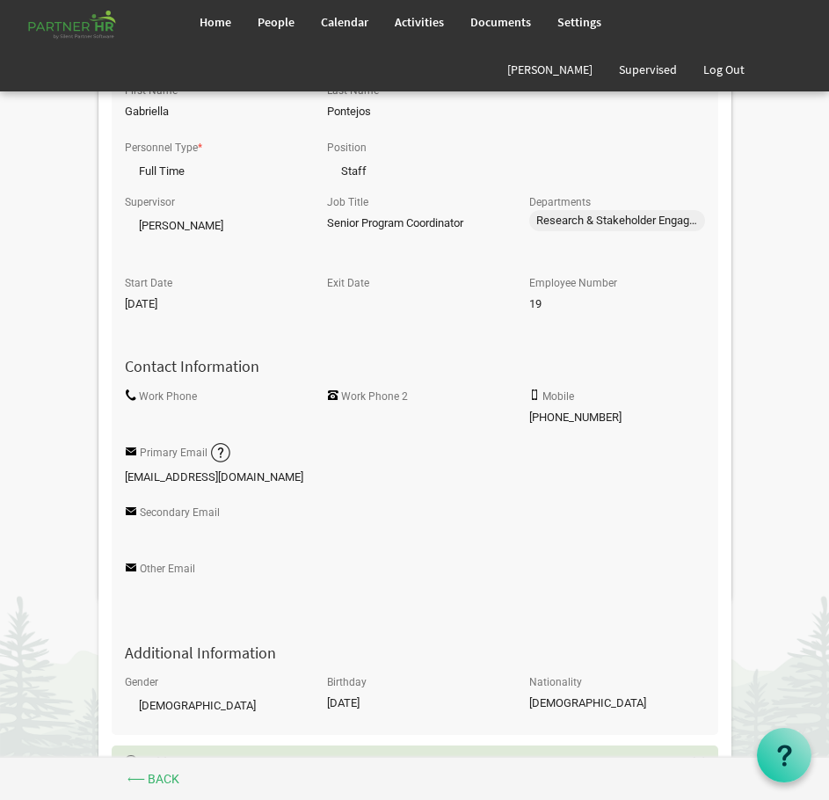
scroll to position [615, 0]
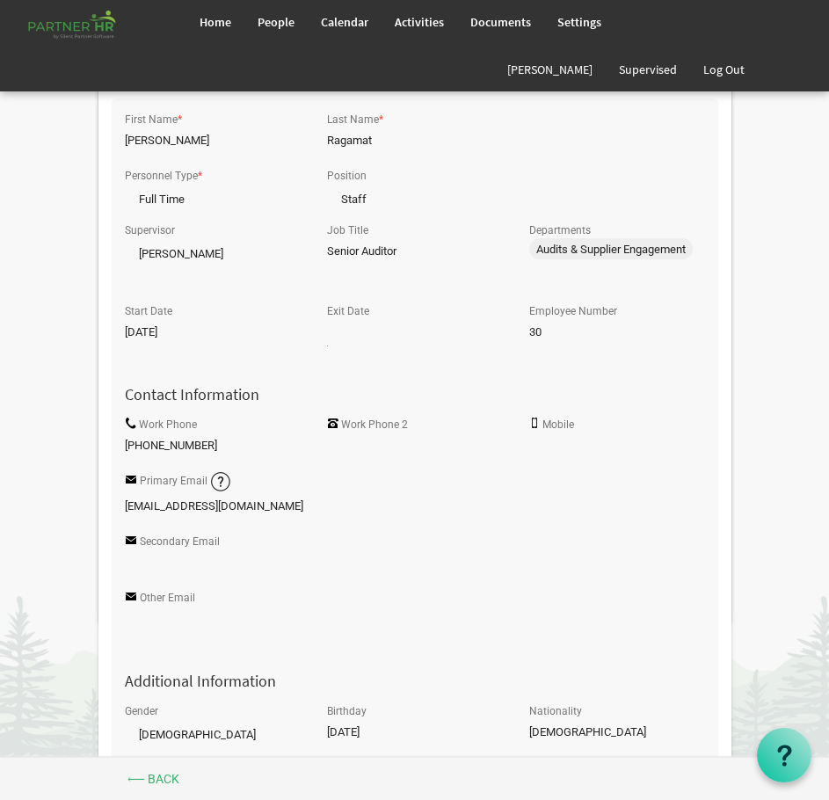
scroll to position [615, 0]
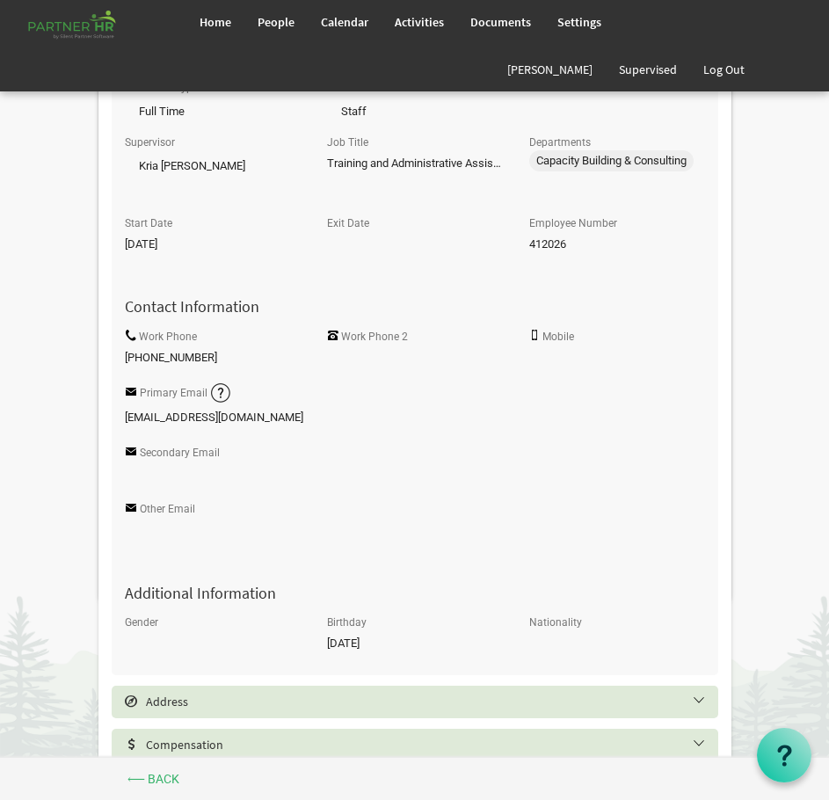
scroll to position [703, 0]
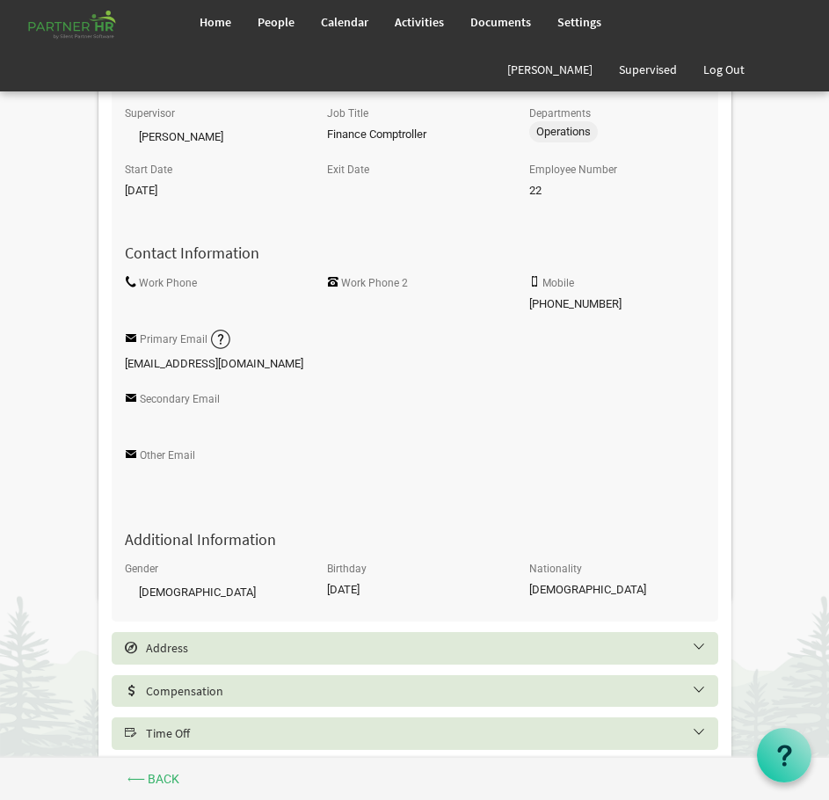
scroll to position [615, 0]
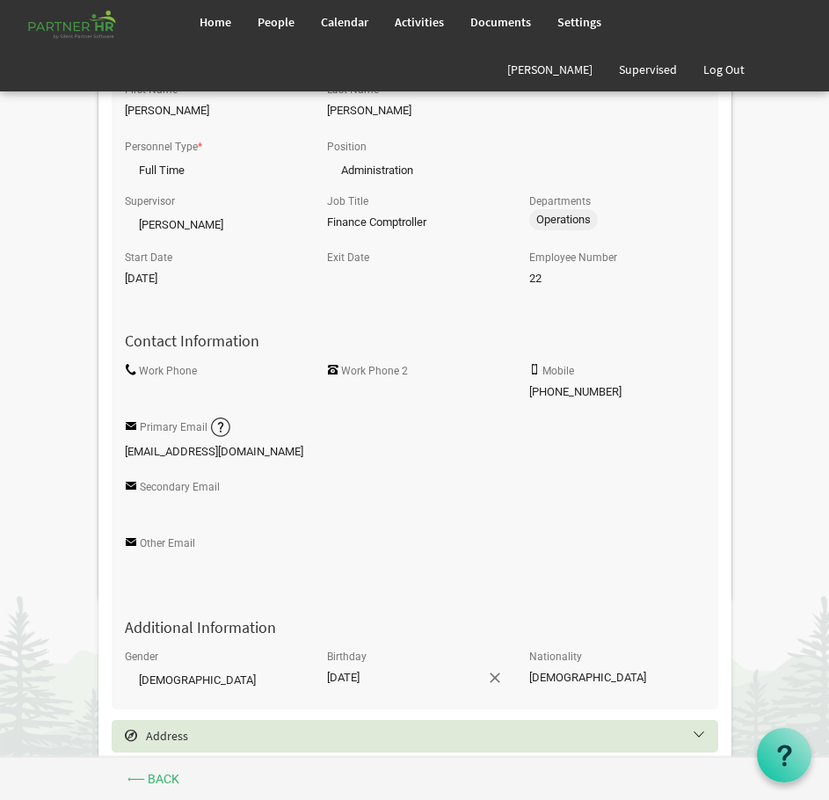
drag, startPoint x: 396, startPoint y: 680, endPoint x: 357, endPoint y: 677, distance: 39.7
click at [355, 680] on input "[DATE]" at bounding box center [406, 677] width 159 height 26
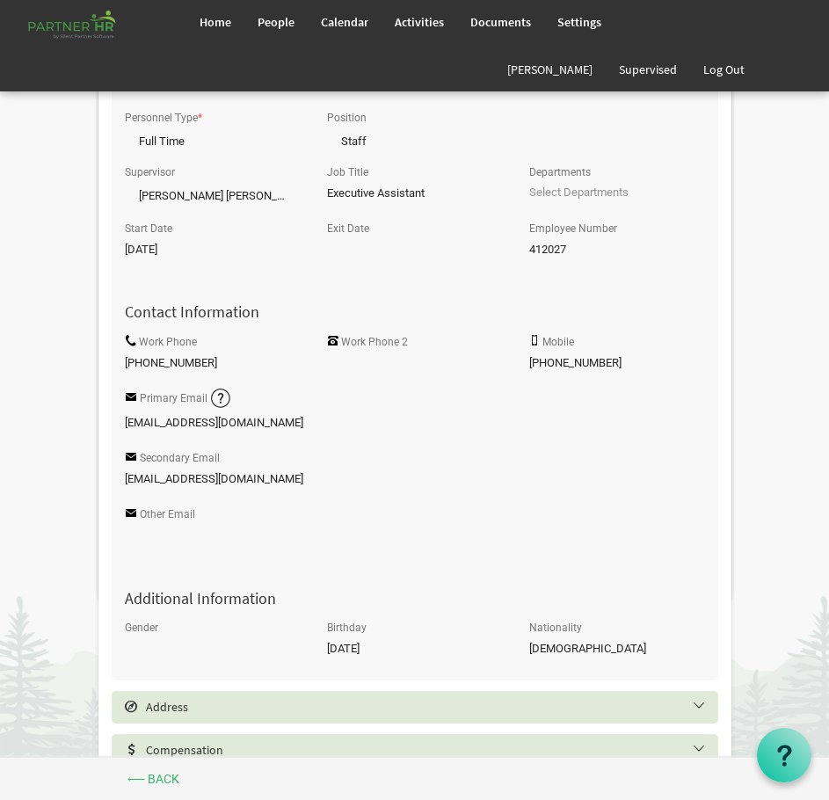
scroll to position [615, 0]
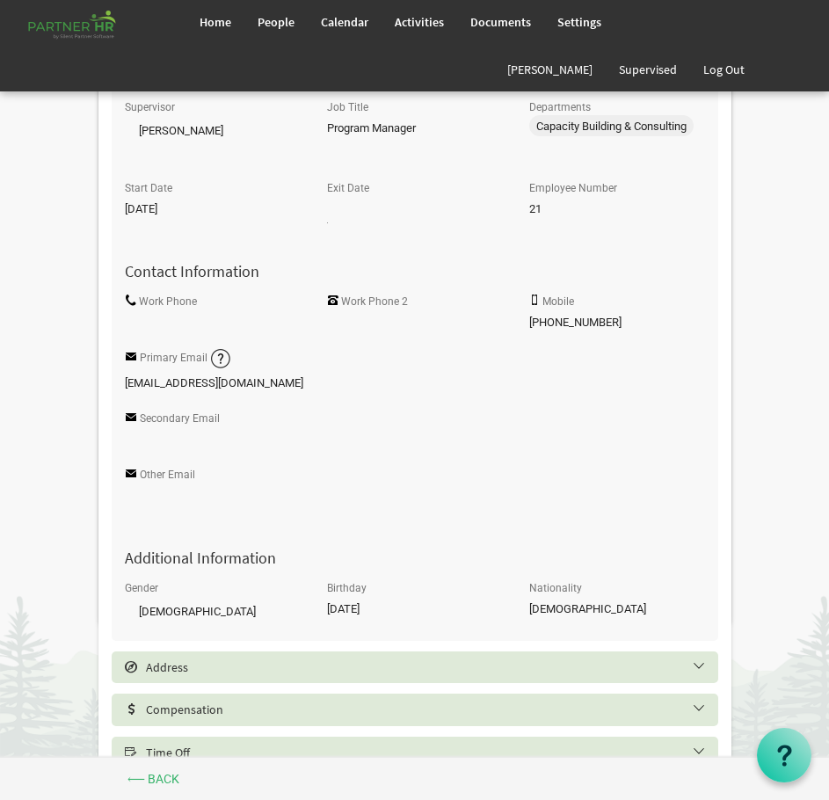
scroll to position [703, 0]
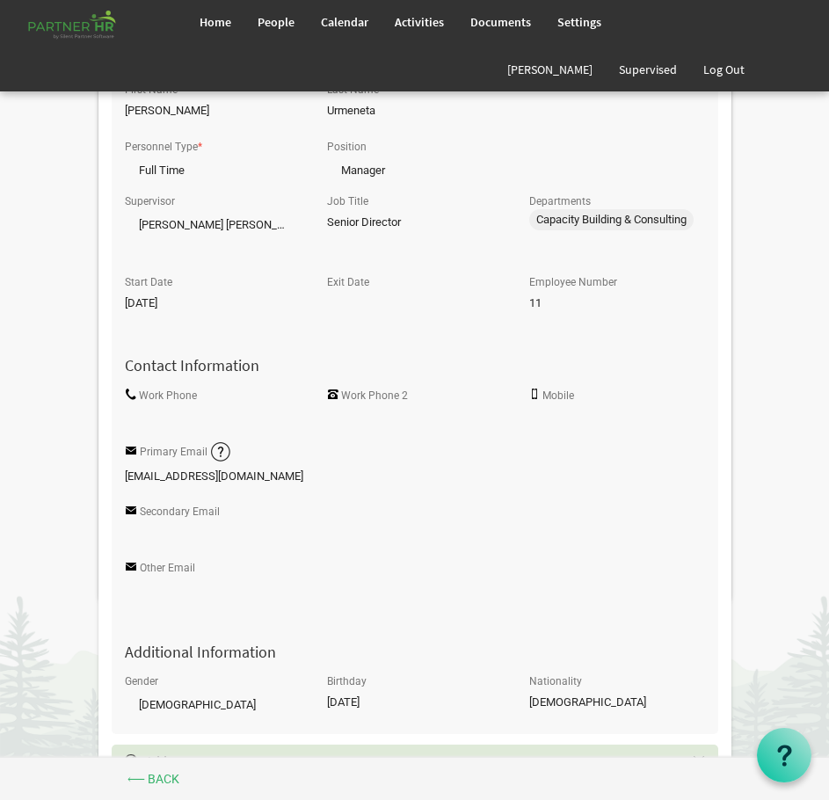
scroll to position [703, 0]
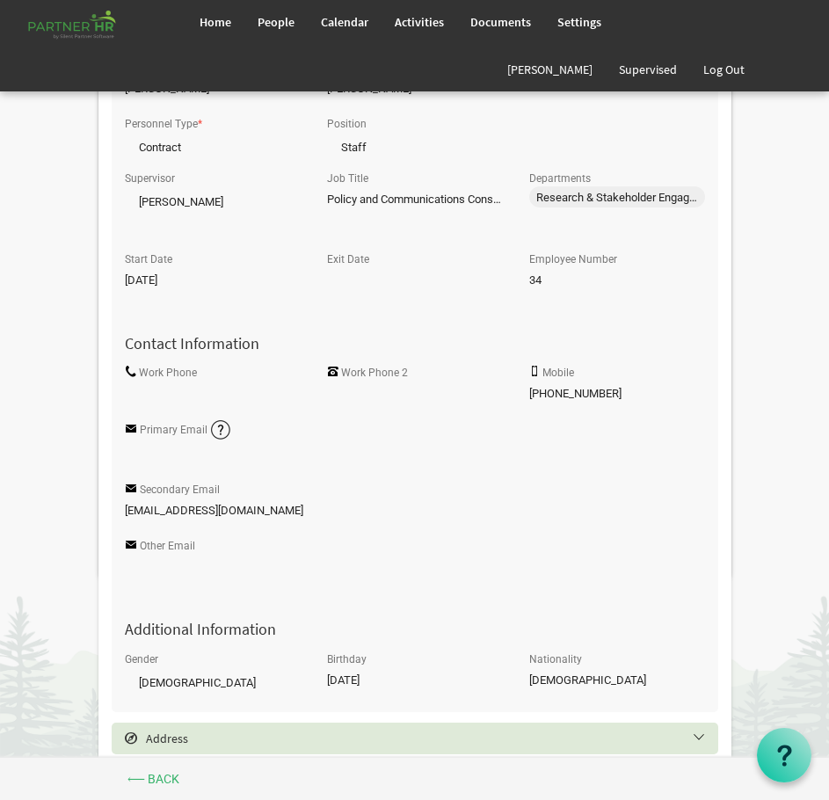
scroll to position [615, 0]
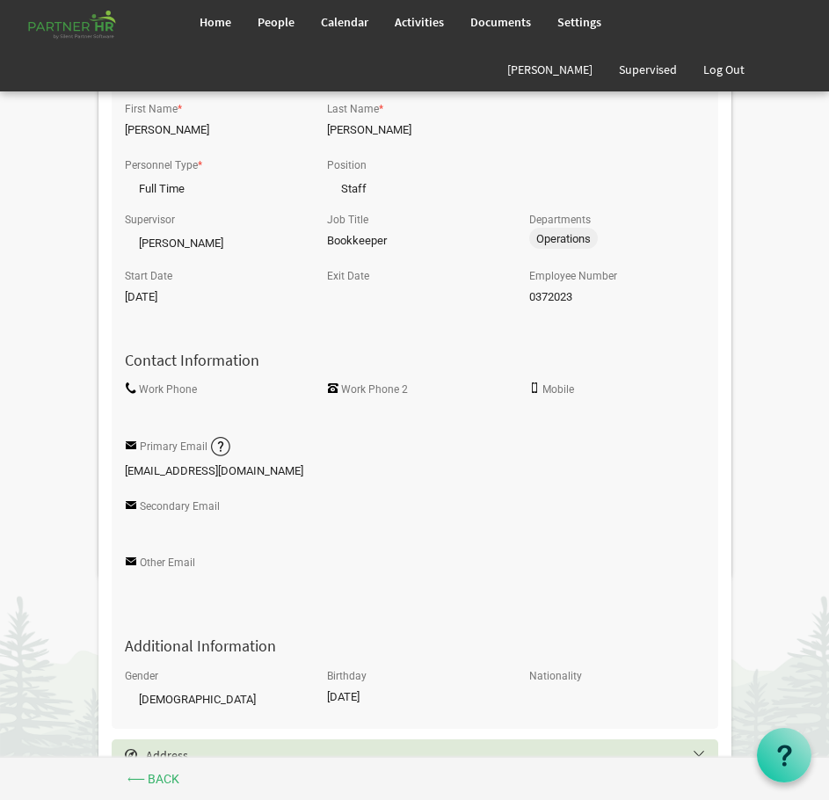
scroll to position [615, 0]
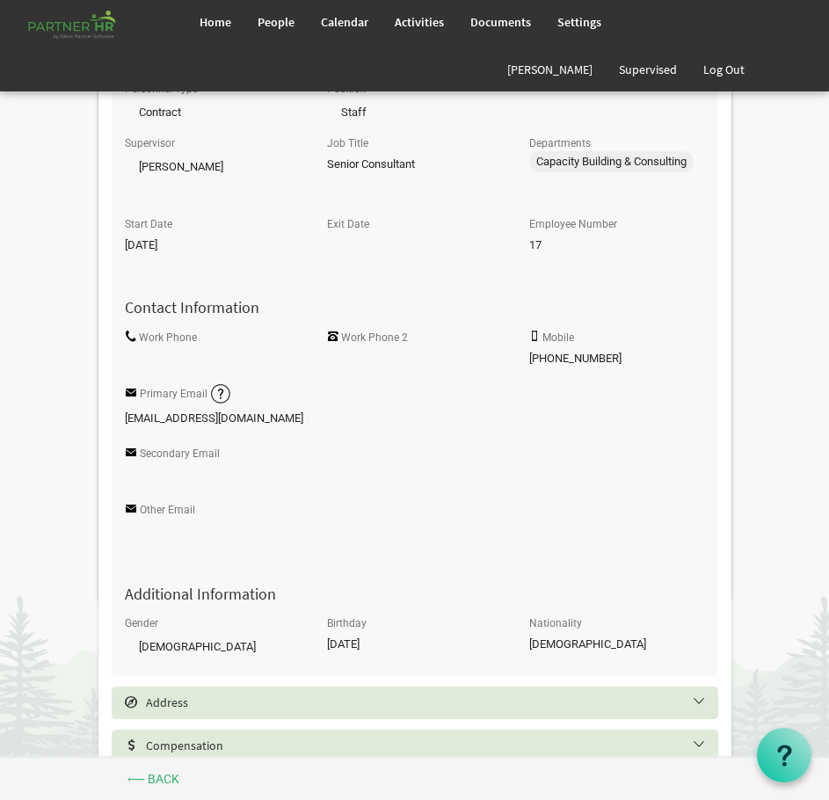
scroll to position [703, 0]
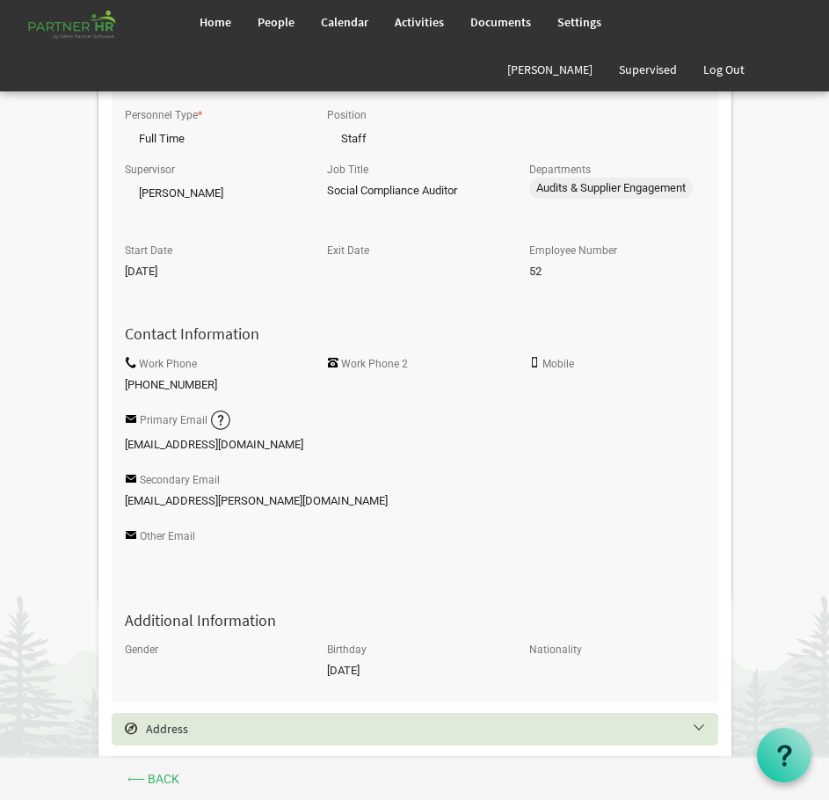
scroll to position [615, 0]
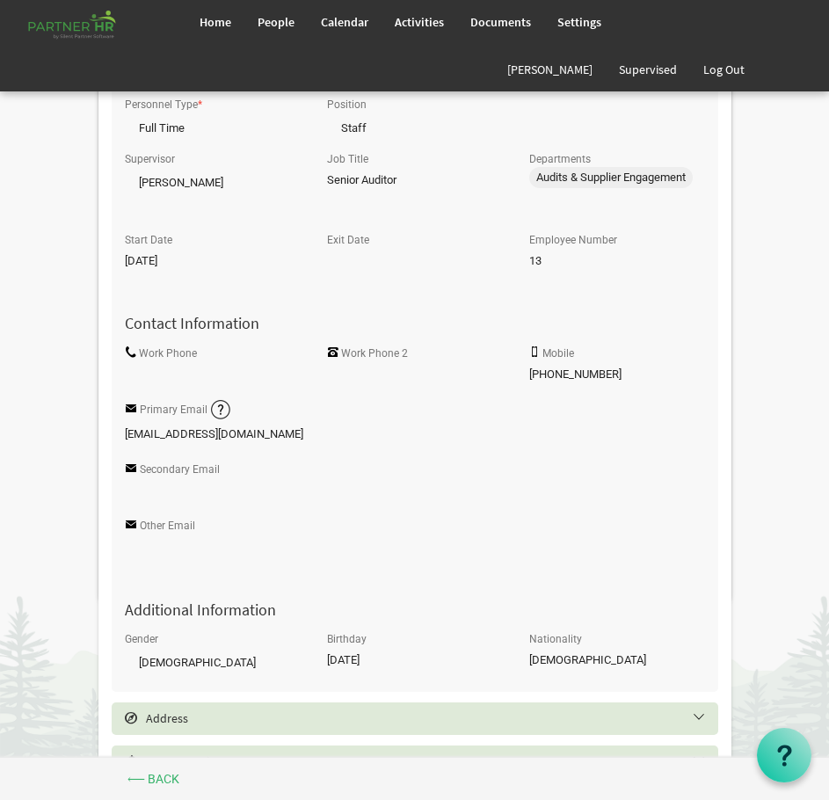
scroll to position [703, 0]
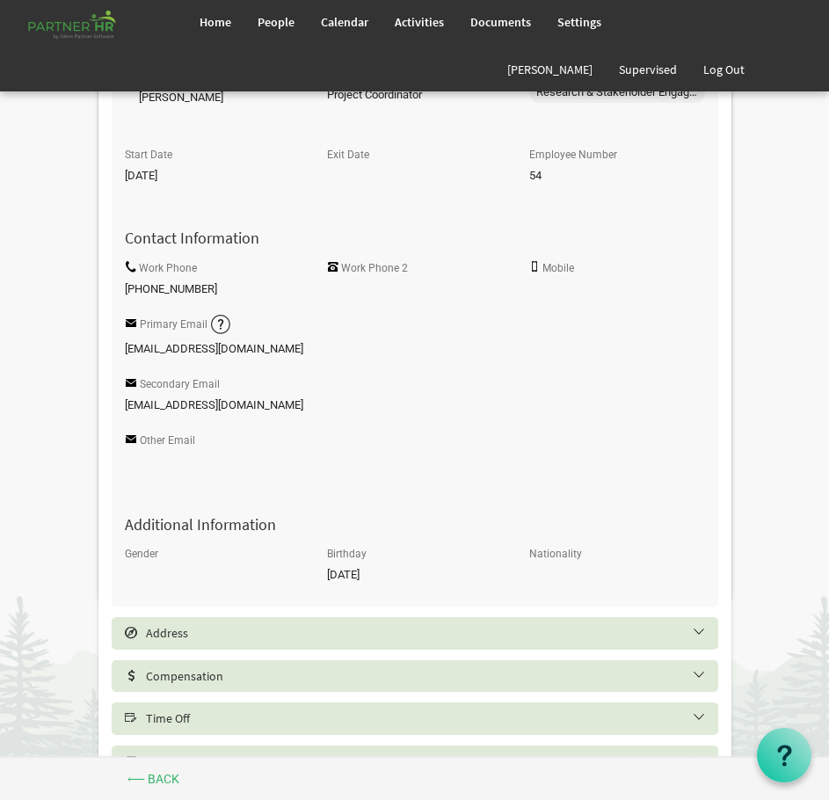
scroll to position [703, 0]
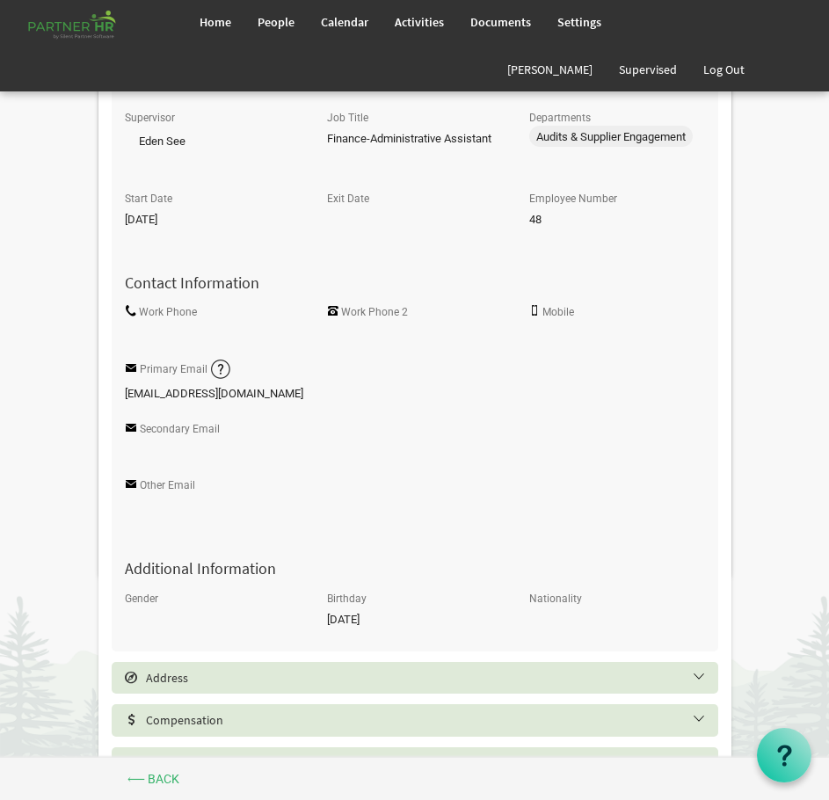
scroll to position [703, 0]
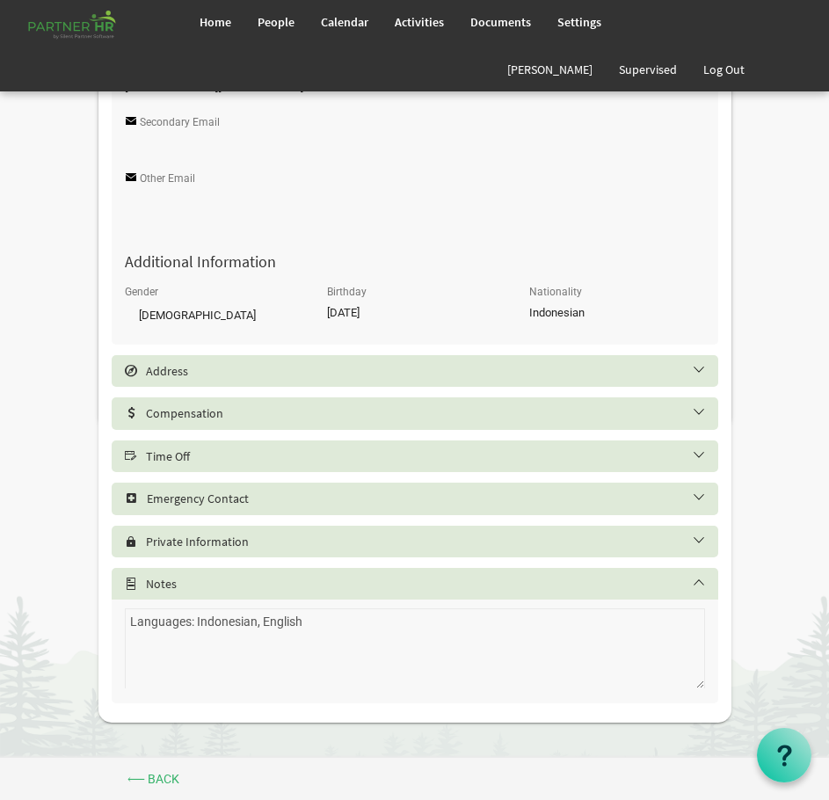
scroll to position [703, 0]
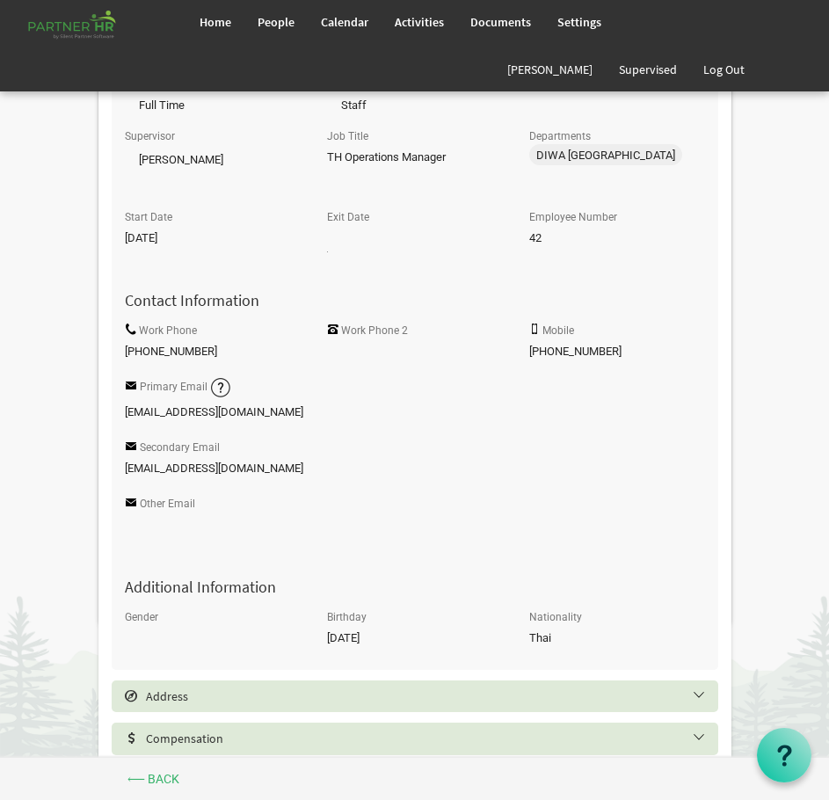
scroll to position [791, 0]
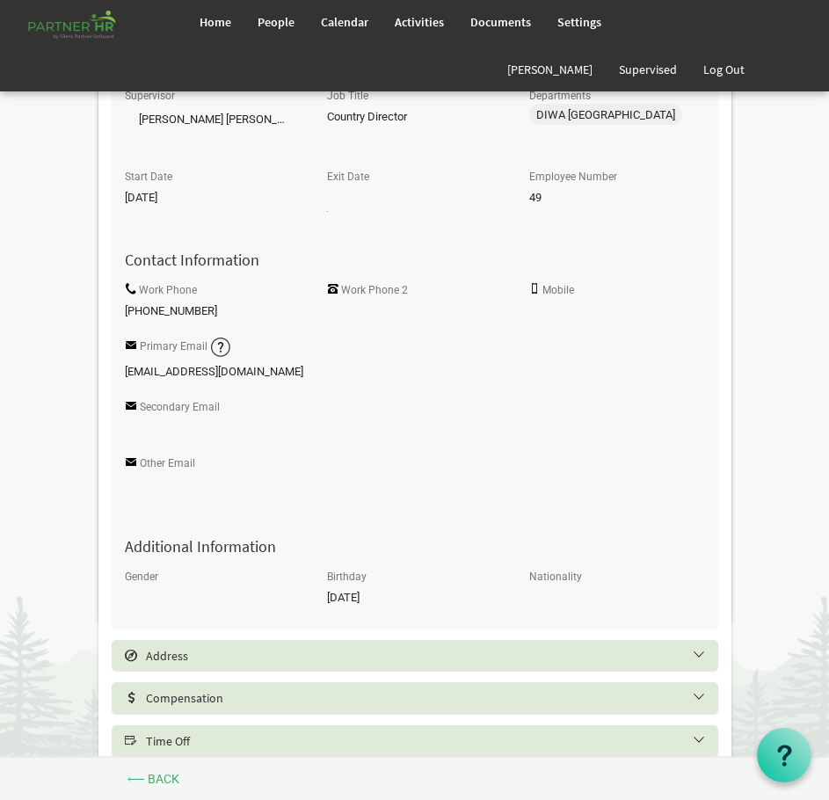
scroll to position [740, 0]
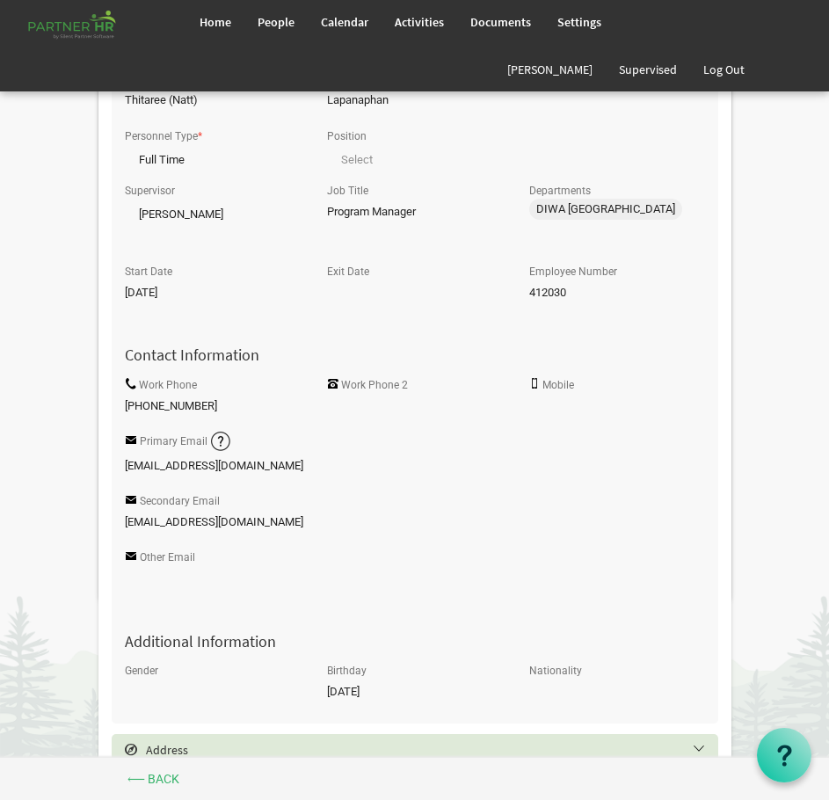
scroll to position [527, 0]
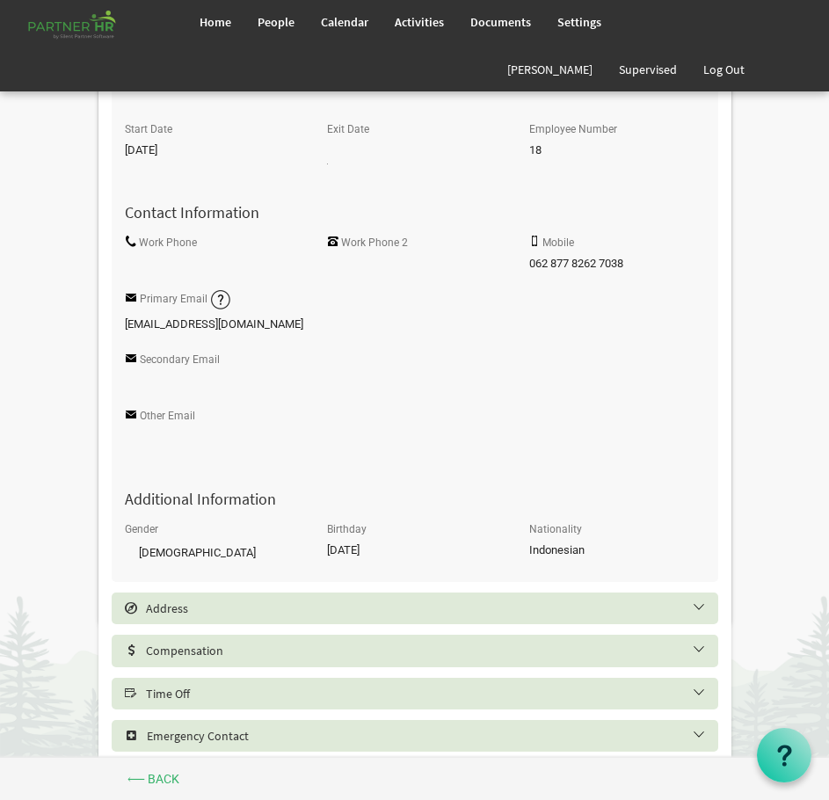
scroll to position [703, 0]
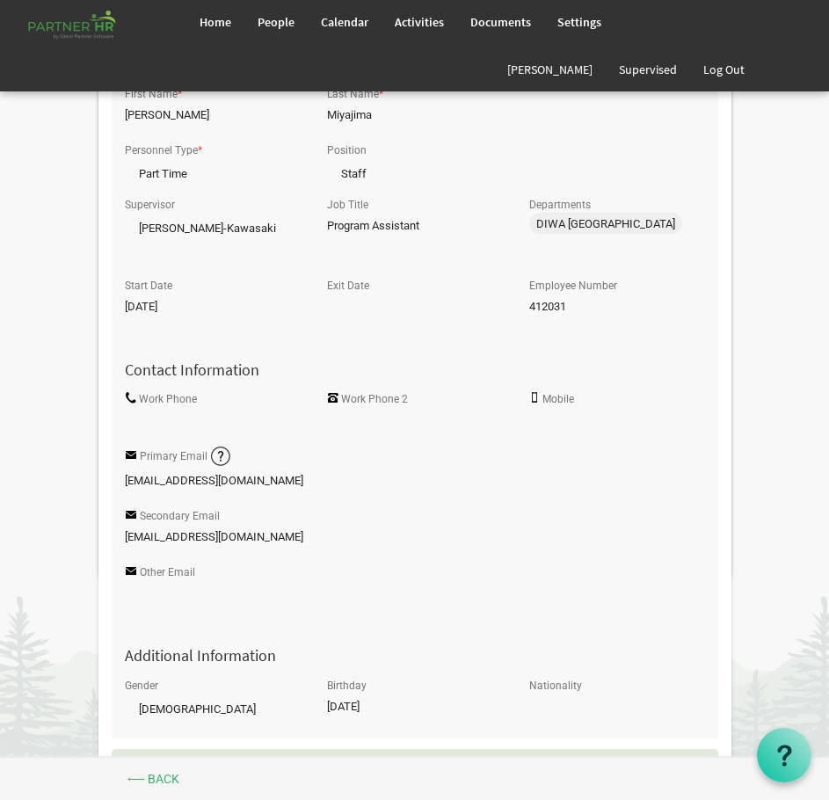
scroll to position [615, 0]
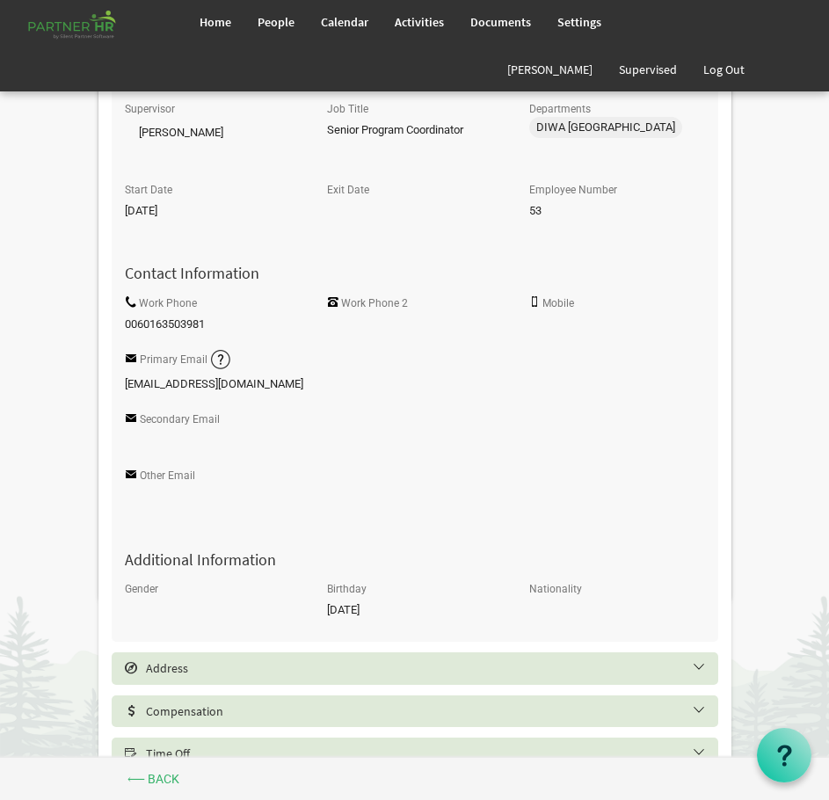
scroll to position [703, 0]
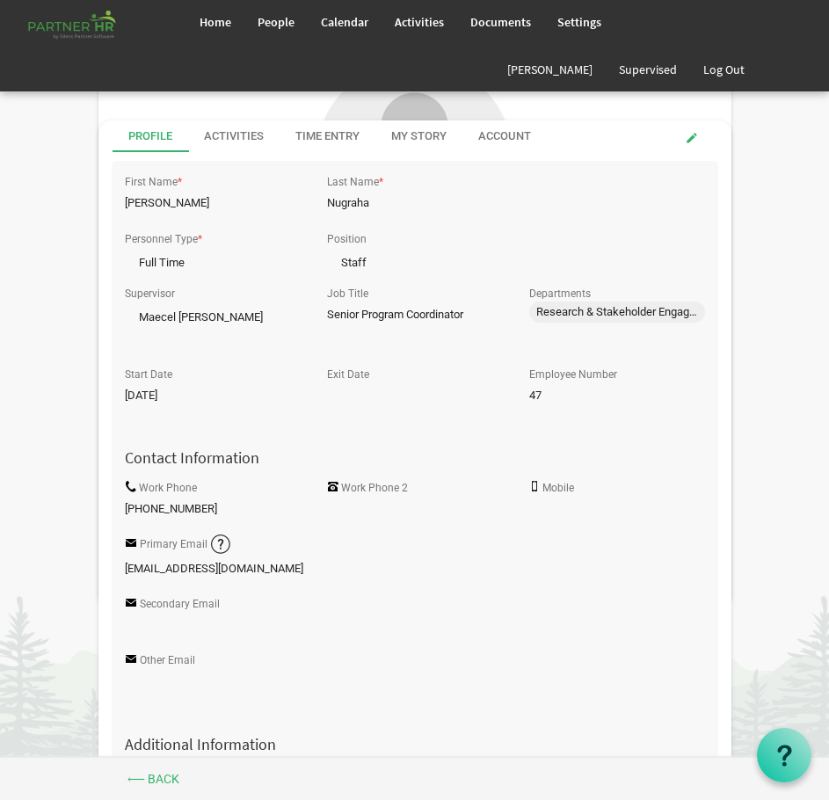
scroll to position [527, 0]
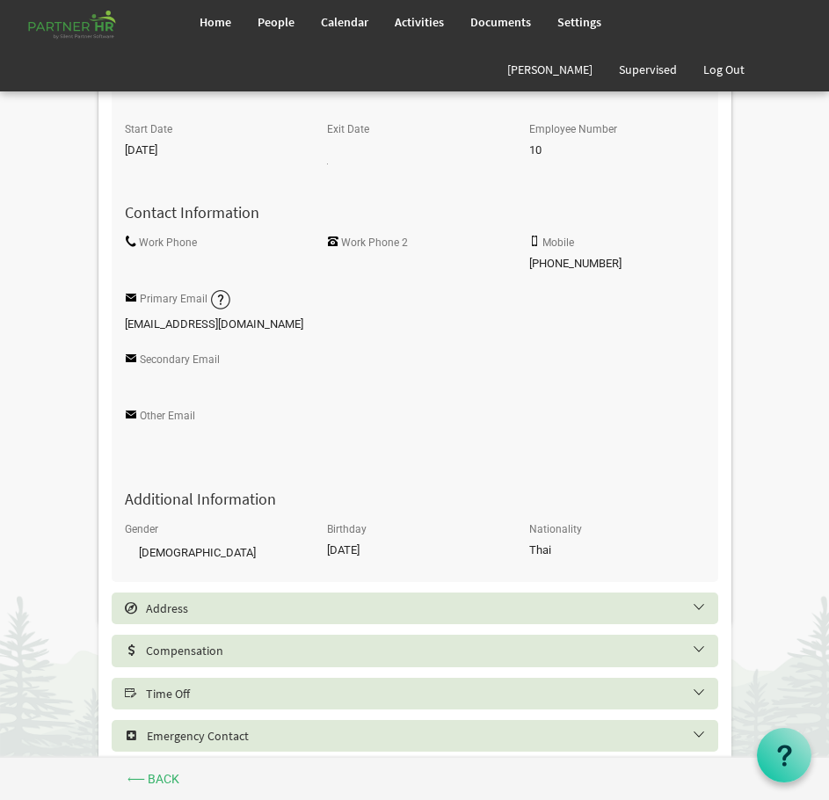
scroll to position [703, 0]
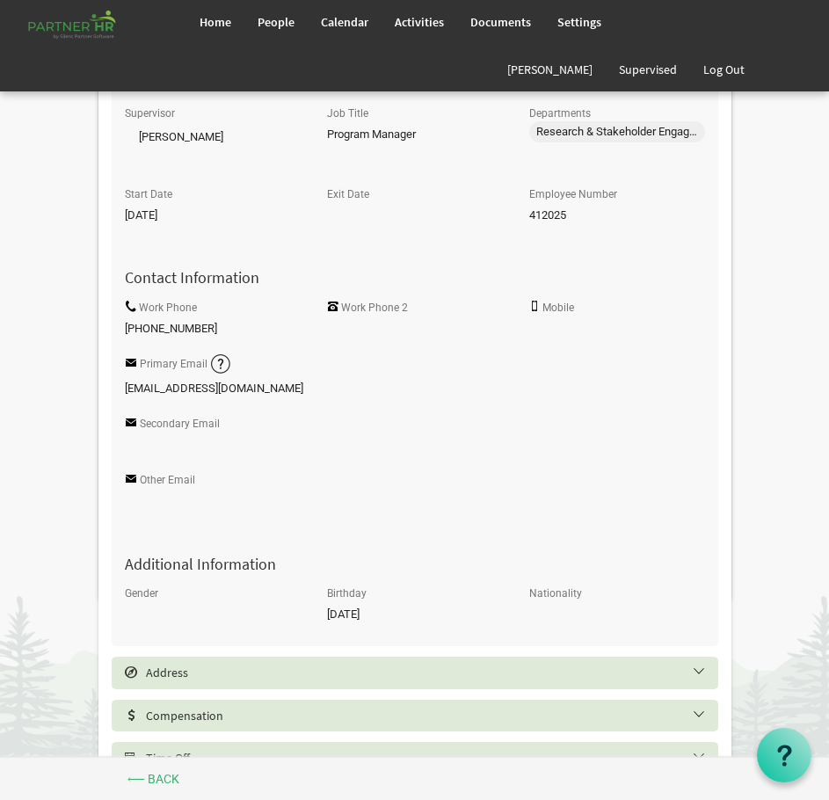
scroll to position [615, 0]
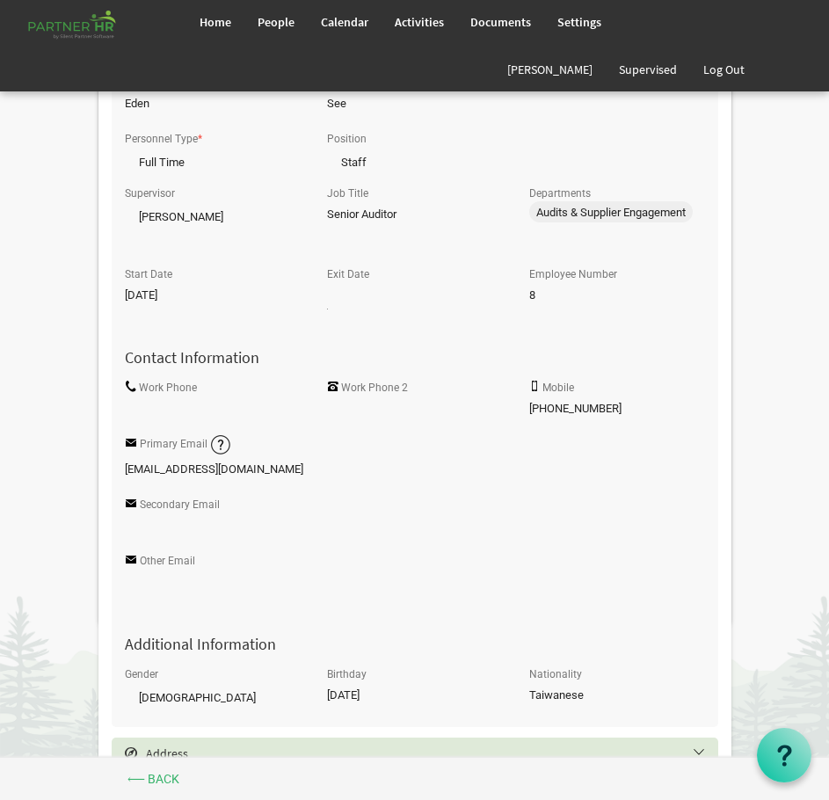
scroll to position [615, 0]
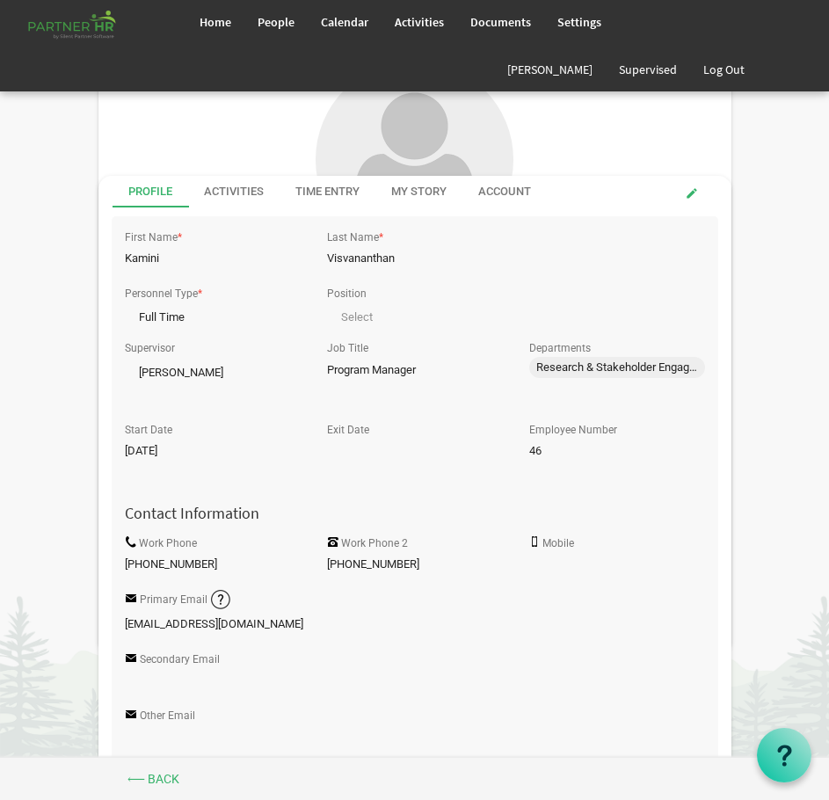
scroll to position [703, 0]
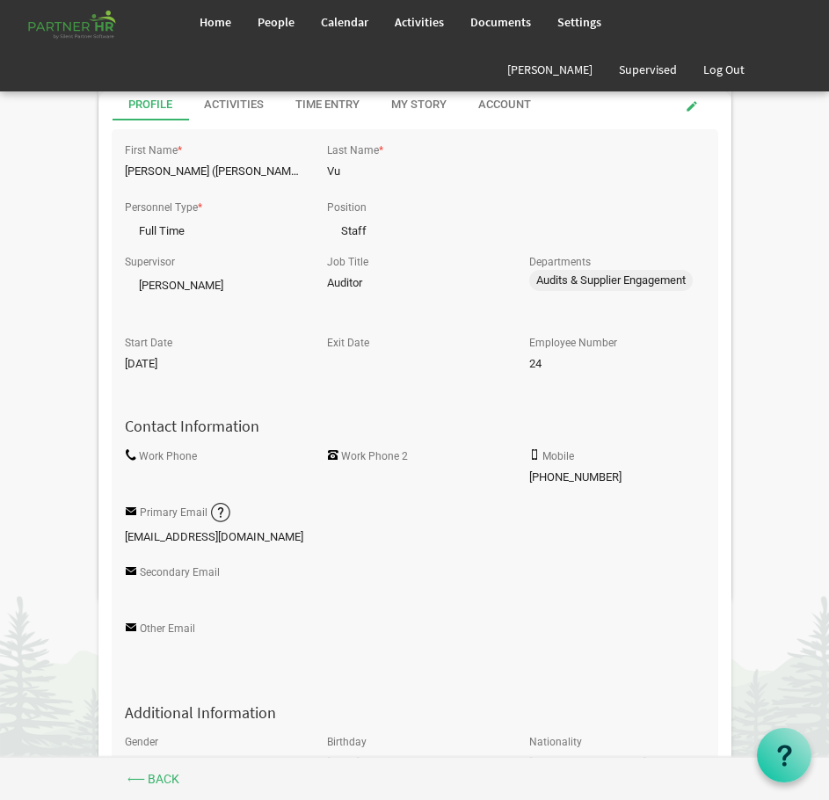
scroll to position [527, 0]
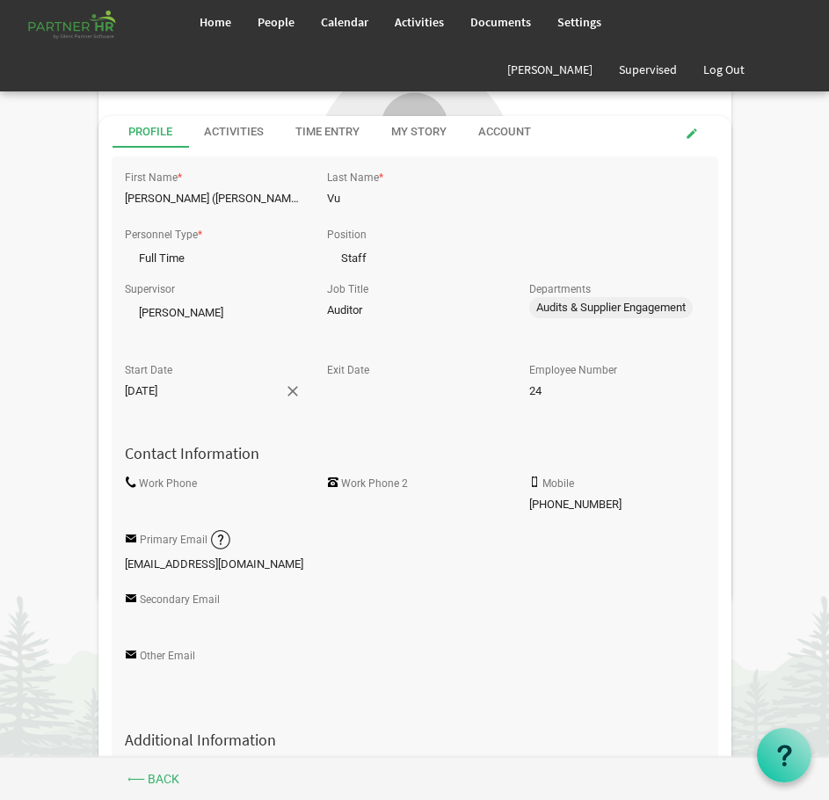
drag, startPoint x: 190, startPoint y: 394, endPoint x: 165, endPoint y: 395, distance: 24.6
click at [165, 395] on input "[DATE]" at bounding box center [204, 391] width 159 height 26
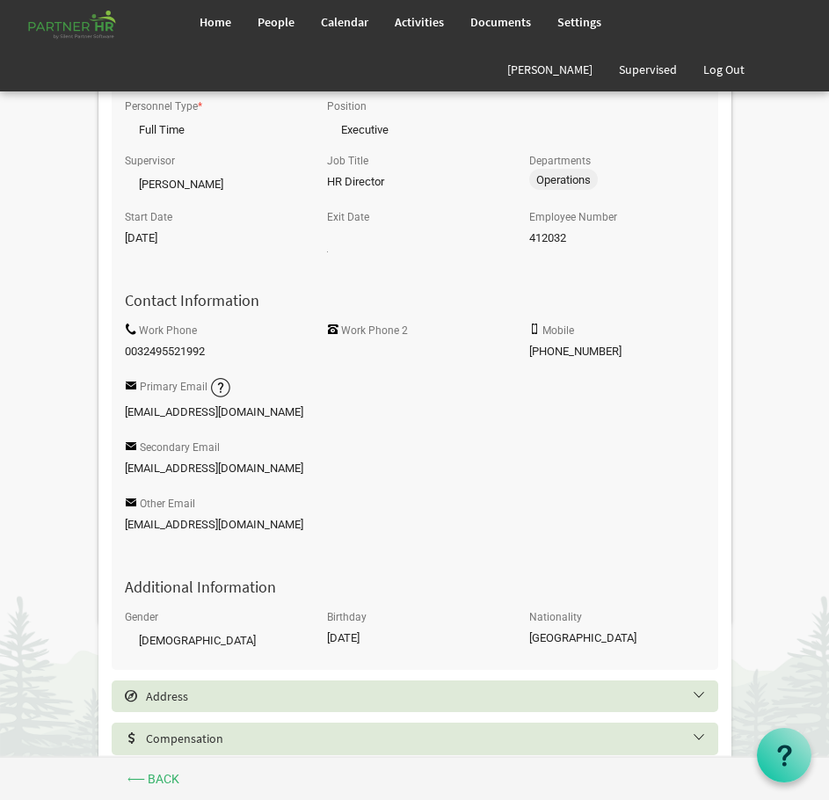
scroll to position [703, 0]
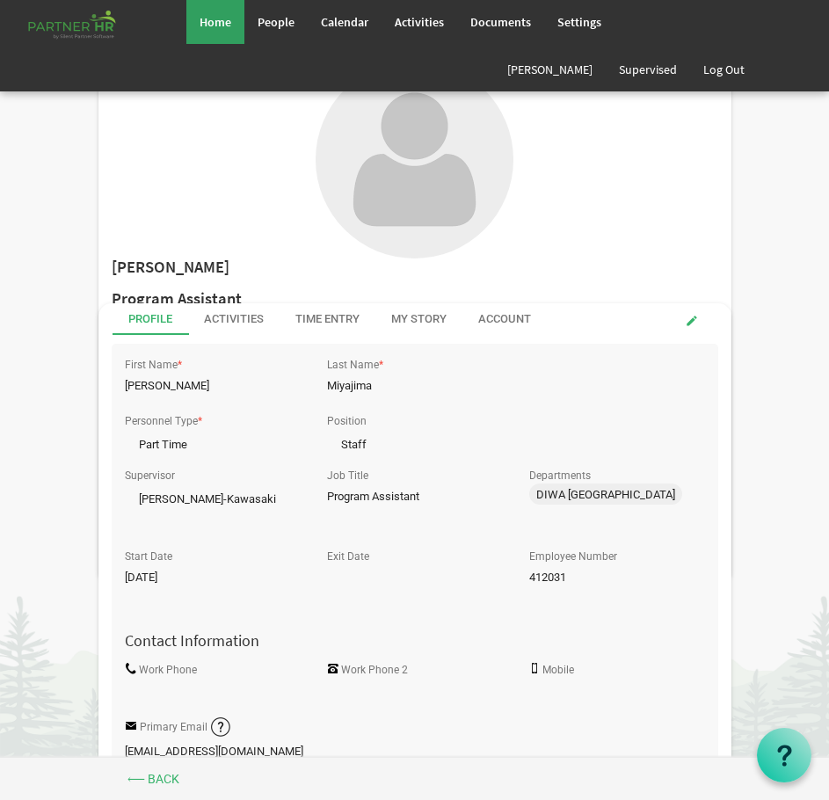
scroll to position [176, 0]
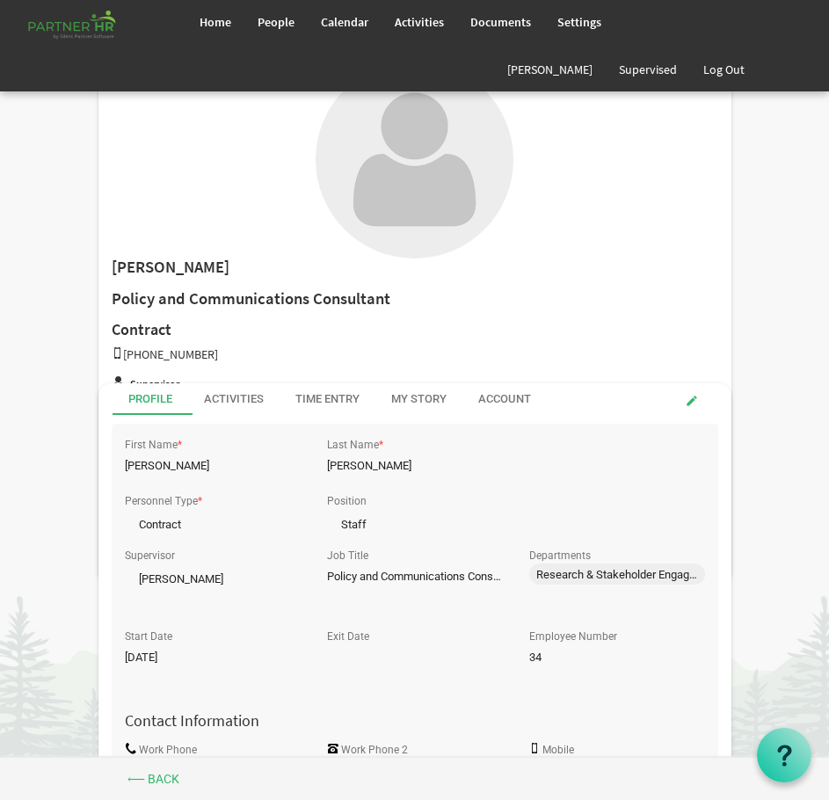
scroll to position [88, 0]
